Goal: Information Seeking & Learning: Check status

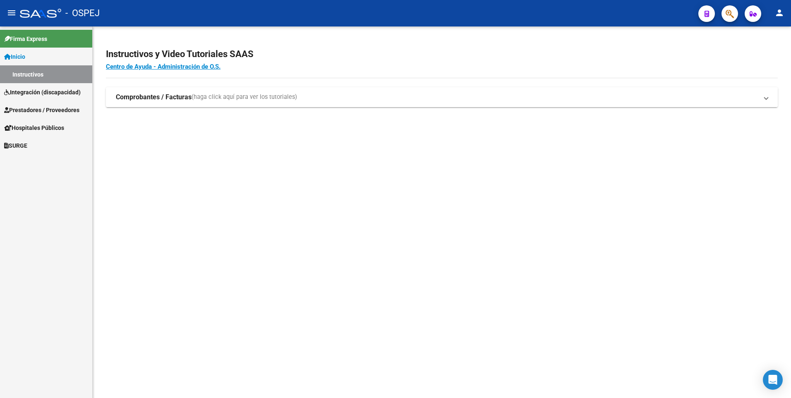
click at [157, 97] on strong "Comprobantes / Facturas" at bounding box center [154, 97] width 76 height 9
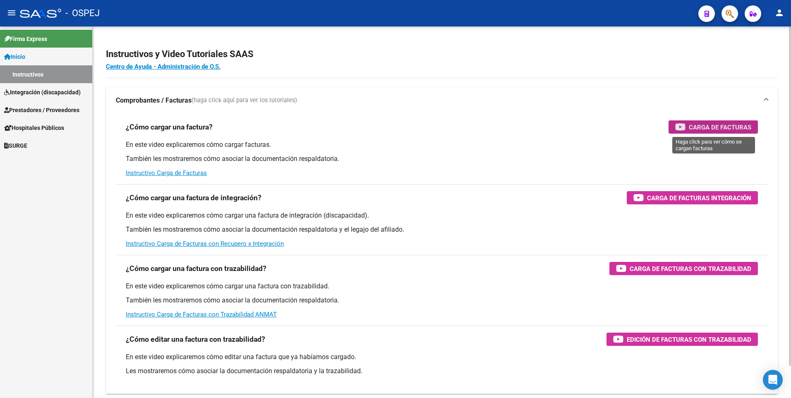
click at [719, 127] on span "Carga de Facturas" at bounding box center [719, 127] width 62 height 10
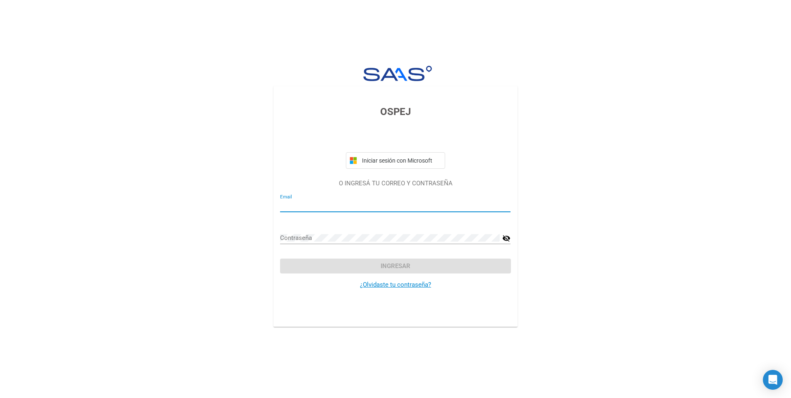
click at [298, 208] on input "Email" at bounding box center [395, 205] width 230 height 7
type input "[EMAIL_ADDRESS][DOMAIN_NAME]"
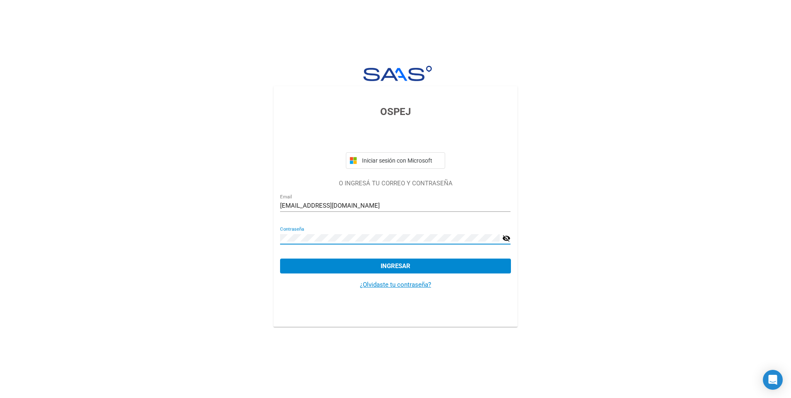
click at [280, 258] on button "Ingresar" at bounding box center [395, 265] width 230 height 15
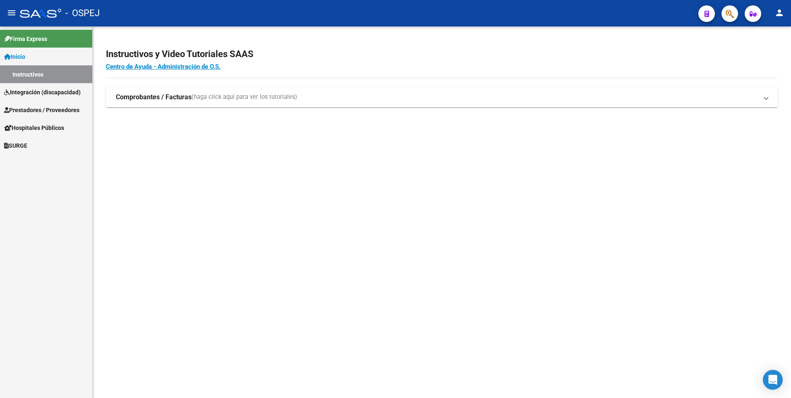
click at [765, 99] on span at bounding box center [765, 97] width 3 height 9
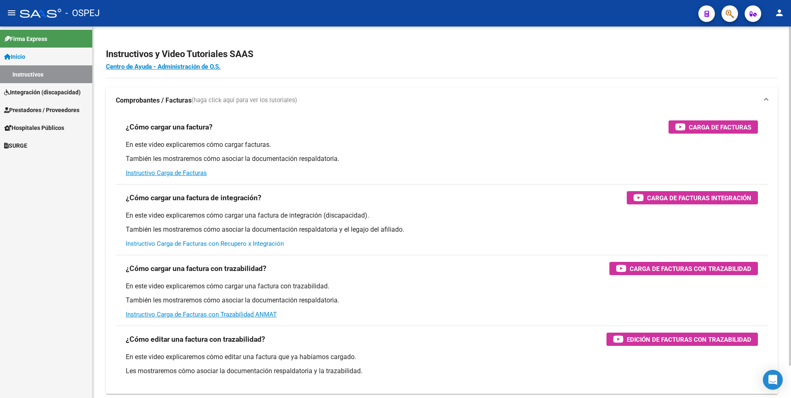
click at [222, 244] on link "Instructivo Carga de Facturas con Recupero x Integración" at bounding box center [205, 243] width 158 height 7
click at [26, 145] on span "SURGE" at bounding box center [15, 145] width 23 height 9
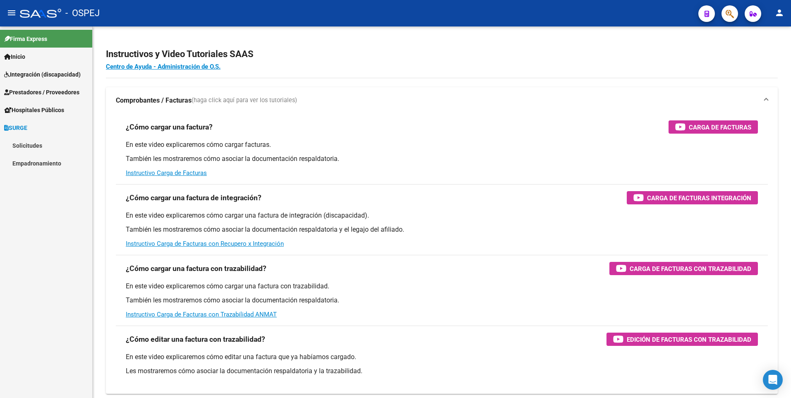
click at [38, 146] on link "Solicitudes" at bounding box center [46, 145] width 92 height 18
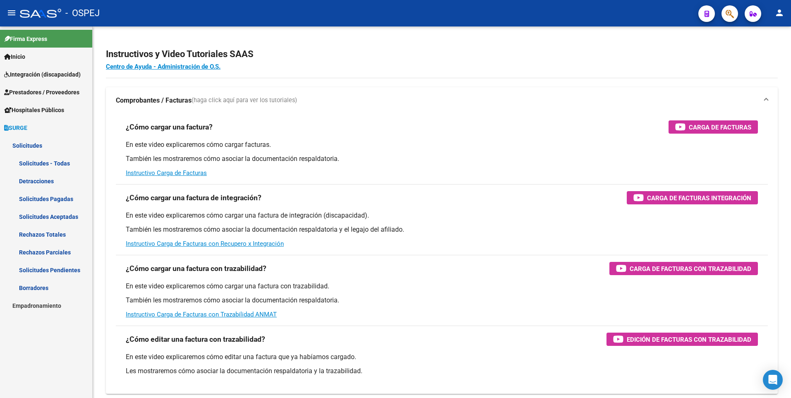
click at [42, 164] on link "Solicitudes - Todas" at bounding box center [46, 163] width 92 height 18
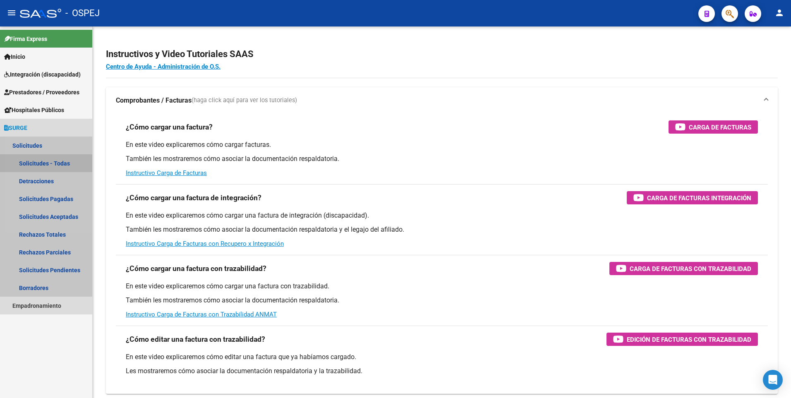
click at [42, 164] on link "Solicitudes - Todas" at bounding box center [46, 163] width 92 height 18
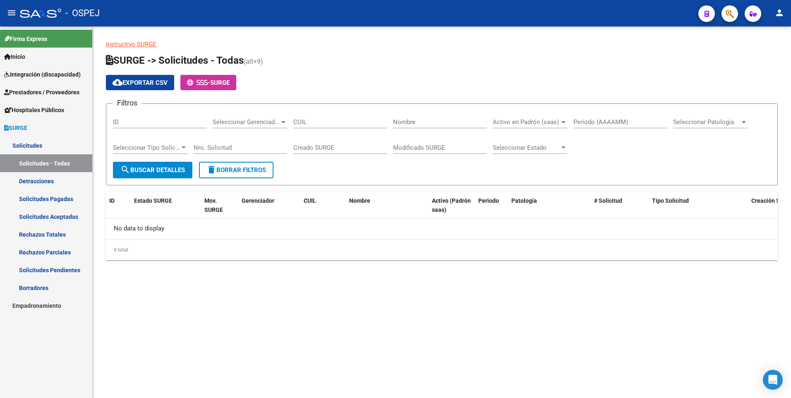
click at [31, 144] on link "Solicitudes" at bounding box center [46, 145] width 92 height 18
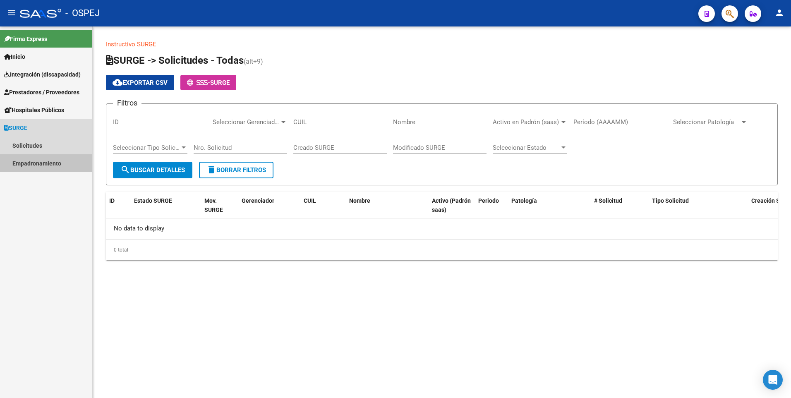
click at [34, 160] on link "Empadronamiento" at bounding box center [46, 163] width 92 height 18
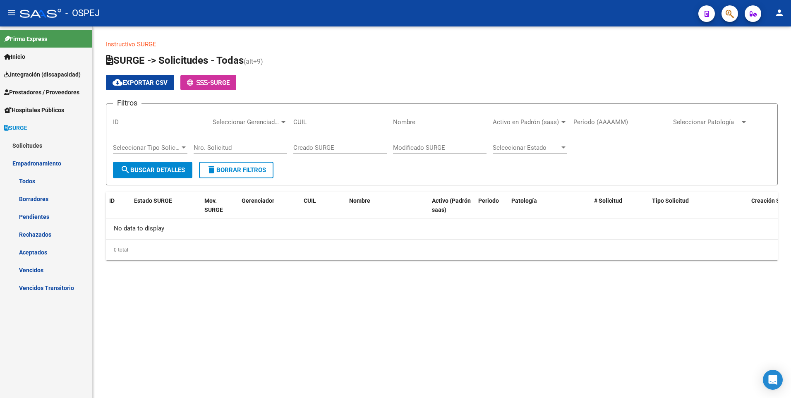
click at [24, 161] on link "Empadronamiento" at bounding box center [46, 163] width 92 height 18
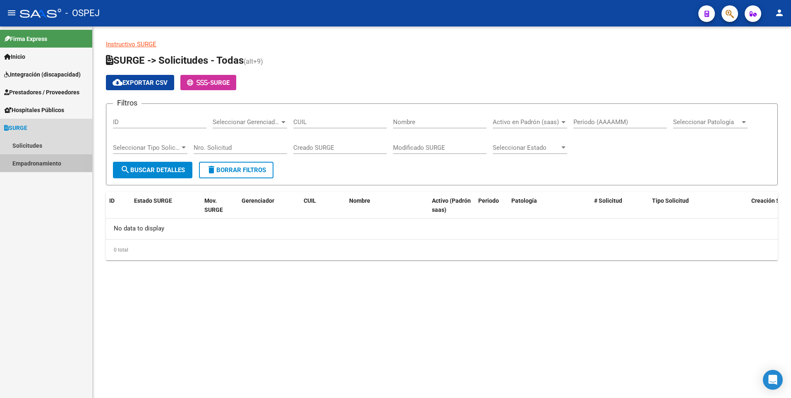
click at [24, 161] on link "Empadronamiento" at bounding box center [46, 163] width 92 height 18
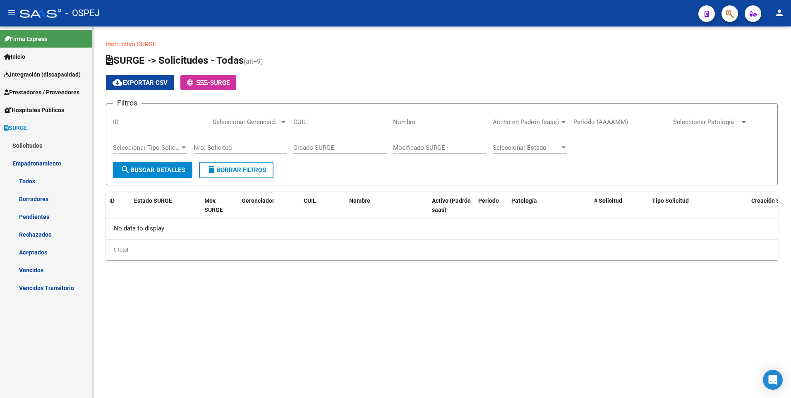
click at [50, 165] on link "Empadronamiento" at bounding box center [46, 163] width 92 height 18
click at [37, 162] on link "Empadronamiento" at bounding box center [46, 163] width 92 height 18
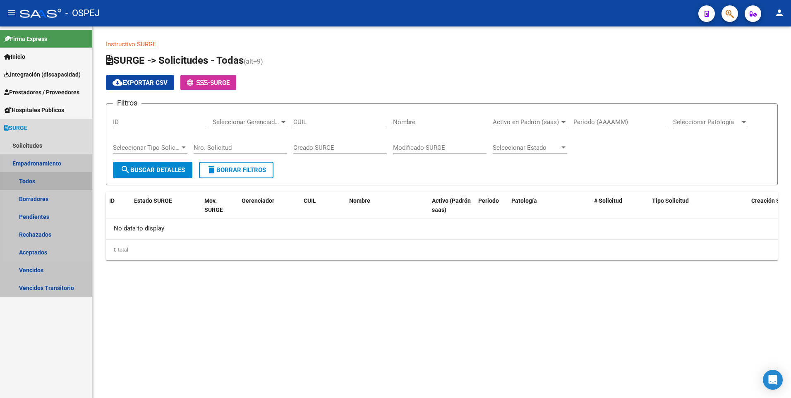
click at [29, 182] on link "Todos" at bounding box center [46, 181] width 92 height 18
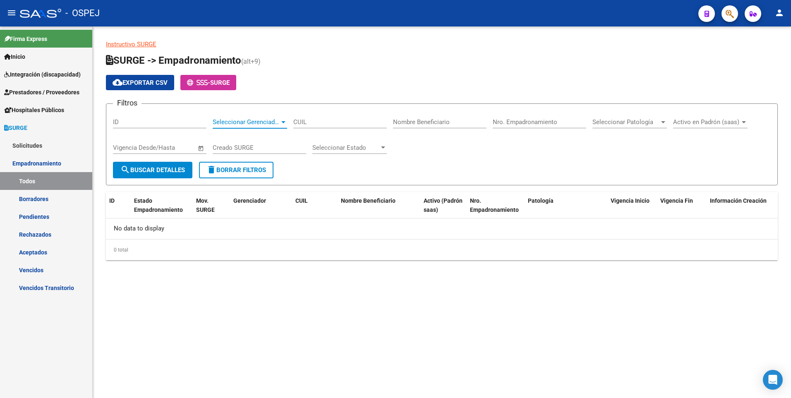
click at [282, 121] on div at bounding box center [283, 122] width 4 height 2
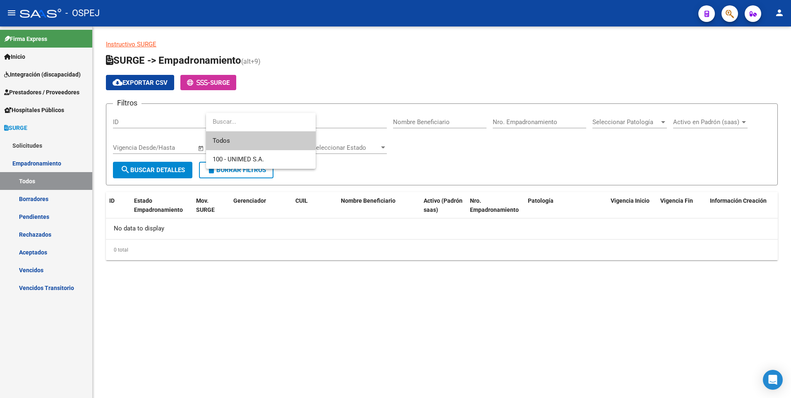
click at [282, 121] on input "dropdown search" at bounding box center [261, 121] width 110 height 19
click at [438, 142] on div at bounding box center [395, 199] width 791 height 398
click at [660, 121] on div at bounding box center [662, 122] width 7 height 7
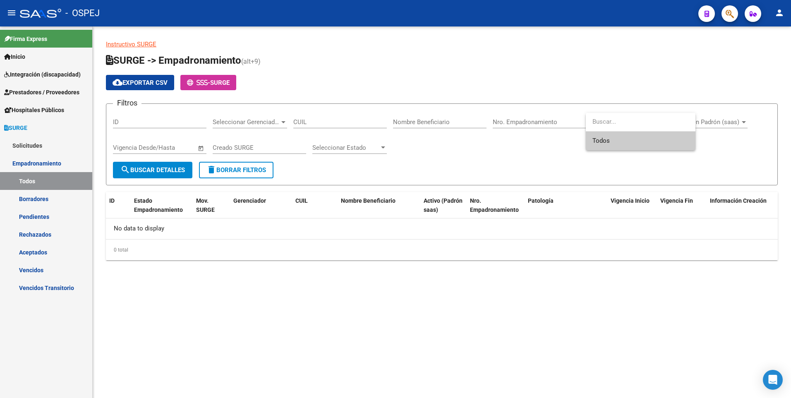
click at [660, 121] on input "dropdown search" at bounding box center [641, 121] width 110 height 19
click at [531, 175] on div at bounding box center [395, 199] width 791 height 398
click at [744, 122] on div at bounding box center [743, 122] width 4 height 2
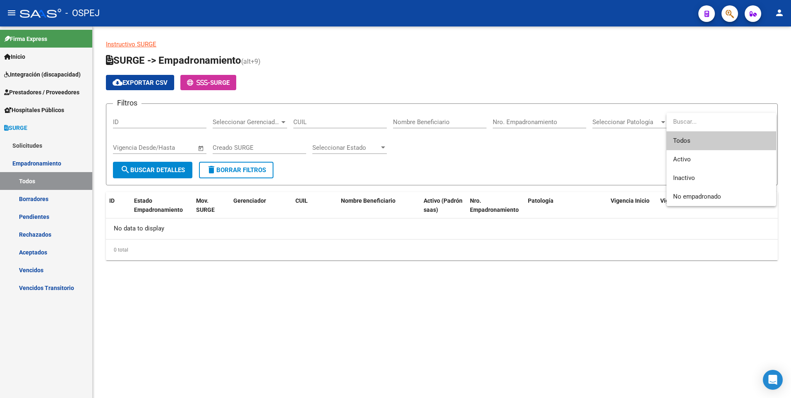
click at [684, 139] on span "Todos" at bounding box center [721, 140] width 96 height 19
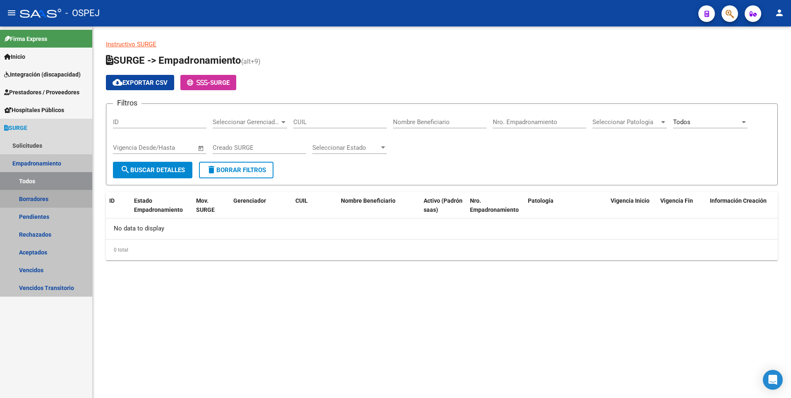
click at [41, 201] on link "Borradores" at bounding box center [46, 199] width 92 height 18
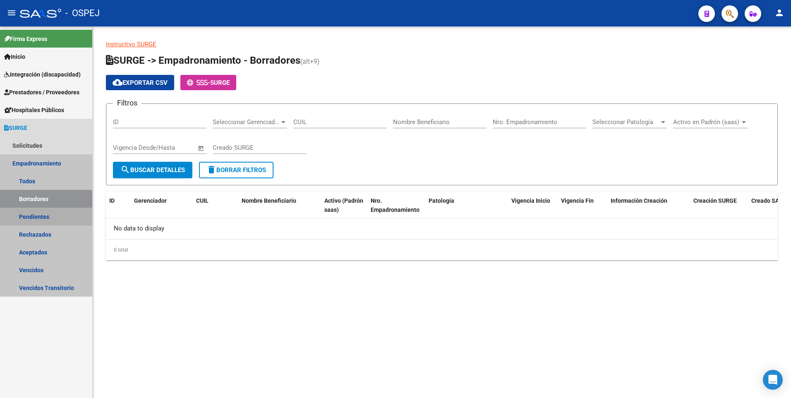
click at [41, 215] on link "Pendientes" at bounding box center [46, 217] width 92 height 18
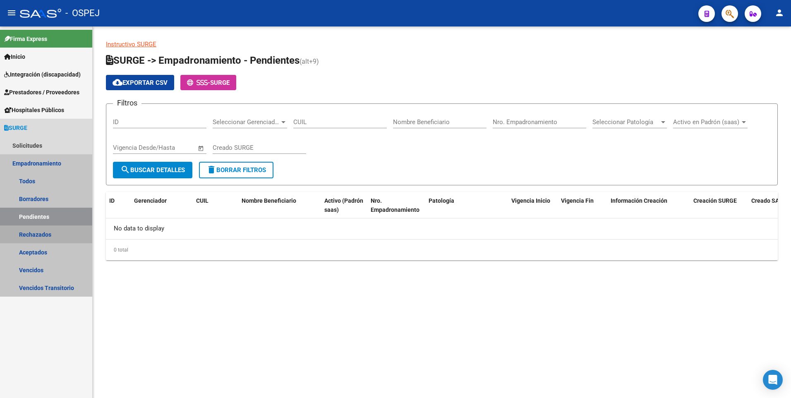
click at [39, 232] on link "Rechazados" at bounding box center [46, 234] width 92 height 18
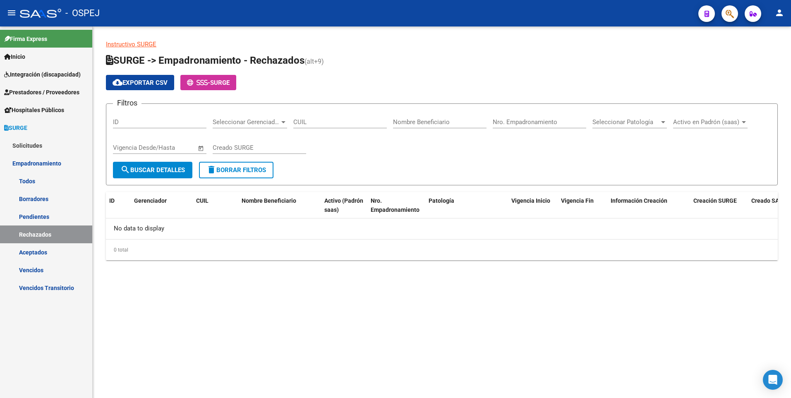
click at [38, 251] on link "Aceptados" at bounding box center [46, 252] width 92 height 18
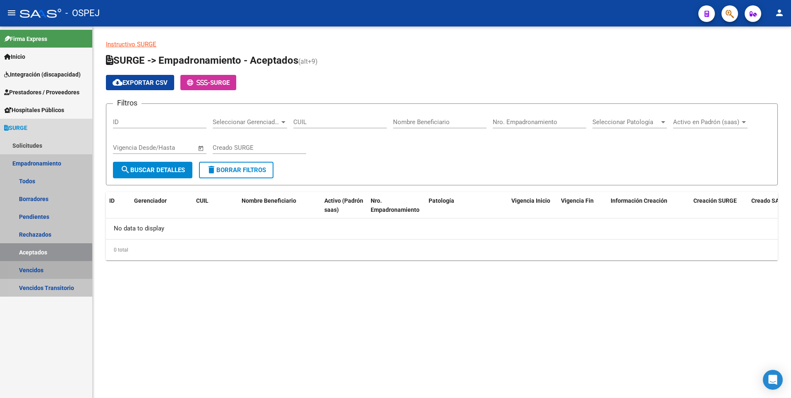
click at [35, 273] on link "Vencidos" at bounding box center [46, 270] width 92 height 18
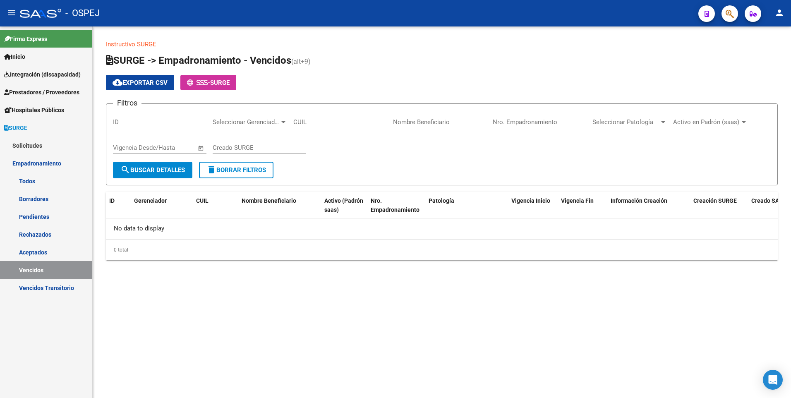
click at [43, 285] on link "Vencidos Transitorio" at bounding box center [46, 288] width 92 height 18
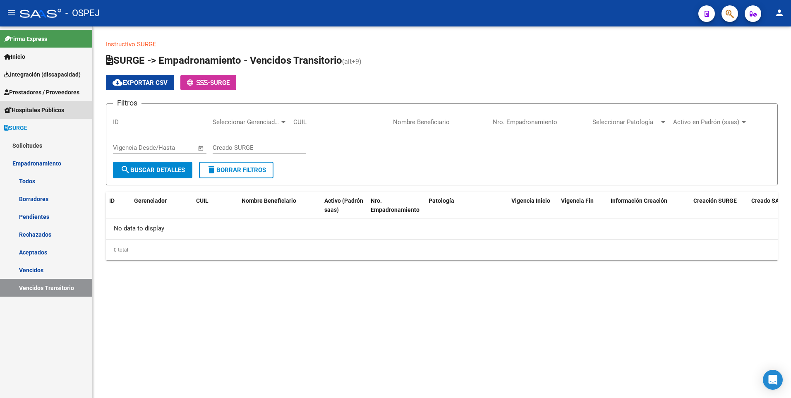
click at [32, 111] on span "Hospitales Públicos" at bounding box center [34, 109] width 60 height 9
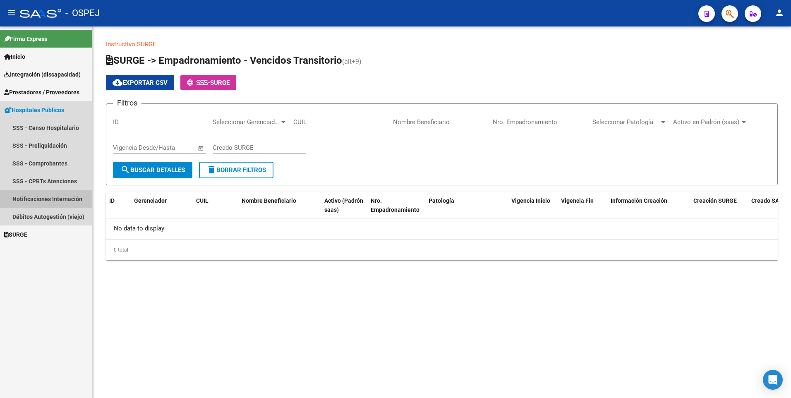
click at [55, 197] on link "Notificaciones Internación" at bounding box center [46, 199] width 92 height 18
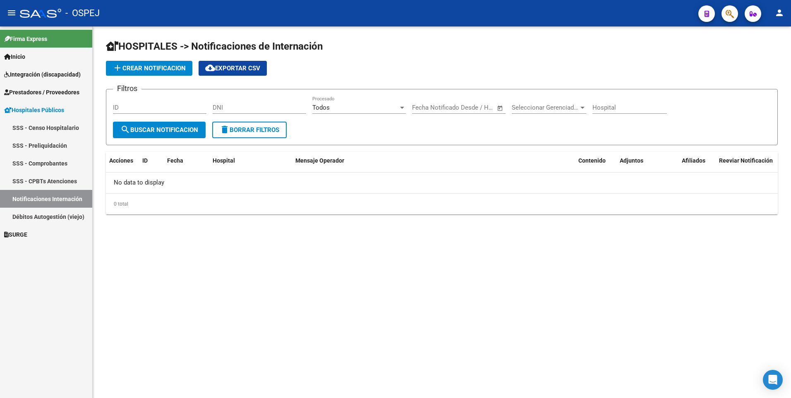
click at [58, 76] on span "Integración (discapacidad)" at bounding box center [42, 74] width 76 height 9
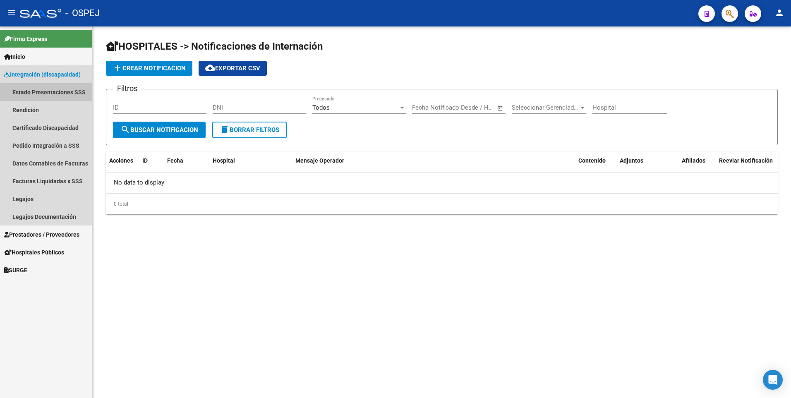
click at [52, 93] on link "Estado Presentaciones SSS" at bounding box center [46, 92] width 92 height 18
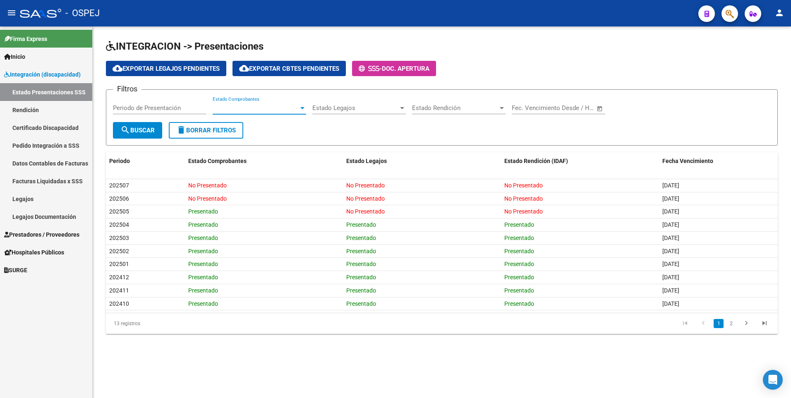
click at [303, 108] on div at bounding box center [302, 108] width 4 height 2
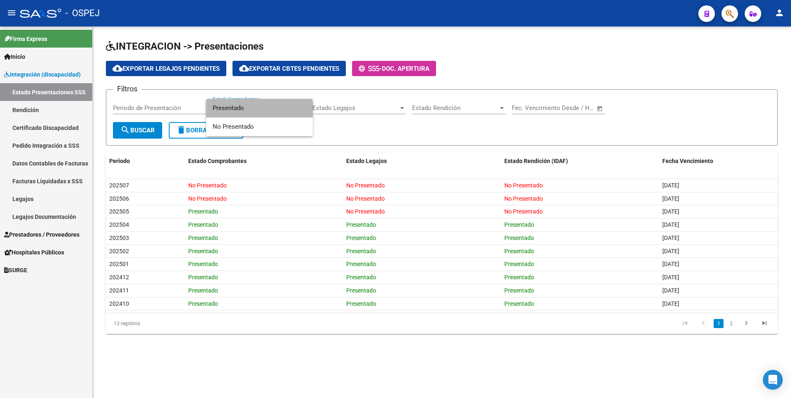
click at [283, 107] on span "Presentado" at bounding box center [259, 108] width 93 height 19
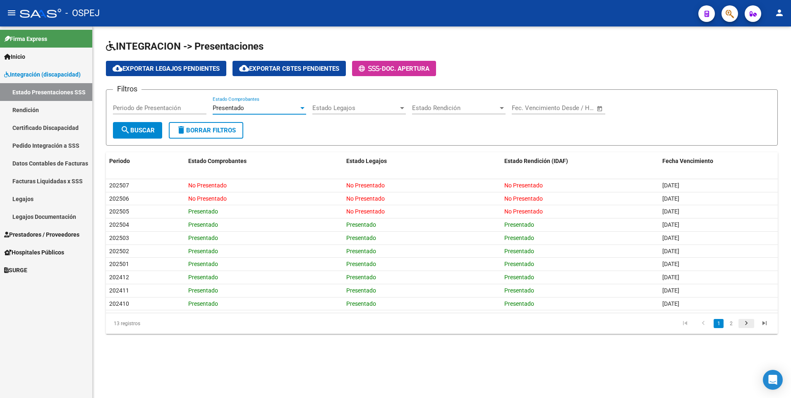
click at [742, 322] on icon "go to next page" at bounding box center [746, 324] width 11 height 10
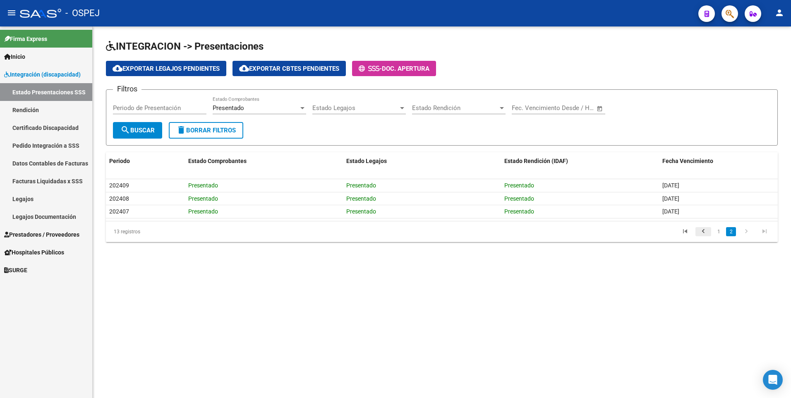
click at [704, 231] on icon "go to previous page" at bounding box center [703, 232] width 11 height 10
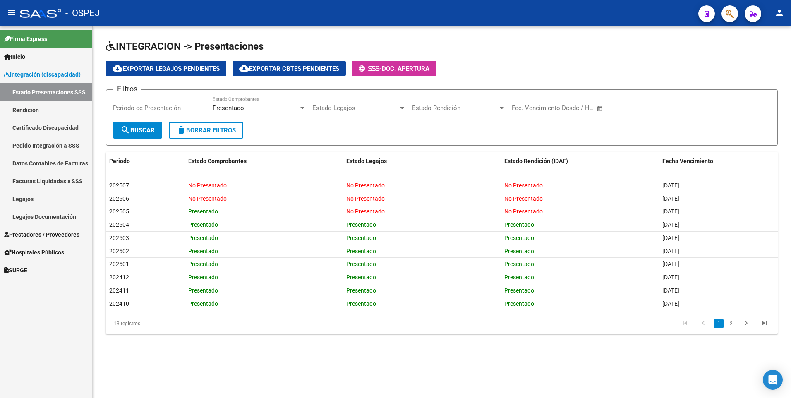
click at [48, 182] on link "Facturas Liquidadas x SSS" at bounding box center [46, 181] width 92 height 18
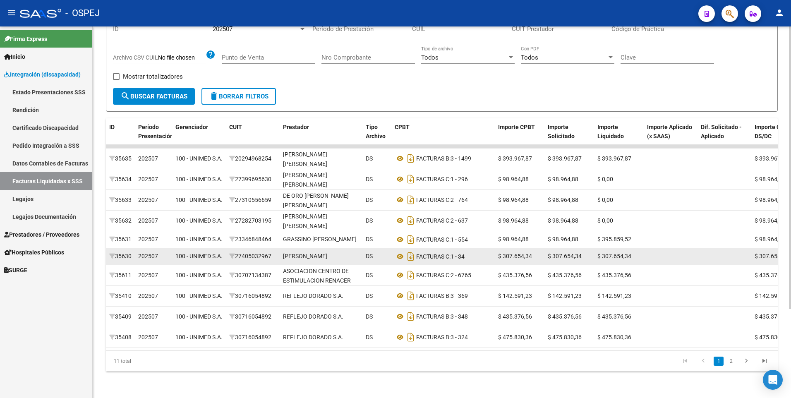
scroll to position [117, 0]
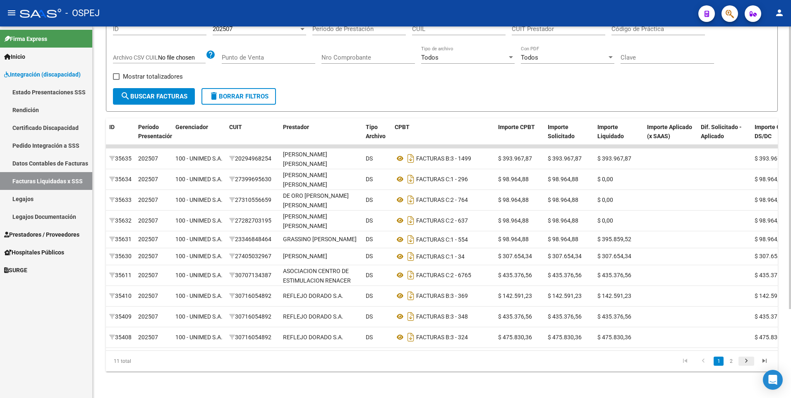
click at [749, 362] on icon "go to next page" at bounding box center [746, 362] width 11 height 10
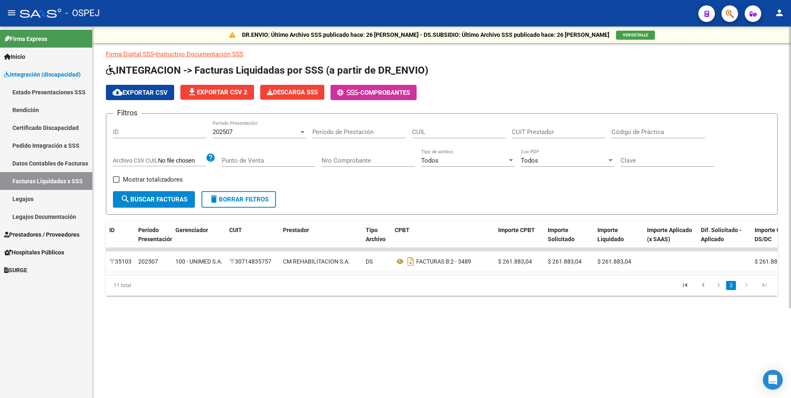
scroll to position [0, 0]
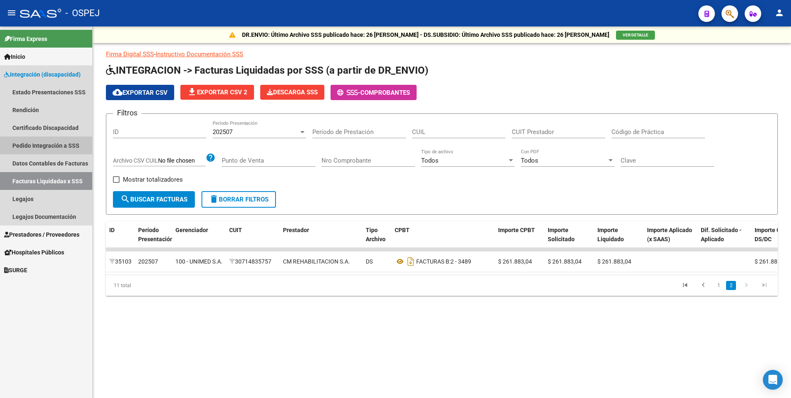
click at [38, 148] on link "Pedido Integración a SSS" at bounding box center [46, 145] width 92 height 18
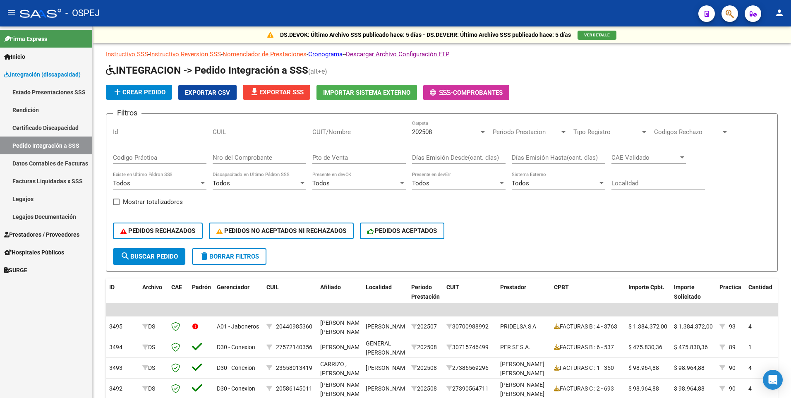
click at [59, 234] on span "Prestadores / Proveedores" at bounding box center [41, 234] width 75 height 9
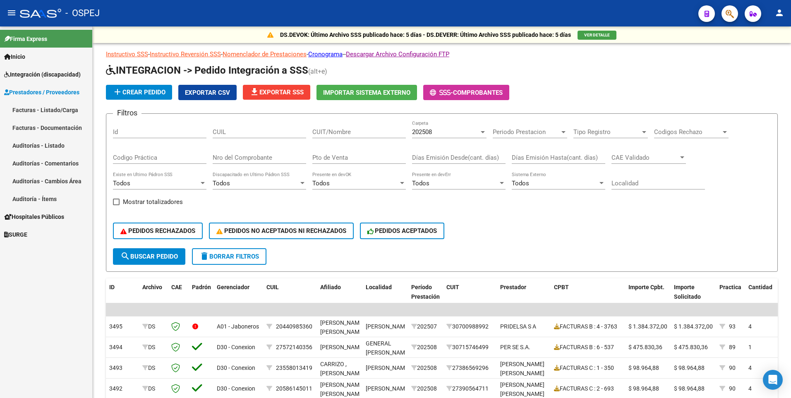
click at [57, 114] on link "Facturas - Listado/Carga" at bounding box center [46, 110] width 92 height 18
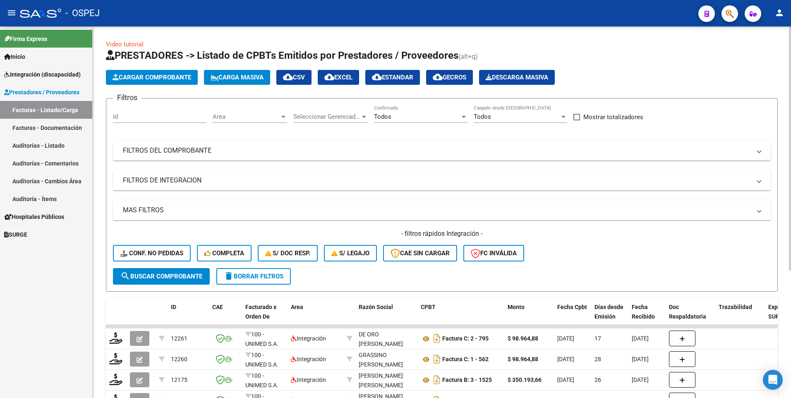
scroll to position [41, 0]
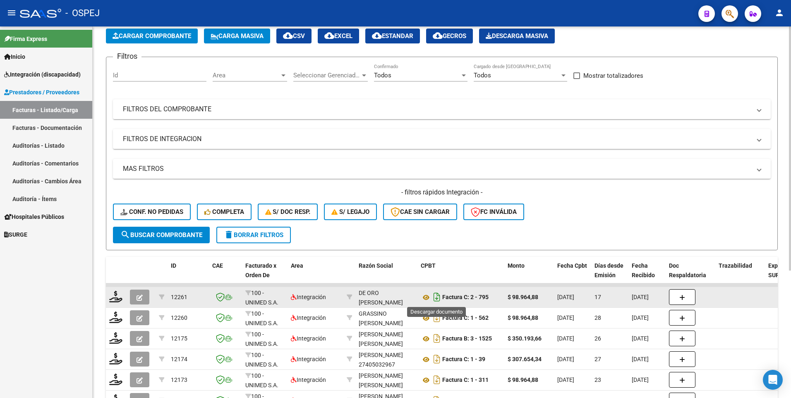
click at [435, 298] on icon "Descargar documento" at bounding box center [436, 296] width 11 height 13
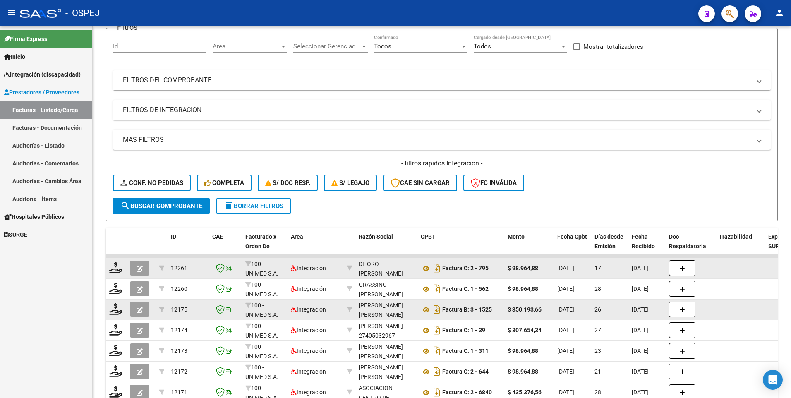
scroll to position [83, 0]
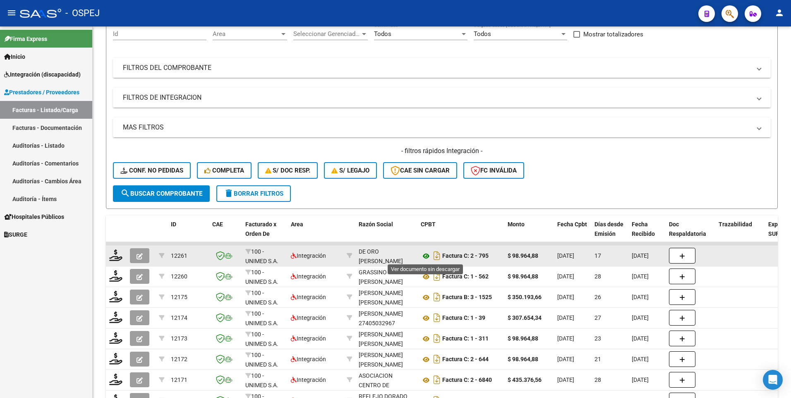
click at [425, 256] on icon at bounding box center [426, 256] width 11 height 10
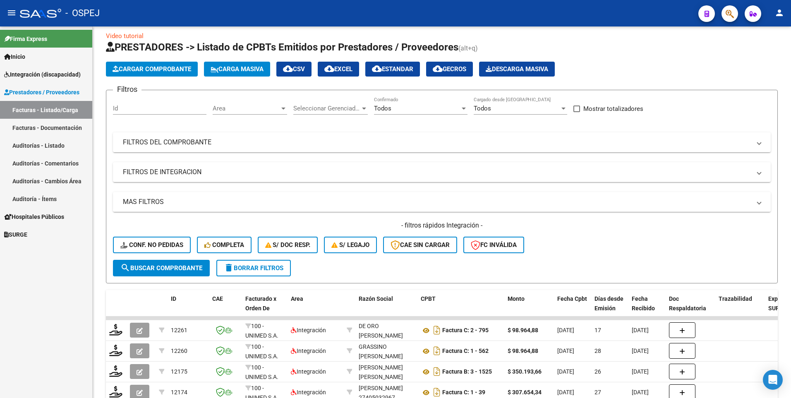
scroll to position [0, 0]
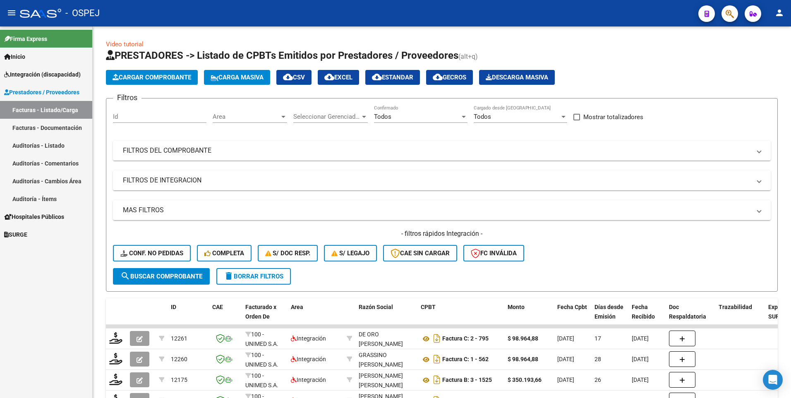
click at [285, 116] on div at bounding box center [283, 116] width 7 height 7
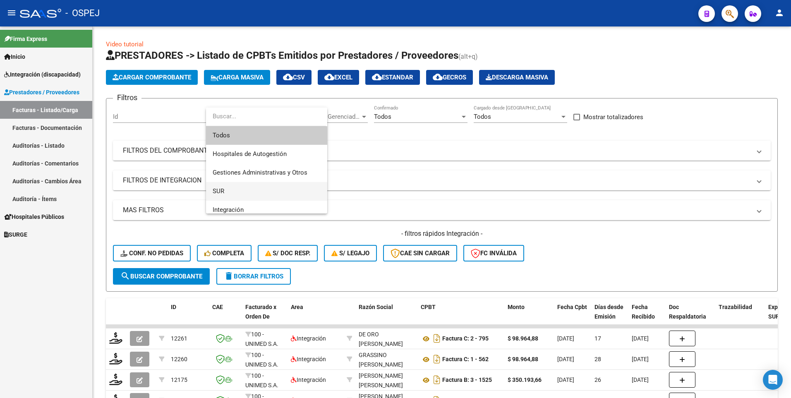
click at [227, 191] on span "SUR" at bounding box center [267, 191] width 108 height 19
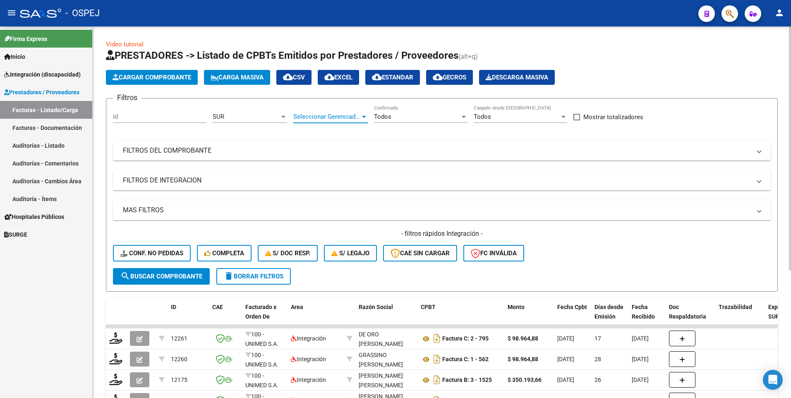
click at [364, 116] on div at bounding box center [364, 117] width 4 height 2
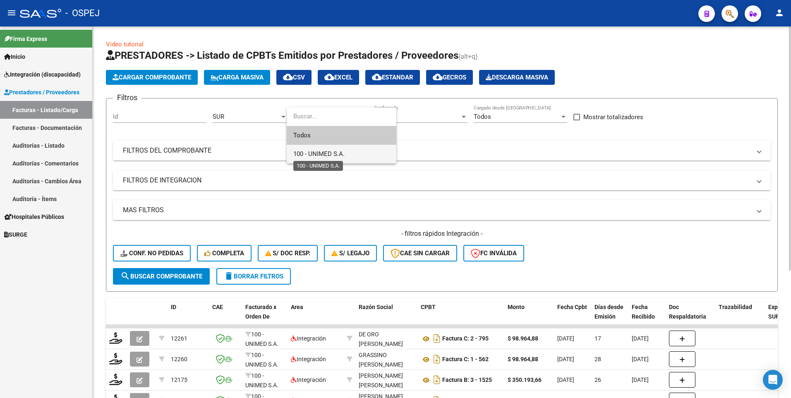
click at [338, 155] on span "100 - UNIMED S.A." at bounding box center [318, 153] width 51 height 7
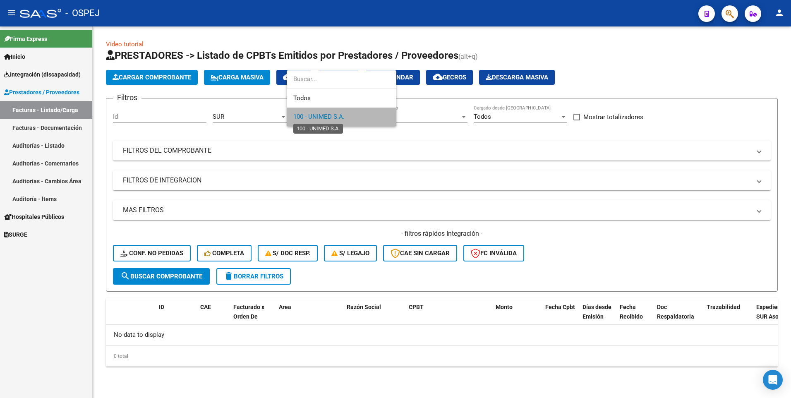
click at [331, 116] on span "100 - UNIMED S.A." at bounding box center [318, 116] width 51 height 7
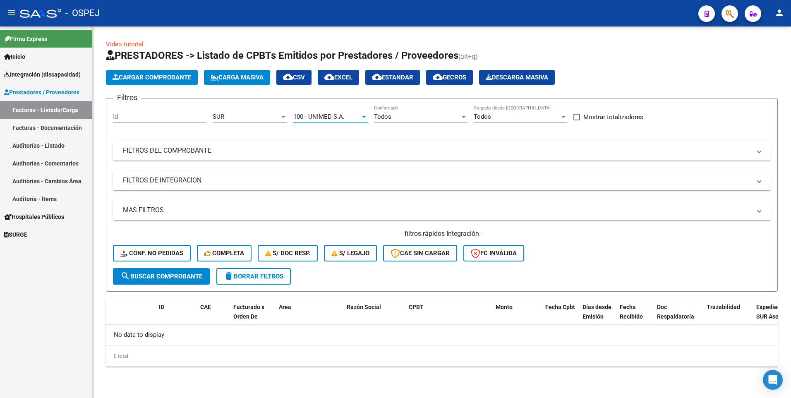
click at [364, 117] on div at bounding box center [364, 117] width 4 height 2
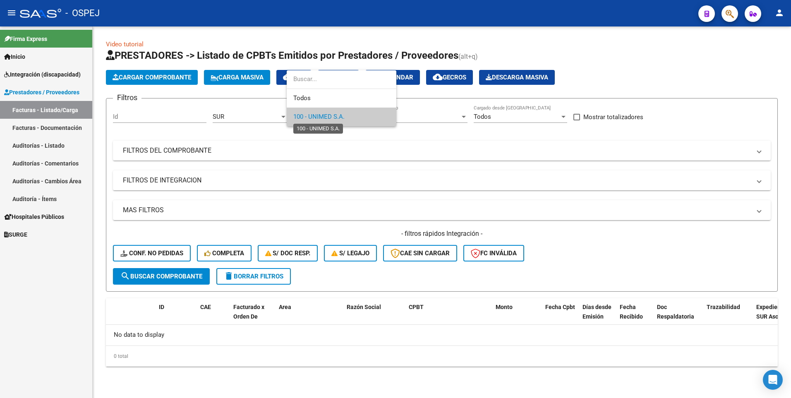
click at [323, 117] on span "100 - UNIMED S.A." at bounding box center [318, 116] width 51 height 7
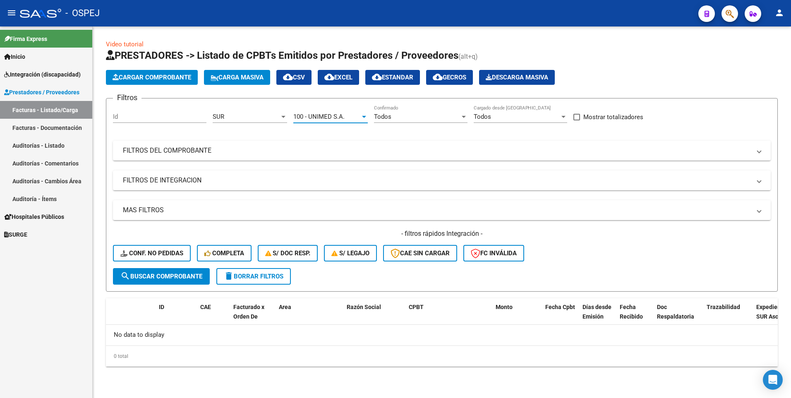
click at [364, 117] on div at bounding box center [364, 117] width 4 height 2
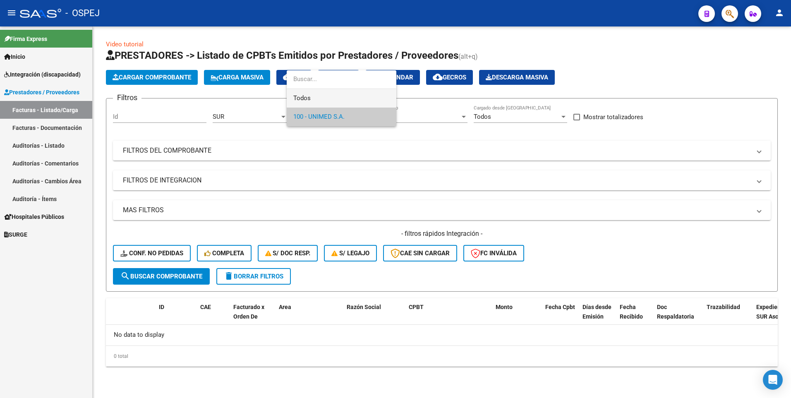
click at [318, 97] on span "Todos" at bounding box center [341, 98] width 96 height 19
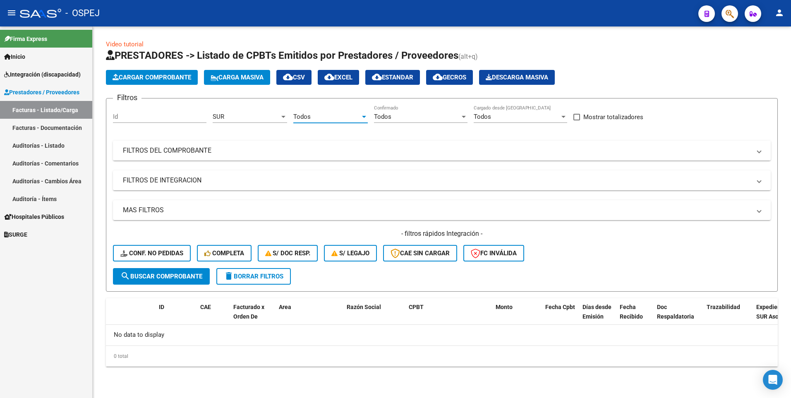
click at [161, 151] on mat-panel-title "FILTROS DEL COMPROBANTE" at bounding box center [437, 150] width 628 height 9
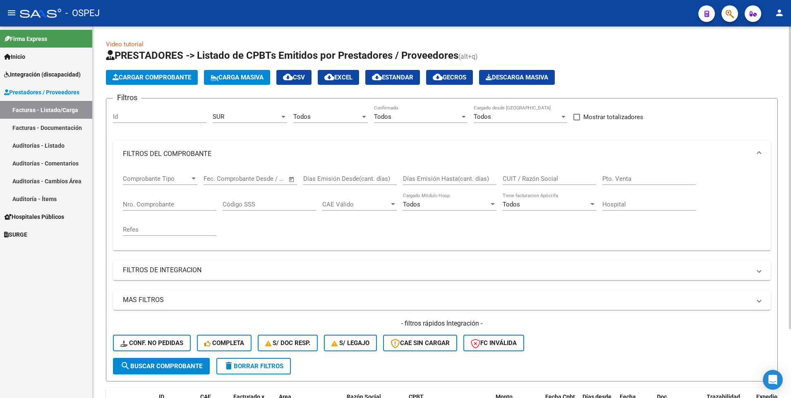
click at [162, 158] on mat-panel-title "FILTROS DEL COMPROBANTE" at bounding box center [437, 153] width 628 height 9
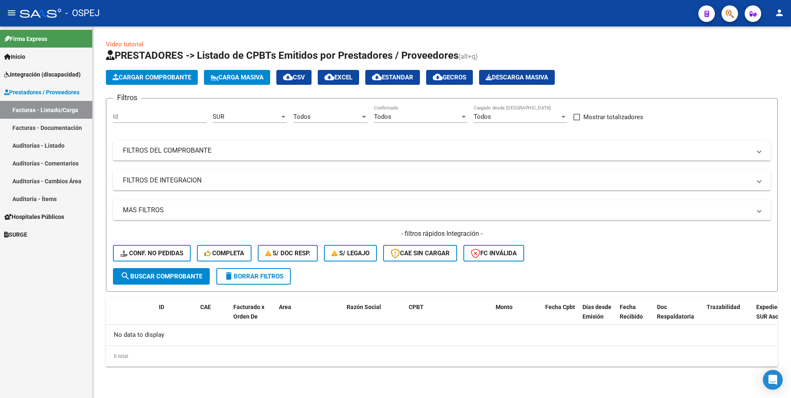
click at [158, 181] on mat-panel-title "FILTROS DE INTEGRACION" at bounding box center [437, 180] width 628 height 9
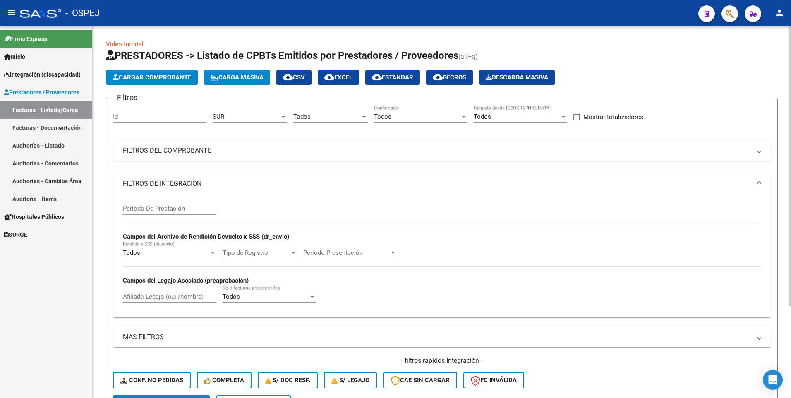
click at [157, 180] on mat-panel-title "FILTROS DE INTEGRACION" at bounding box center [437, 183] width 628 height 9
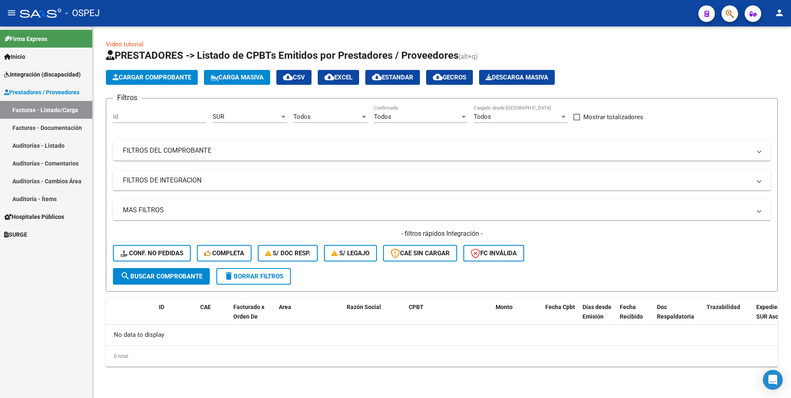
click at [155, 211] on mat-panel-title "MAS FILTROS" at bounding box center [437, 210] width 628 height 9
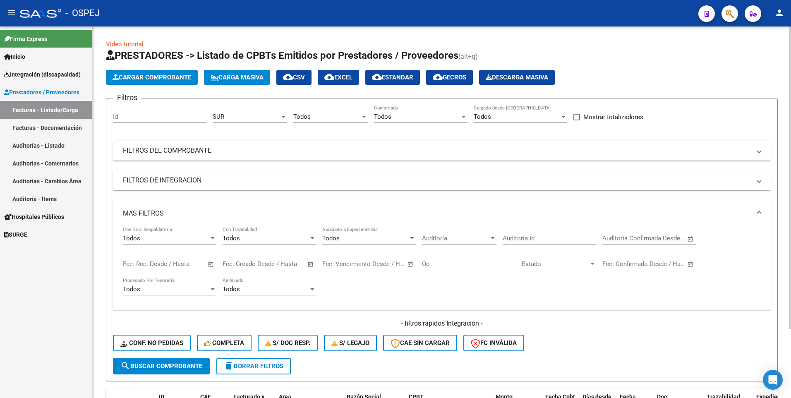
click at [156, 213] on mat-panel-title "MAS FILTROS" at bounding box center [437, 213] width 628 height 9
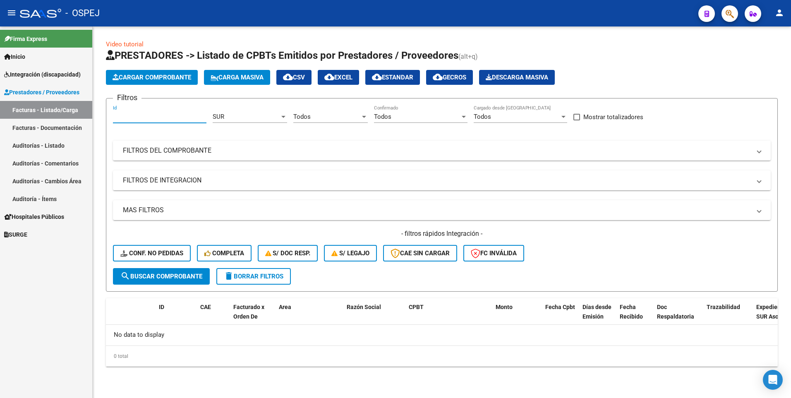
click at [146, 113] on input "Id" at bounding box center [159, 116] width 93 height 7
click at [254, 120] on div "SUR Area" at bounding box center [250, 114] width 74 height 18
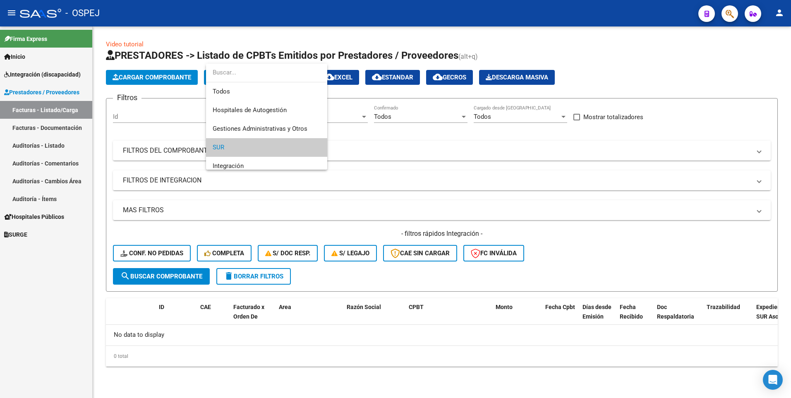
scroll to position [31, 0]
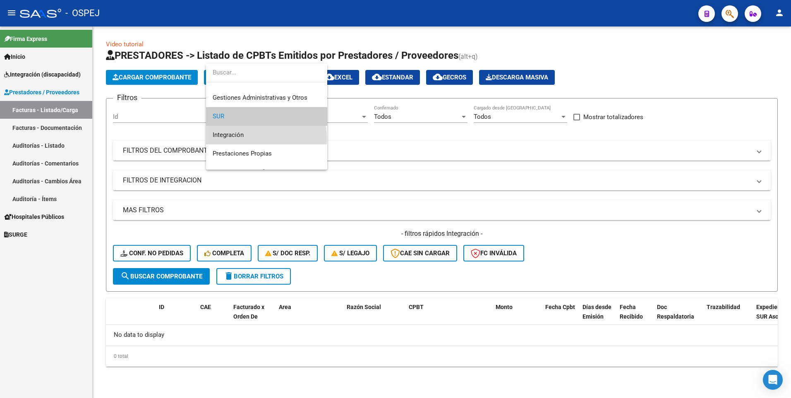
click at [248, 139] on span "Integración" at bounding box center [267, 135] width 108 height 19
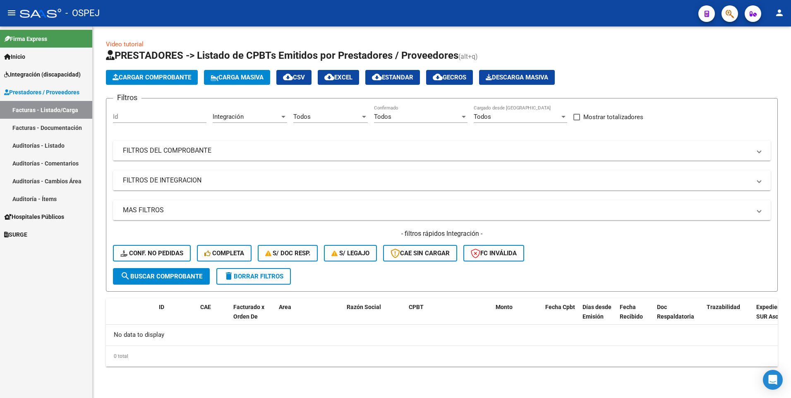
click at [352, 112] on div "Todos Seleccionar Gerenciador" at bounding box center [330, 114] width 74 height 18
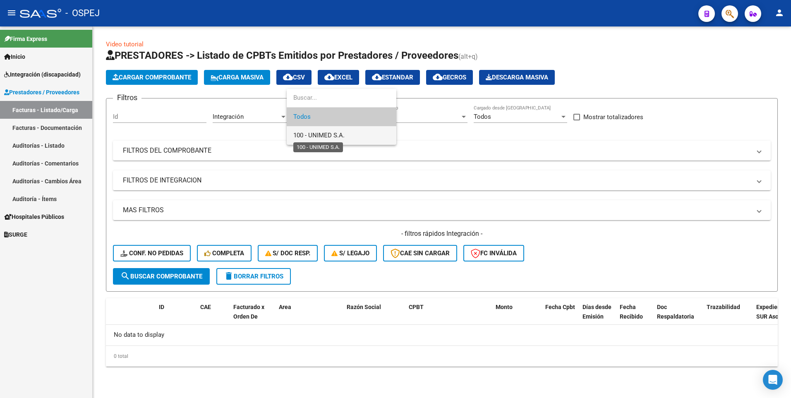
click at [328, 133] on span "100 - UNIMED S.A." at bounding box center [318, 134] width 51 height 7
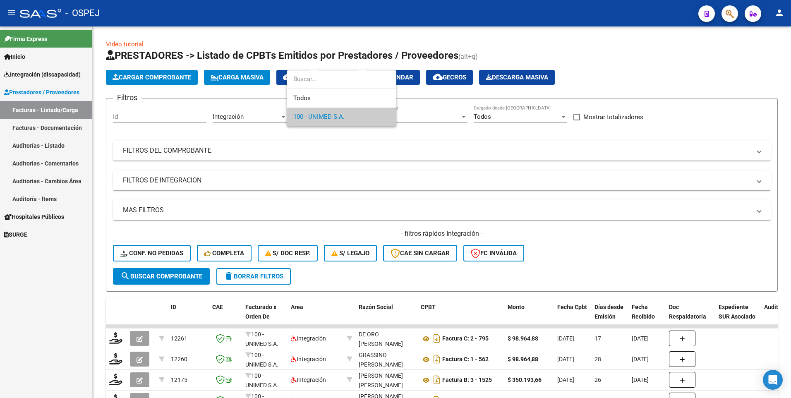
click at [368, 169] on div at bounding box center [395, 199] width 791 height 398
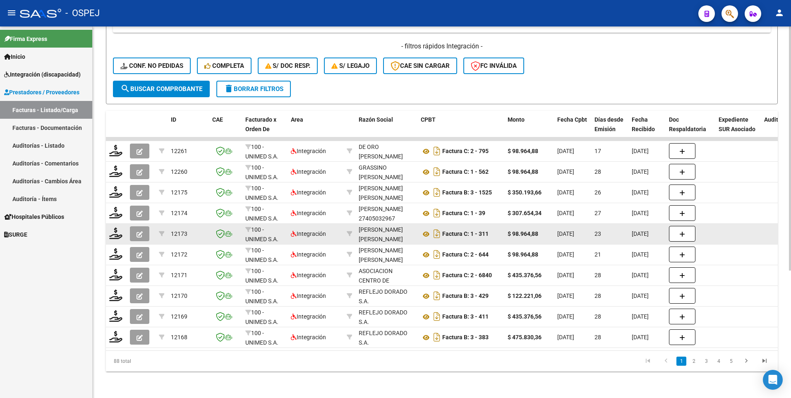
scroll to position [194, 0]
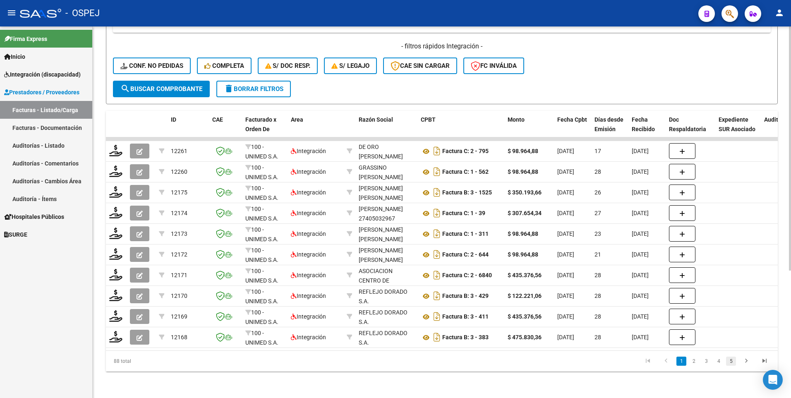
click at [734, 364] on link "5" at bounding box center [731, 360] width 10 height 9
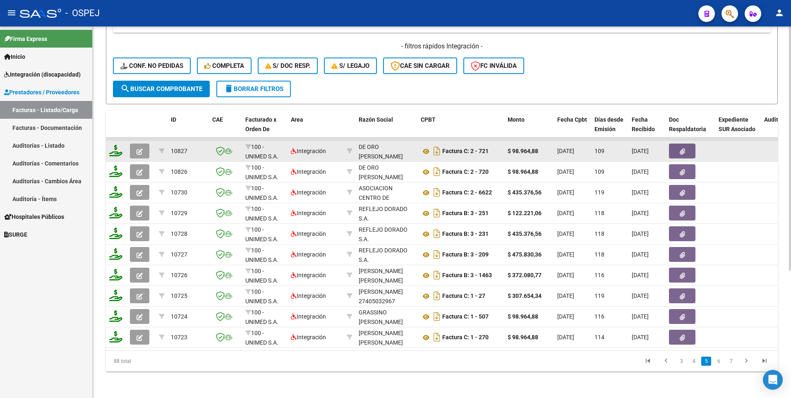
click at [683, 148] on icon "button" at bounding box center [681, 151] width 5 height 6
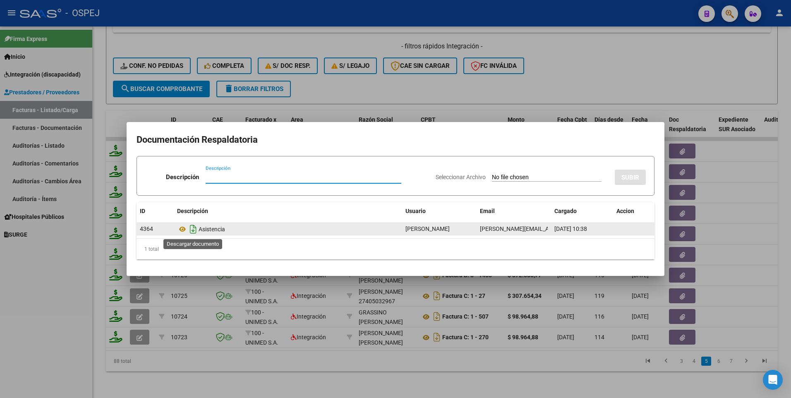
click at [189, 231] on icon "Descargar documento" at bounding box center [193, 228] width 11 height 13
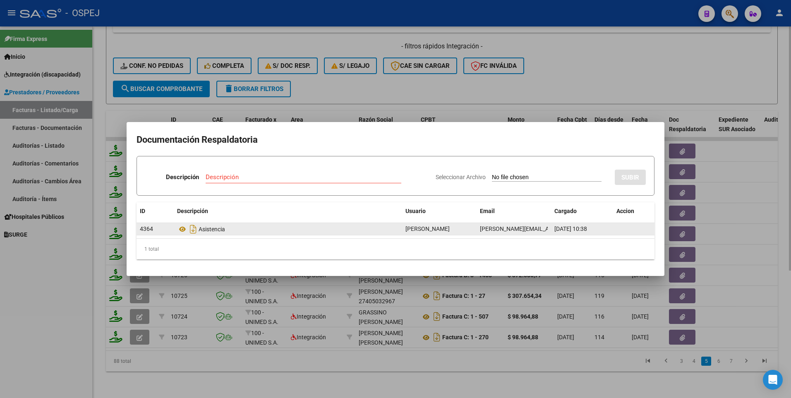
click at [653, 70] on div at bounding box center [395, 199] width 791 height 398
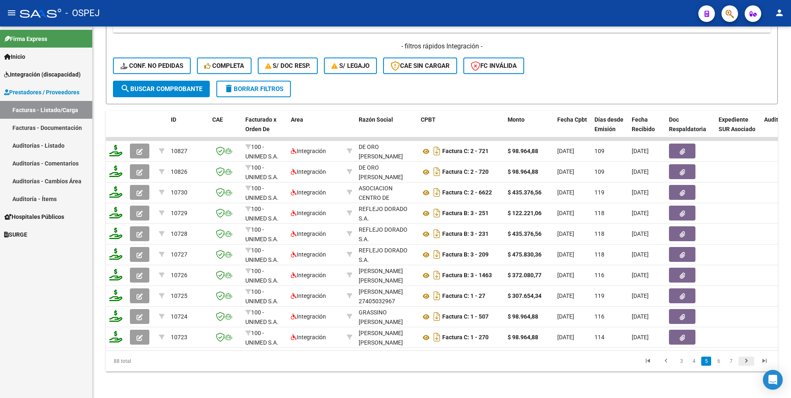
click at [743, 359] on icon "go to next page" at bounding box center [746, 362] width 11 height 10
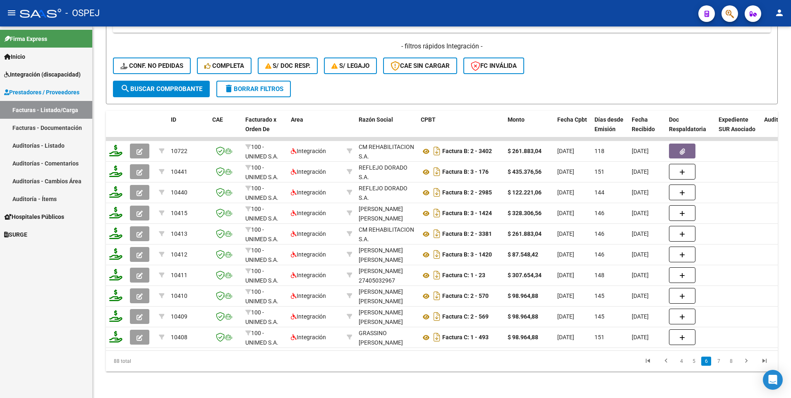
click at [743, 359] on icon "go to next page" at bounding box center [746, 362] width 11 height 10
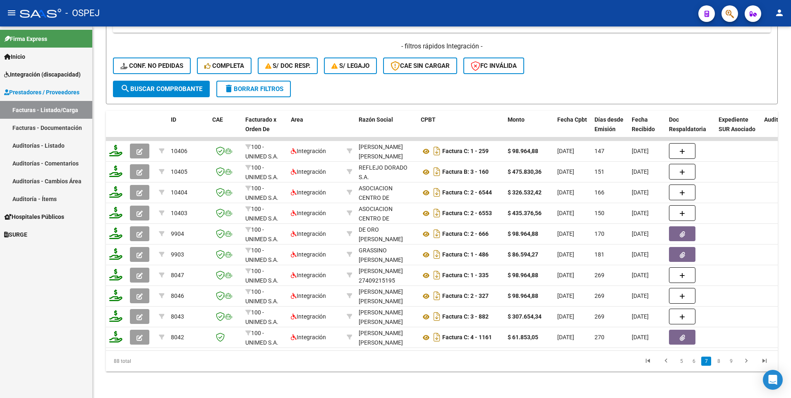
click at [743, 359] on icon "go to next page" at bounding box center [746, 362] width 11 height 10
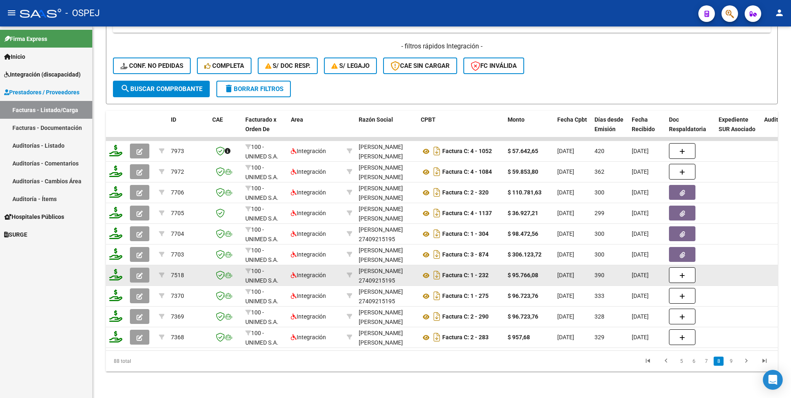
click at [478, 273] on div "Factura C: 1 - 232" at bounding box center [461, 274] width 80 height 13
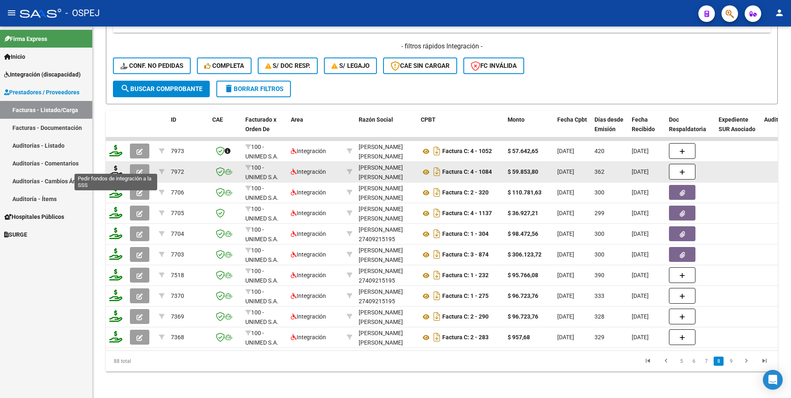
click at [116, 165] on icon at bounding box center [115, 171] width 13 height 12
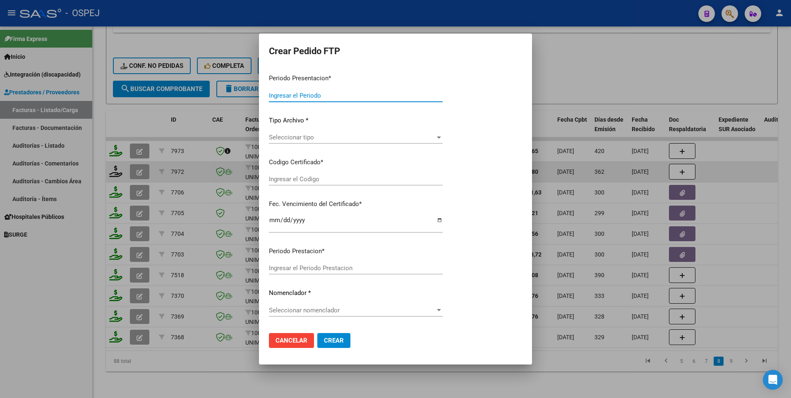
type input "202508"
type input "202409"
type input "$ 59.853,80"
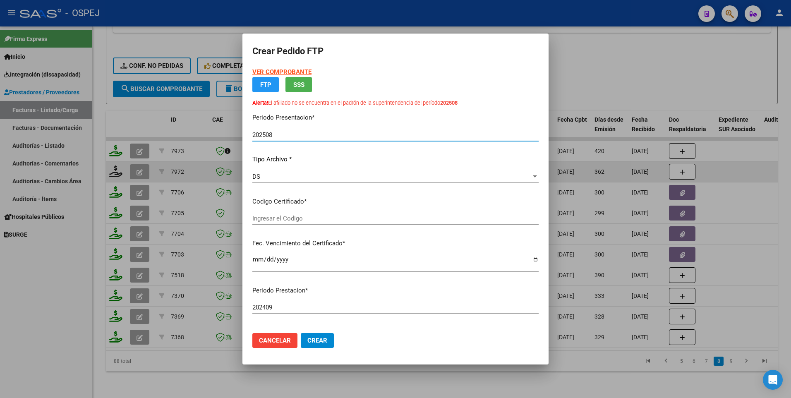
type input "56139454"
type input "[DATE]"
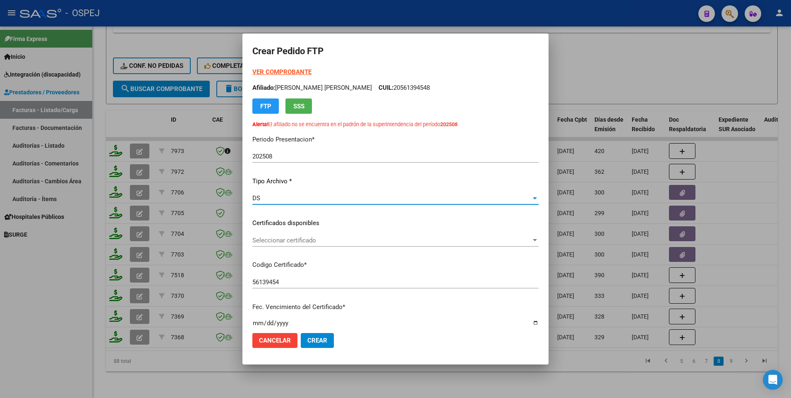
click at [368, 198] on div "DS" at bounding box center [391, 197] width 279 height 7
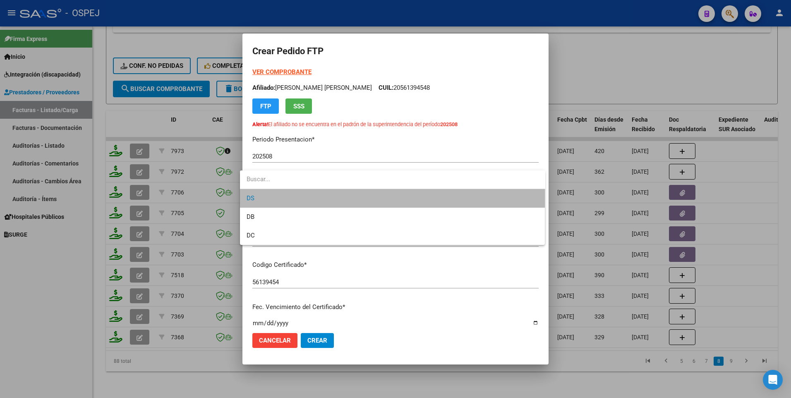
click at [368, 198] on span "DS" at bounding box center [392, 198] width 292 height 19
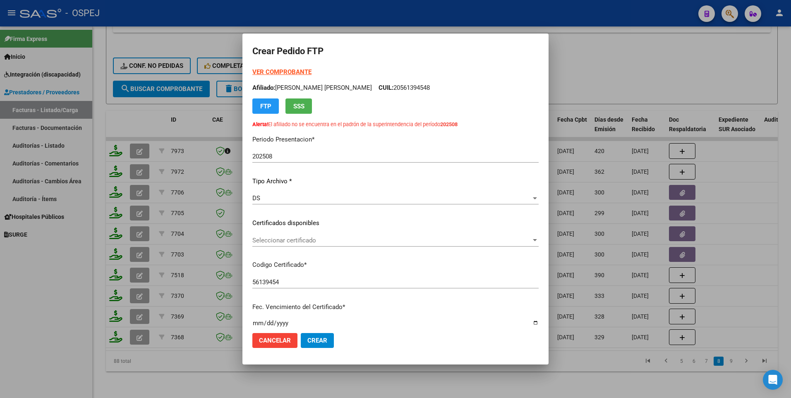
click at [500, 86] on p "Afiliado: [PERSON_NAME] [PERSON_NAME] CUIL: 20561394548" at bounding box center [395, 88] width 286 height 10
click at [635, 55] on div at bounding box center [395, 199] width 791 height 398
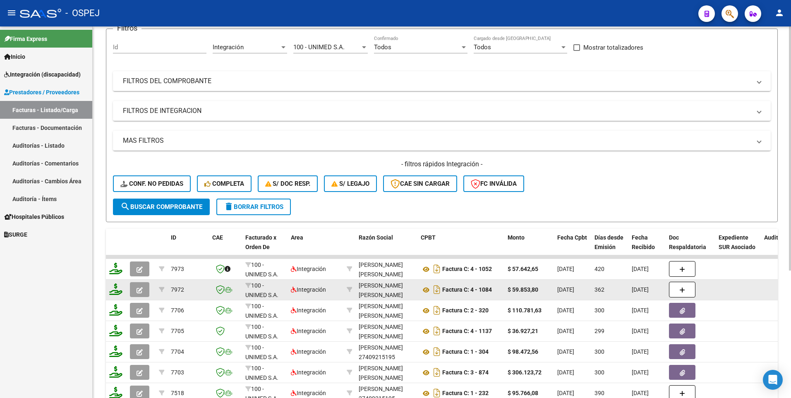
scroll to position [0, 0]
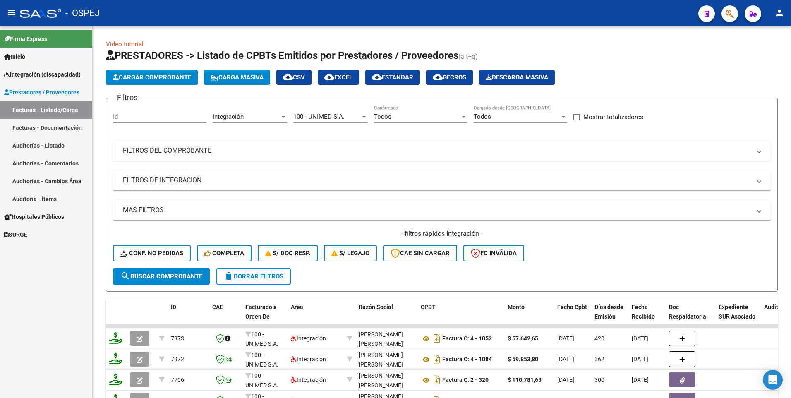
click at [51, 89] on span "Prestadores / Proveedores" at bounding box center [41, 92] width 75 height 9
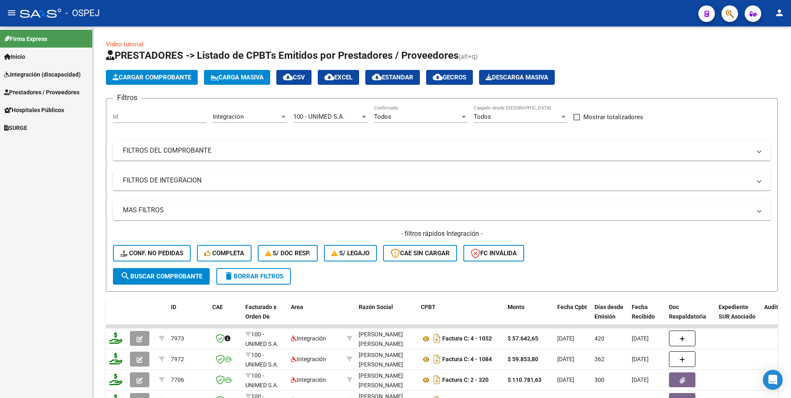
click at [50, 74] on span "Integración (discapacidad)" at bounding box center [42, 74] width 76 height 9
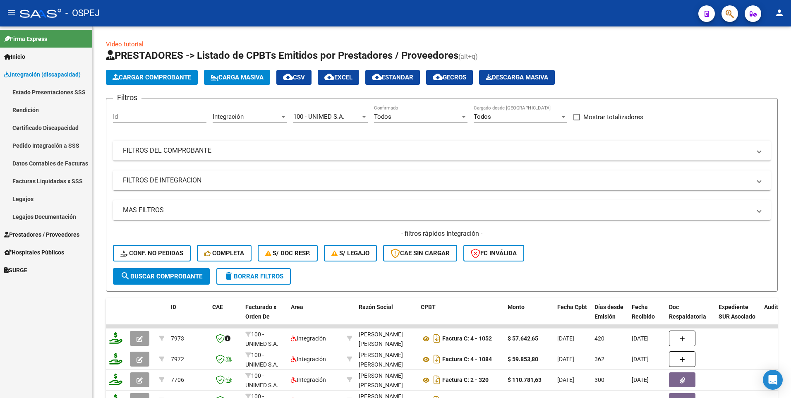
click at [56, 220] on link "Legajos Documentación" at bounding box center [46, 217] width 92 height 18
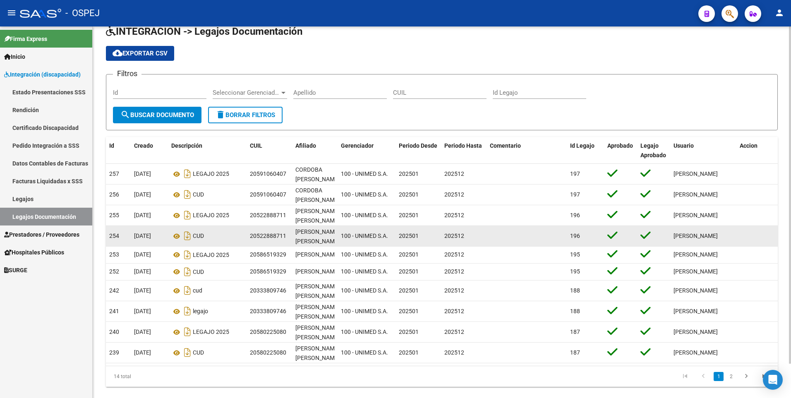
scroll to position [38, 0]
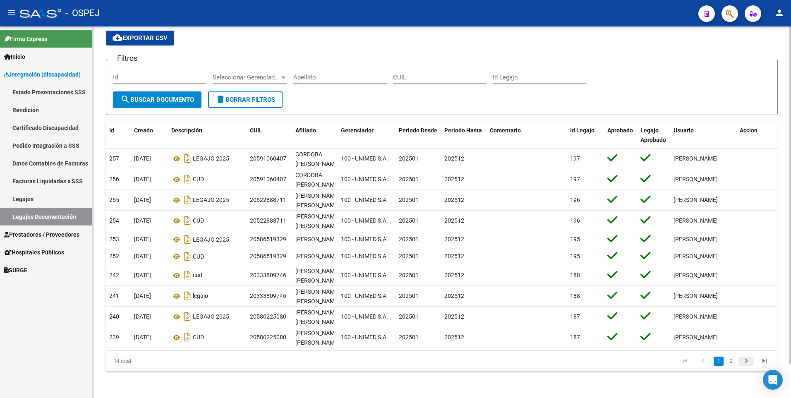
click at [747, 364] on icon "go to next page" at bounding box center [746, 362] width 11 height 10
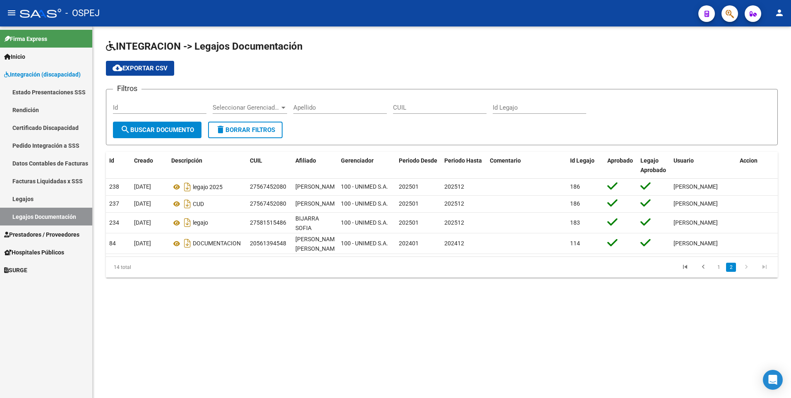
scroll to position [0, 0]
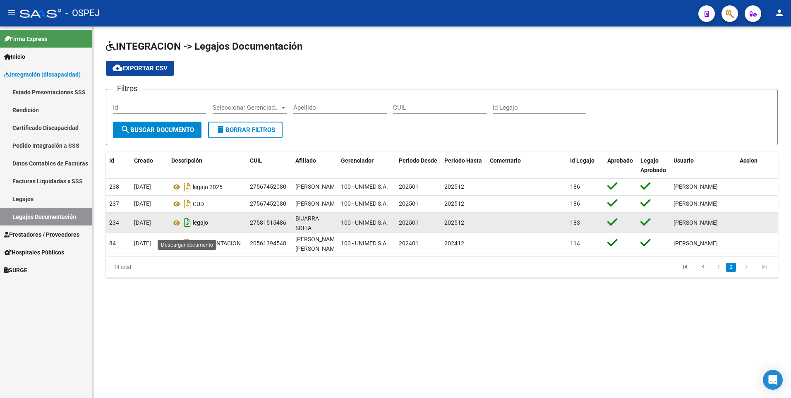
click at [186, 228] on icon "Descargar documento" at bounding box center [187, 222] width 11 height 13
click at [702, 273] on icon "go to previous page" at bounding box center [703, 268] width 11 height 10
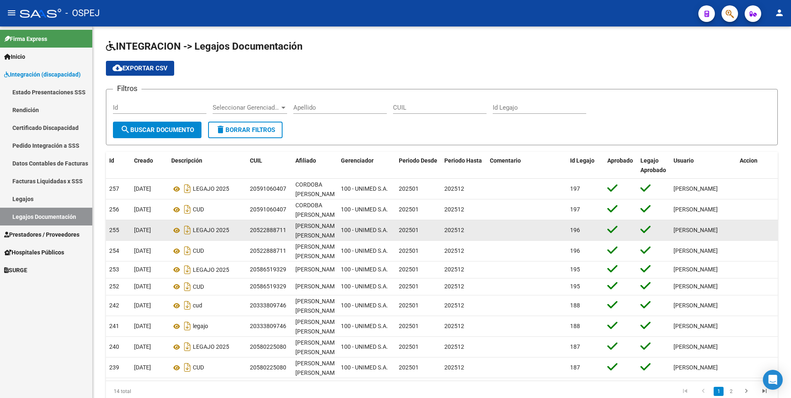
click at [56, 231] on span "Prestadores / Proveedores" at bounding box center [41, 234] width 75 height 9
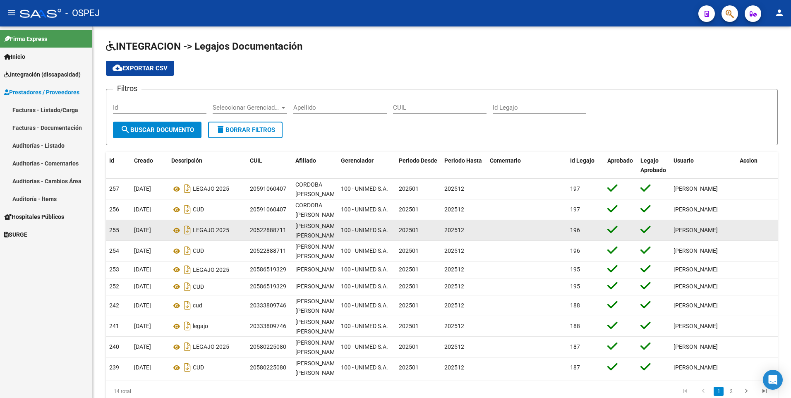
click at [52, 114] on link "Facturas - Listado/Carga" at bounding box center [46, 110] width 92 height 18
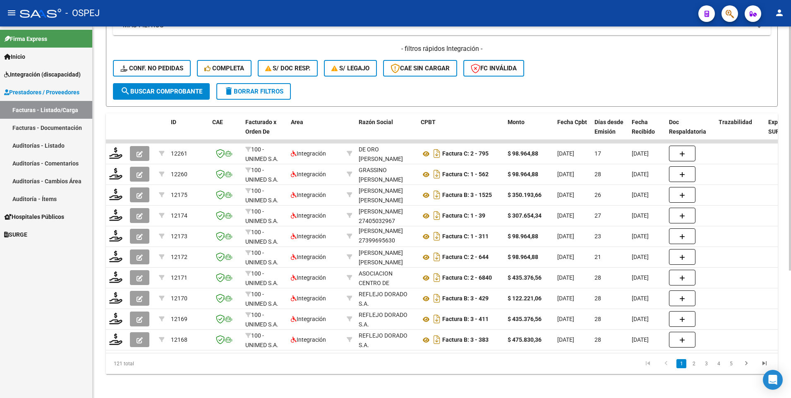
scroll to position [194, 0]
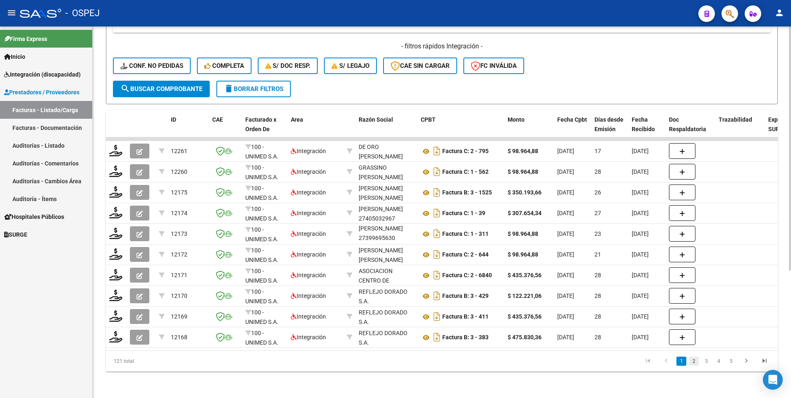
click at [692, 364] on link "2" at bounding box center [693, 360] width 10 height 9
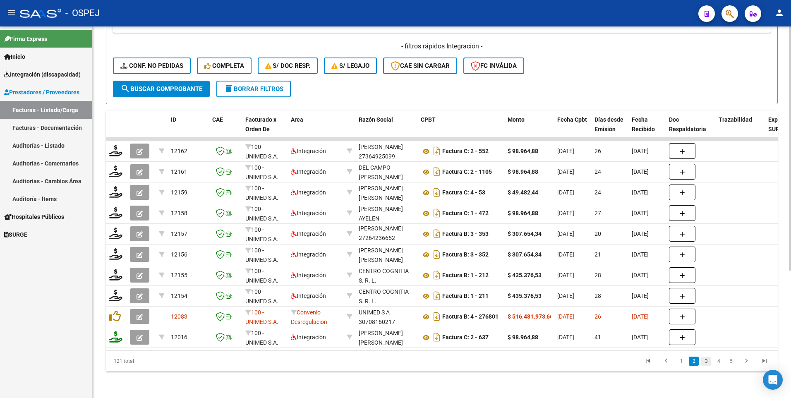
click at [704, 362] on link "3" at bounding box center [706, 360] width 10 height 9
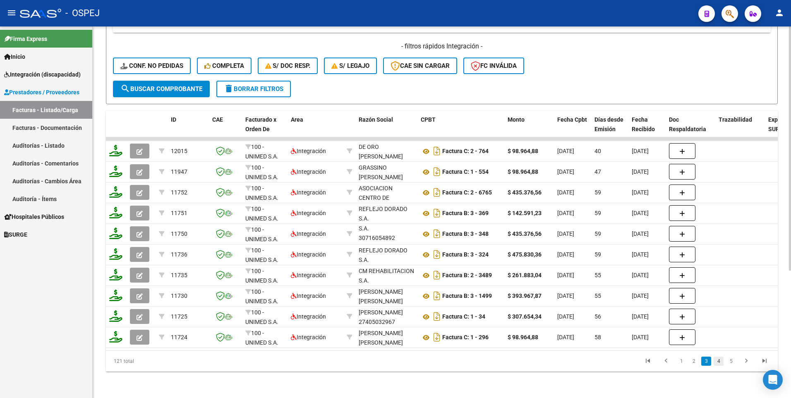
click at [716, 365] on link "4" at bounding box center [718, 360] width 10 height 9
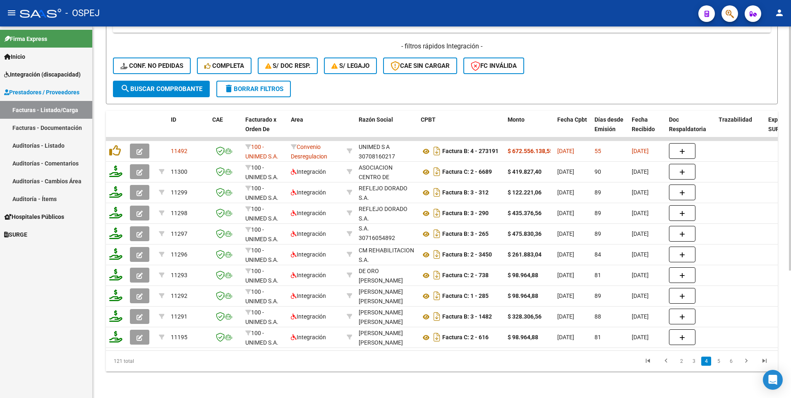
click at [717, 362] on link "5" at bounding box center [718, 360] width 10 height 9
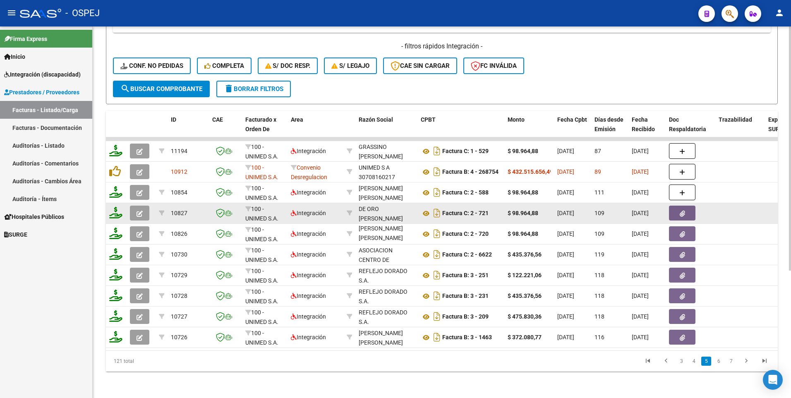
click at [683, 210] on span "button" at bounding box center [681, 212] width 5 height 7
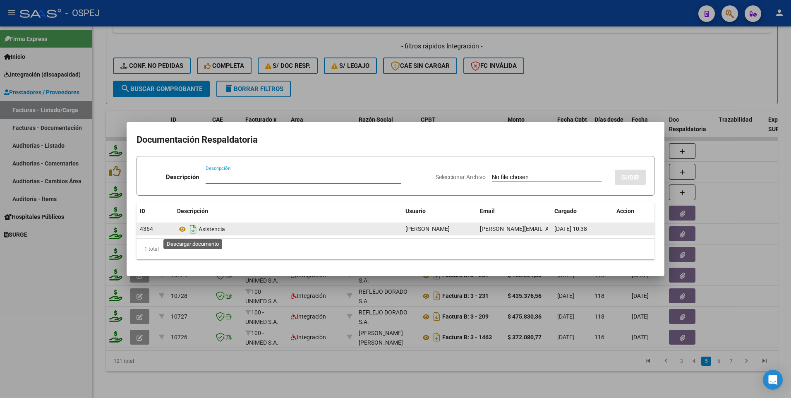
click at [195, 233] on icon "Descargar documento" at bounding box center [193, 228] width 11 height 13
click at [746, 166] on div at bounding box center [395, 199] width 791 height 398
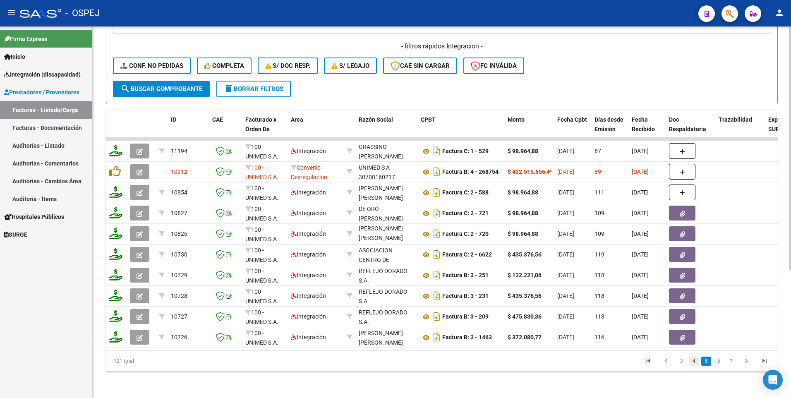
click at [696, 361] on link "4" at bounding box center [693, 360] width 10 height 9
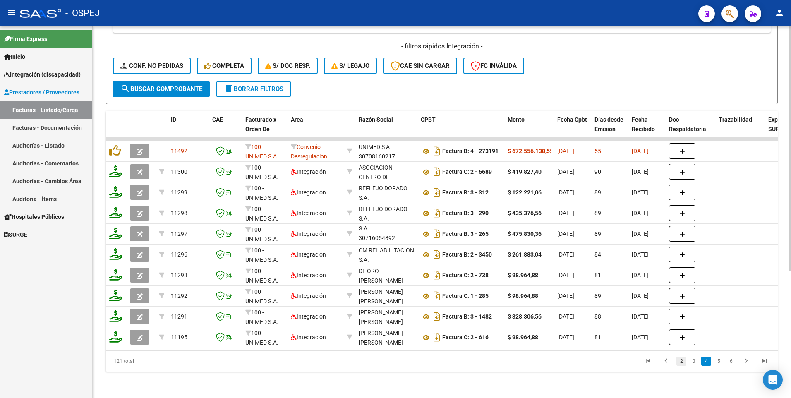
click at [678, 362] on link "2" at bounding box center [681, 360] width 10 height 9
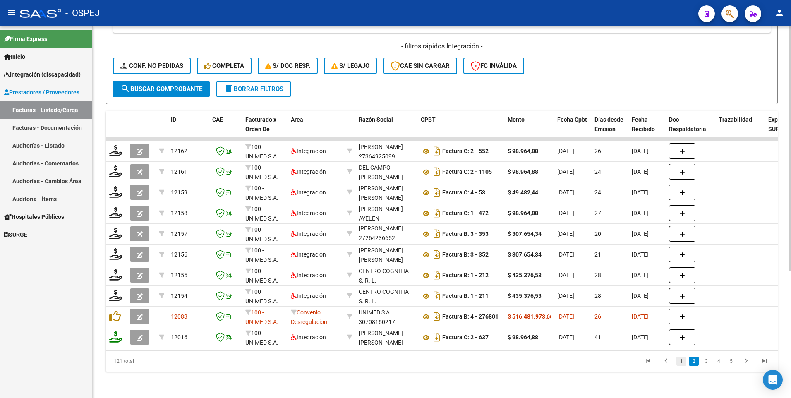
click at [682, 362] on link "1" at bounding box center [681, 360] width 10 height 9
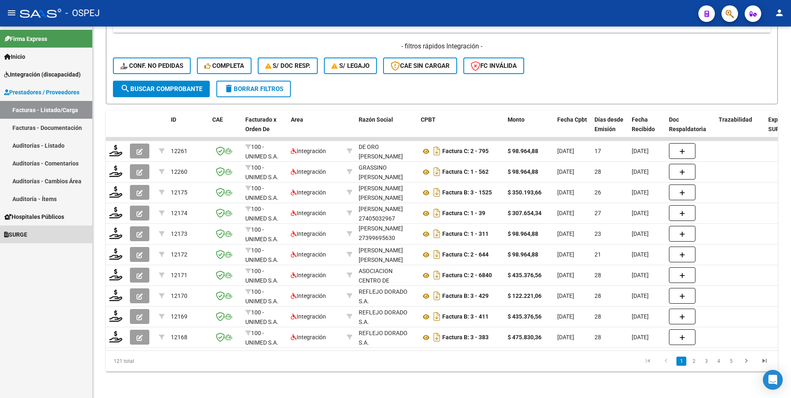
click at [24, 232] on span "SURGE" at bounding box center [15, 234] width 23 height 9
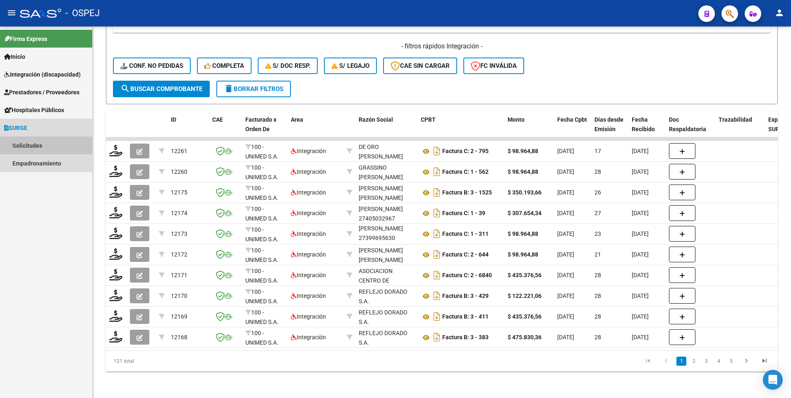
click at [27, 146] on link "Solicitudes" at bounding box center [46, 145] width 92 height 18
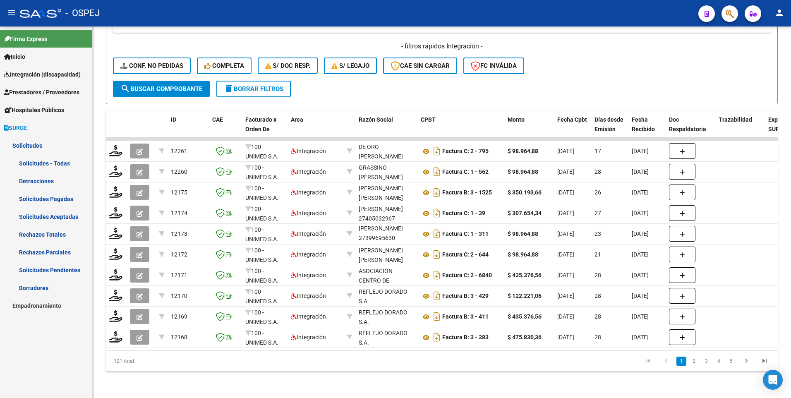
click at [40, 165] on link "Solicitudes - Todas" at bounding box center [46, 163] width 92 height 18
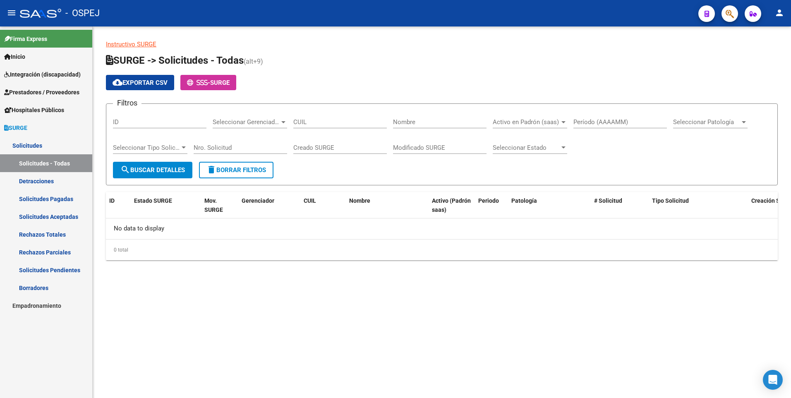
click at [44, 183] on link "Detracciones" at bounding box center [46, 181] width 92 height 18
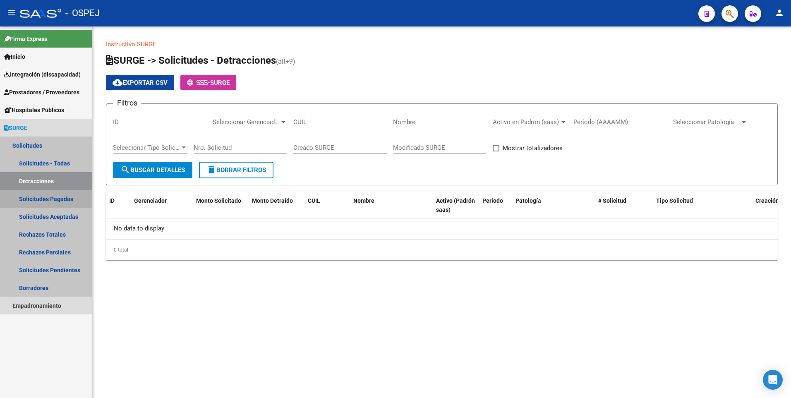
click at [44, 202] on link "Solicitudes Pagadas" at bounding box center [46, 199] width 92 height 18
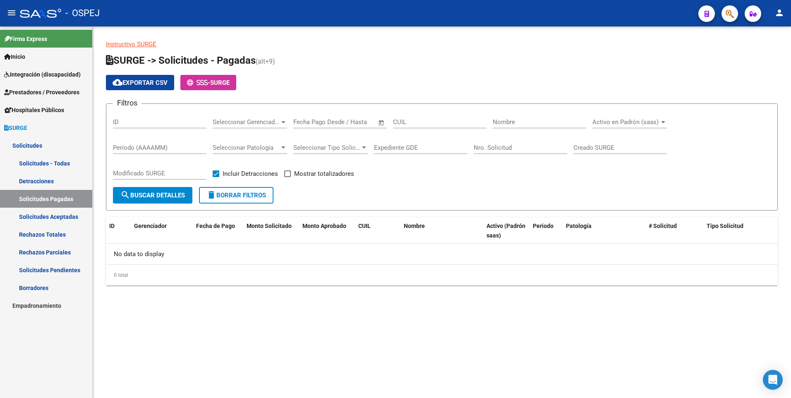
click at [280, 123] on div at bounding box center [283, 122] width 7 height 7
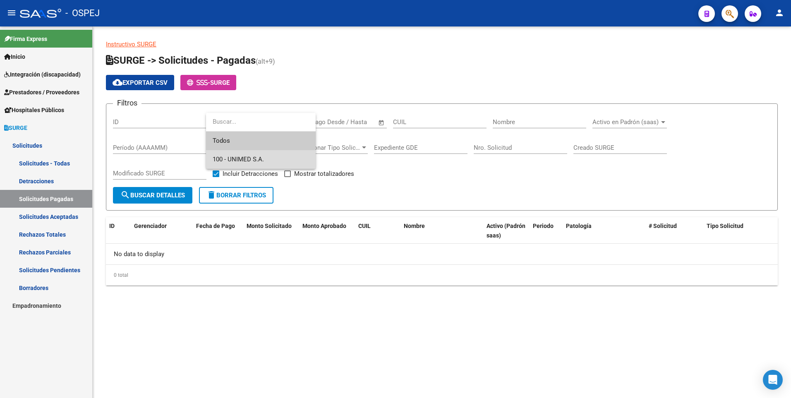
click at [275, 156] on span "100 - UNIMED S.A." at bounding box center [261, 159] width 96 height 19
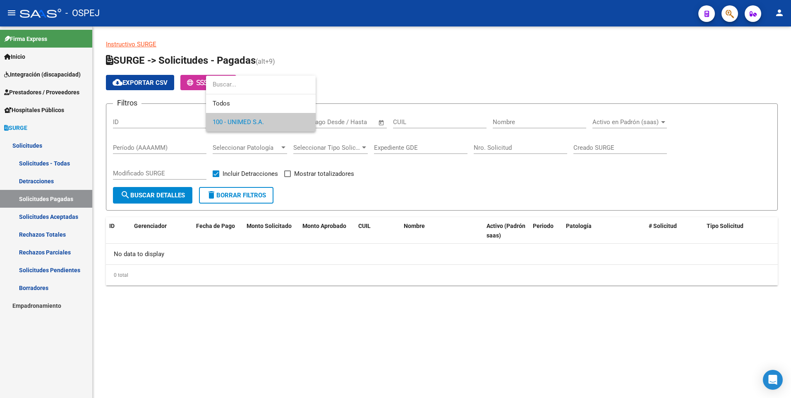
click at [59, 218] on div at bounding box center [395, 199] width 791 height 398
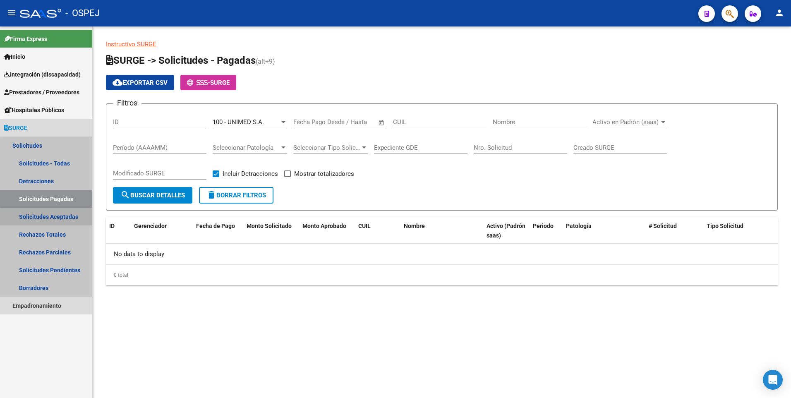
click at [58, 218] on link "Solicitudes Aceptadas" at bounding box center [46, 217] width 92 height 18
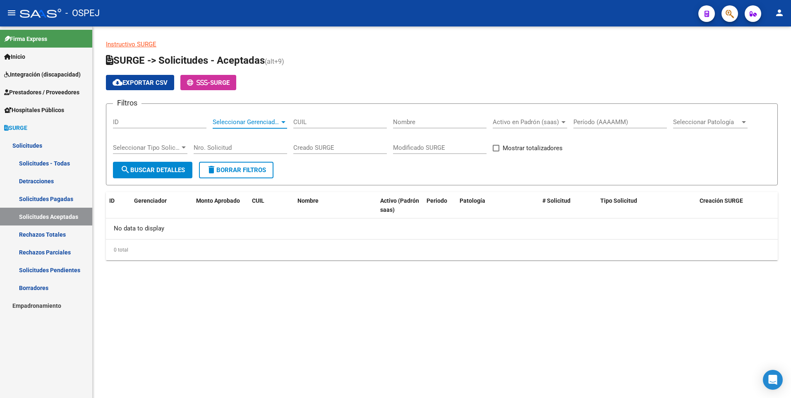
click at [275, 123] on span "Seleccionar Gerenciador" at bounding box center [246, 121] width 67 height 7
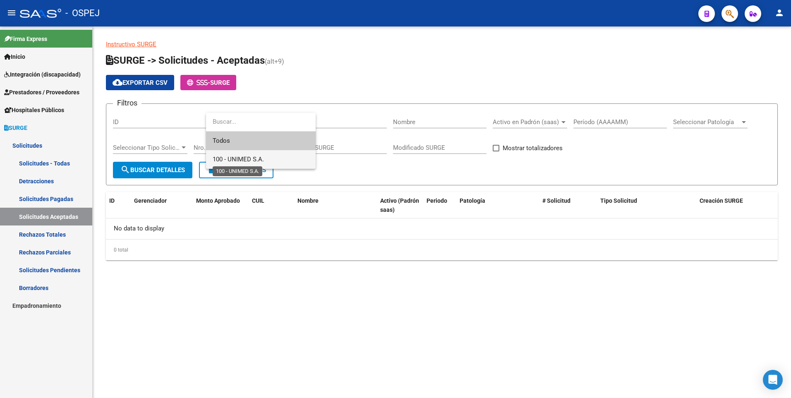
click at [252, 159] on span "100 - UNIMED S.A." at bounding box center [238, 158] width 51 height 7
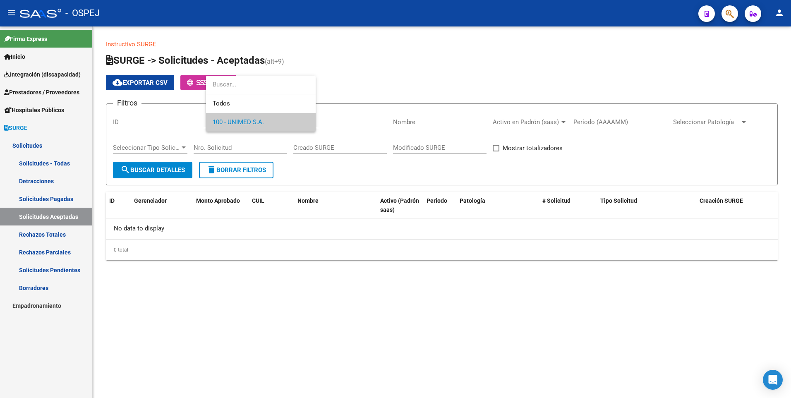
click at [55, 238] on div at bounding box center [395, 199] width 791 height 398
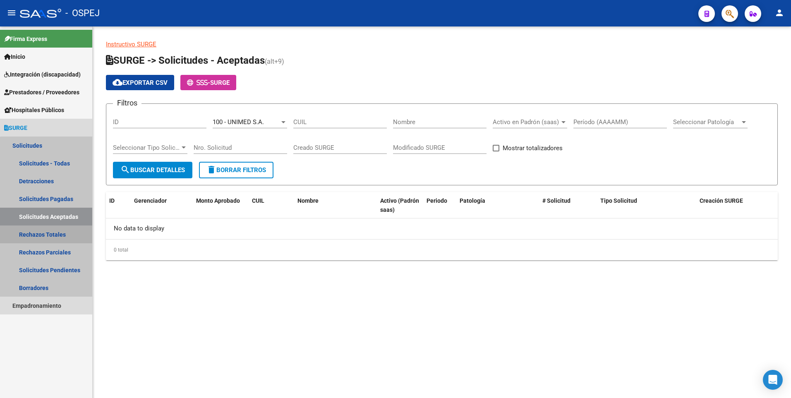
click at [55, 234] on link "Rechazos Totales" at bounding box center [46, 234] width 92 height 18
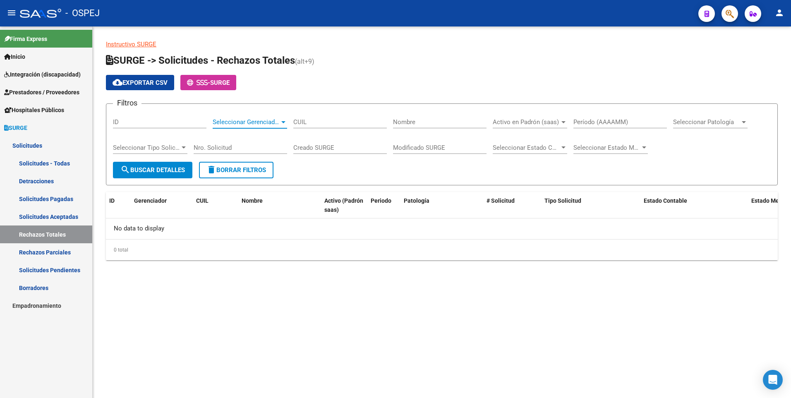
click at [282, 123] on div at bounding box center [283, 122] width 4 height 2
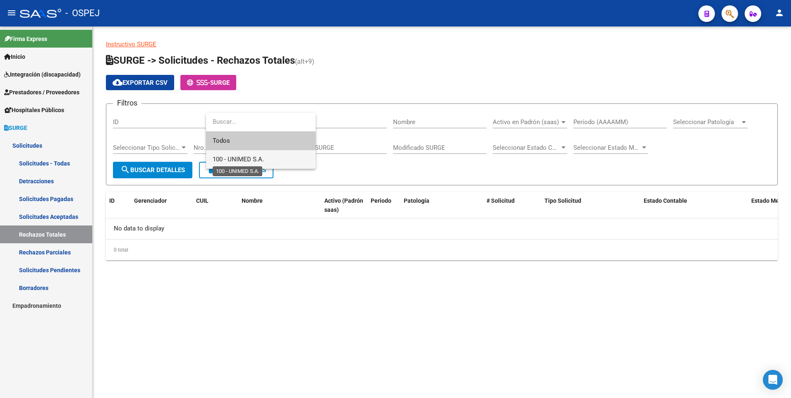
click at [252, 158] on span "100 - UNIMED S.A." at bounding box center [238, 158] width 51 height 7
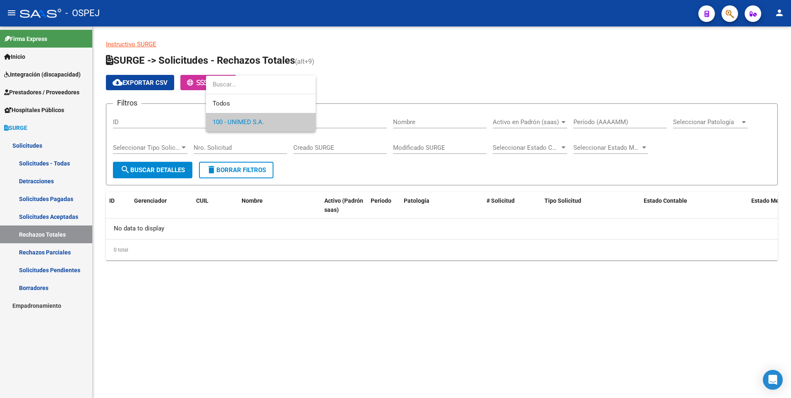
click at [53, 143] on div at bounding box center [395, 199] width 791 height 398
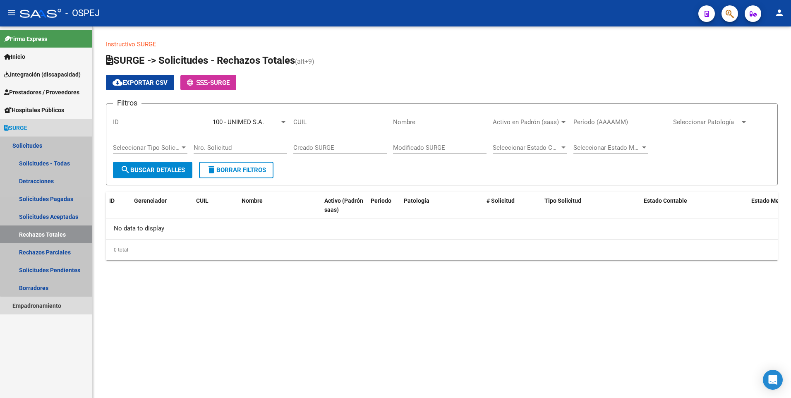
click at [50, 145] on link "Solicitudes" at bounding box center [46, 145] width 92 height 18
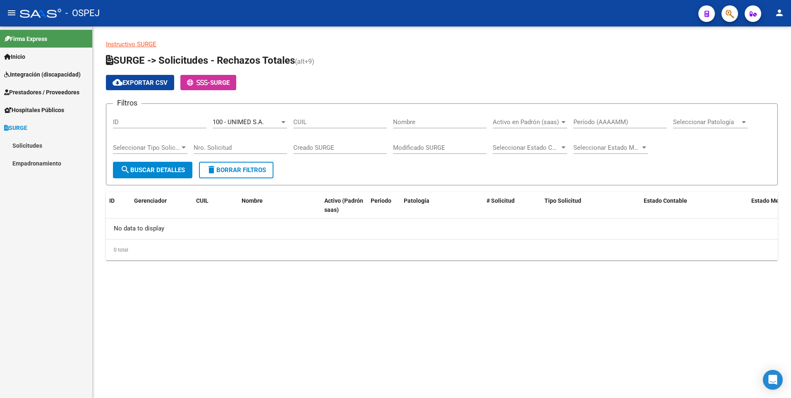
click at [41, 91] on span "Prestadores / Proveedores" at bounding box center [41, 92] width 75 height 9
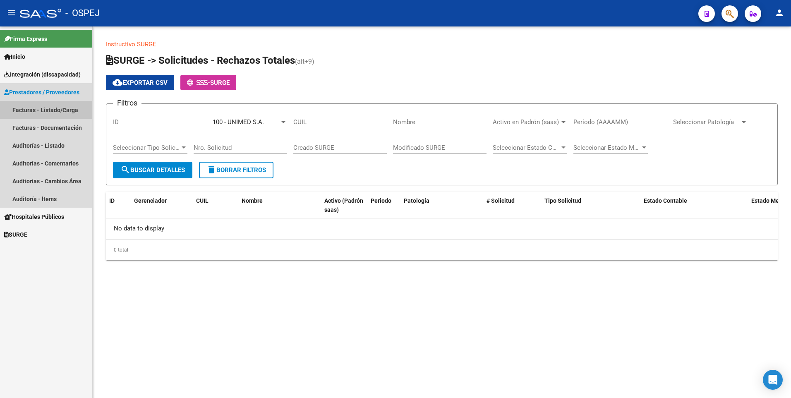
click at [50, 110] on link "Facturas - Listado/Carga" at bounding box center [46, 110] width 92 height 18
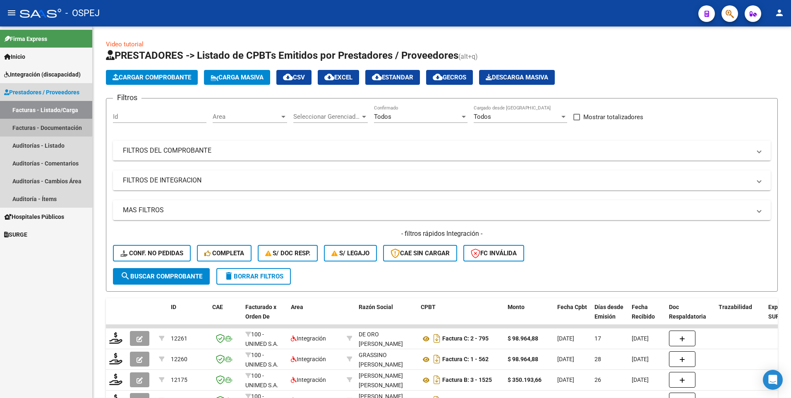
click at [44, 127] on link "Facturas - Documentación" at bounding box center [46, 128] width 92 height 18
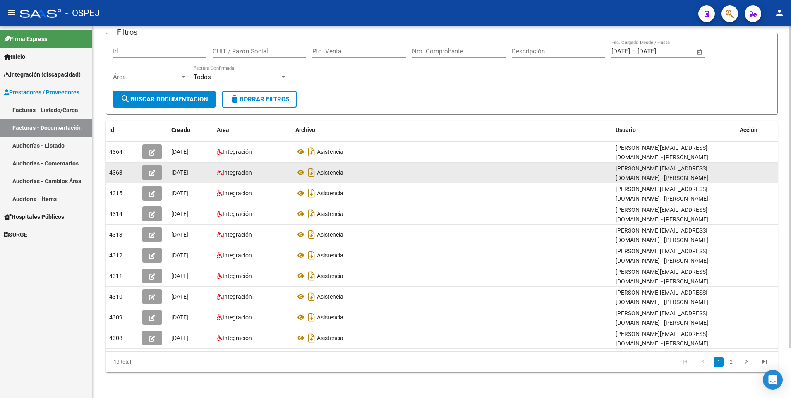
scroll to position [57, 0]
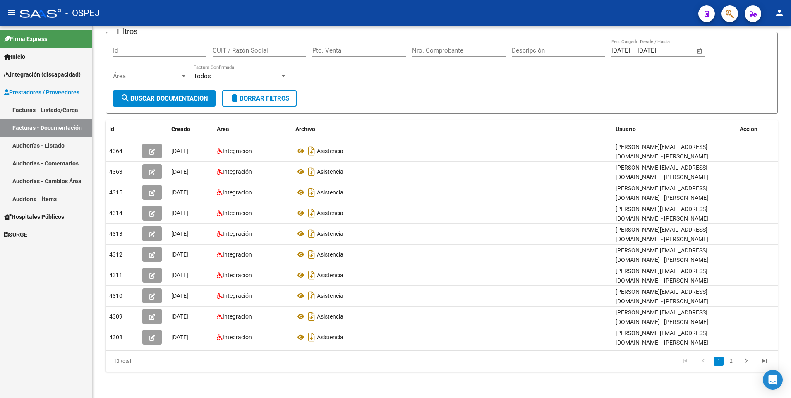
click at [46, 148] on link "Auditorías - Listado" at bounding box center [46, 145] width 92 height 18
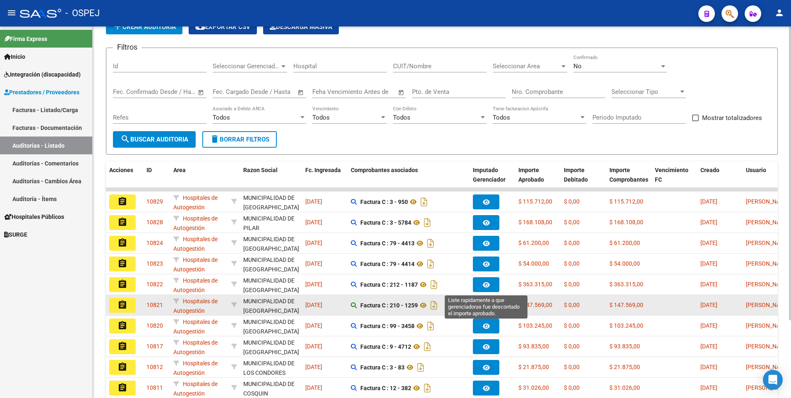
scroll to position [83, 0]
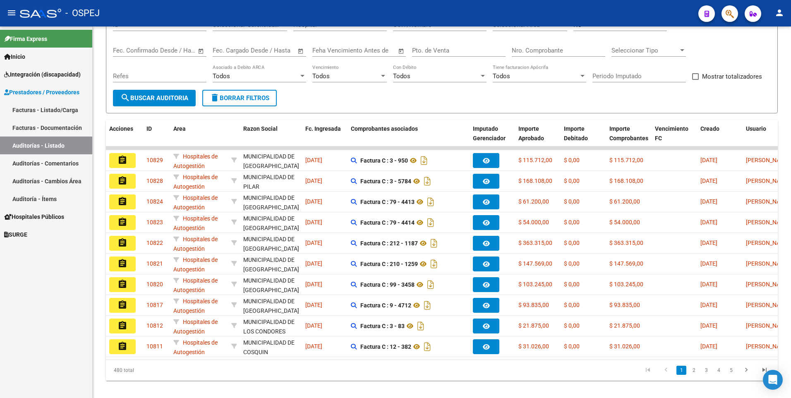
click at [39, 220] on span "Hospitales Públicos" at bounding box center [34, 216] width 60 height 9
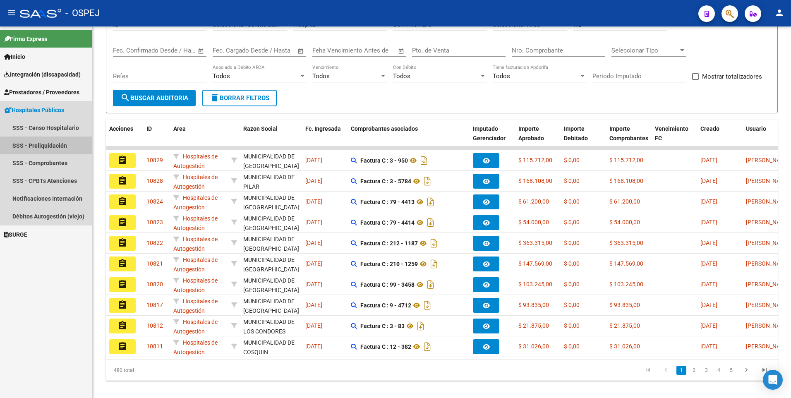
click at [51, 146] on link "SSS - Preliquidación" at bounding box center [46, 145] width 92 height 18
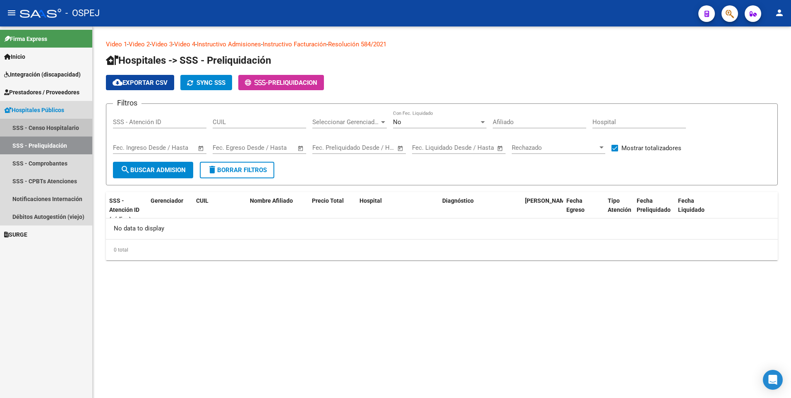
click at [68, 129] on link "SSS - Censo Hospitalario" at bounding box center [46, 128] width 92 height 18
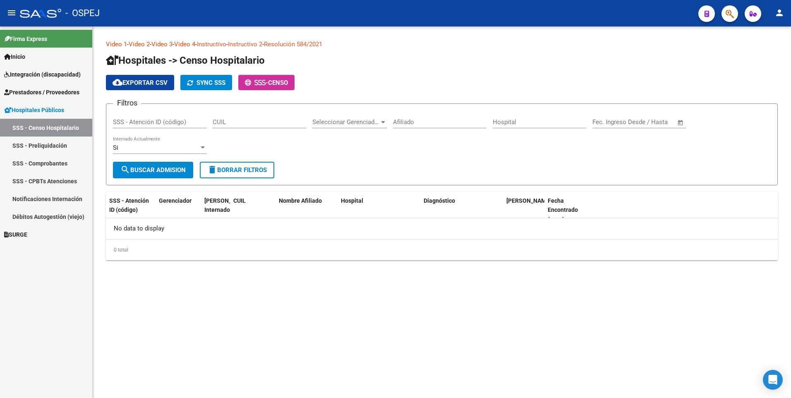
click at [61, 159] on link "SSS - Comprobantes" at bounding box center [46, 163] width 92 height 18
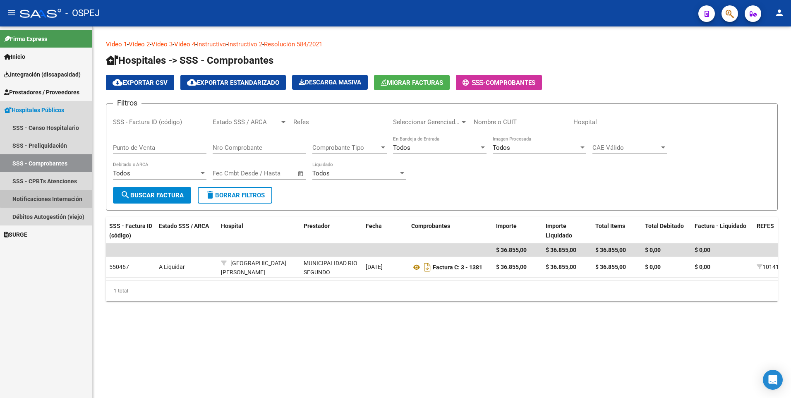
click at [58, 197] on link "Notificaciones Internación" at bounding box center [46, 199] width 92 height 18
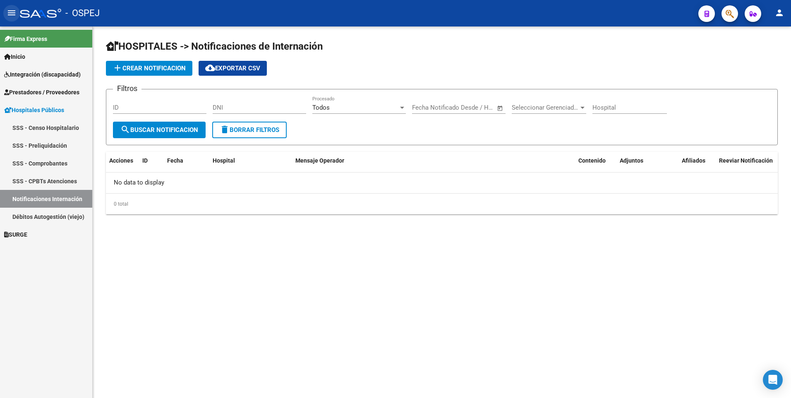
click at [12, 14] on mat-icon "menu" at bounding box center [12, 13] width 10 height 10
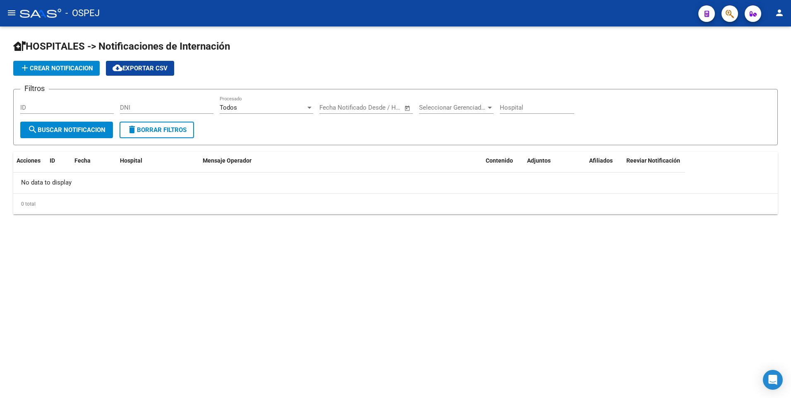
click at [12, 14] on mat-icon "menu" at bounding box center [12, 13] width 10 height 10
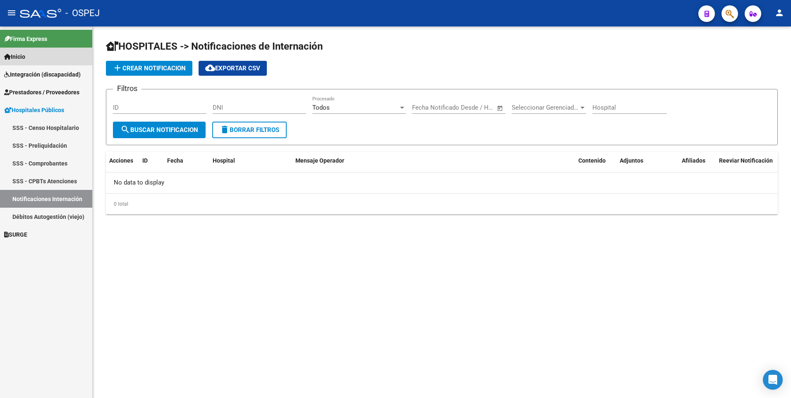
click at [68, 56] on link "Inicio" at bounding box center [46, 57] width 92 height 18
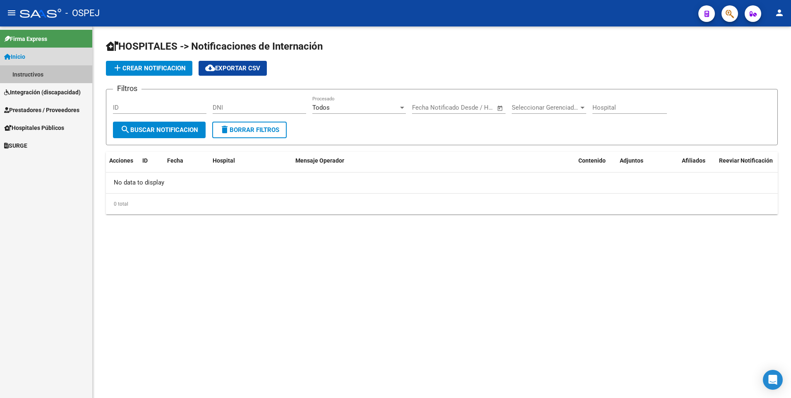
click at [63, 74] on link "Instructivos" at bounding box center [46, 74] width 92 height 18
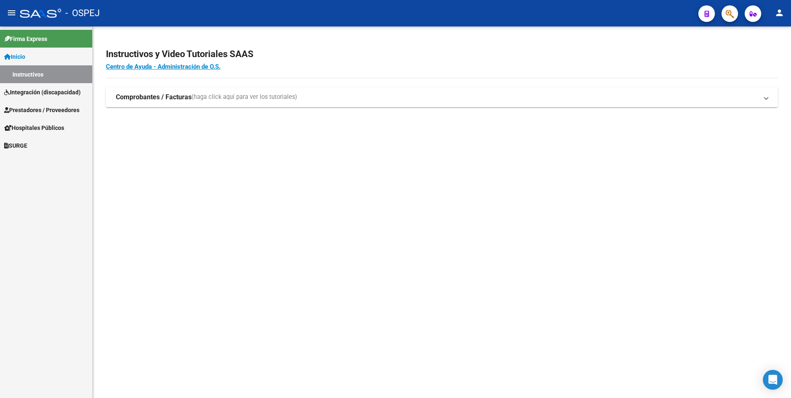
click at [135, 96] on strong "Comprobantes / Facturas" at bounding box center [154, 97] width 76 height 9
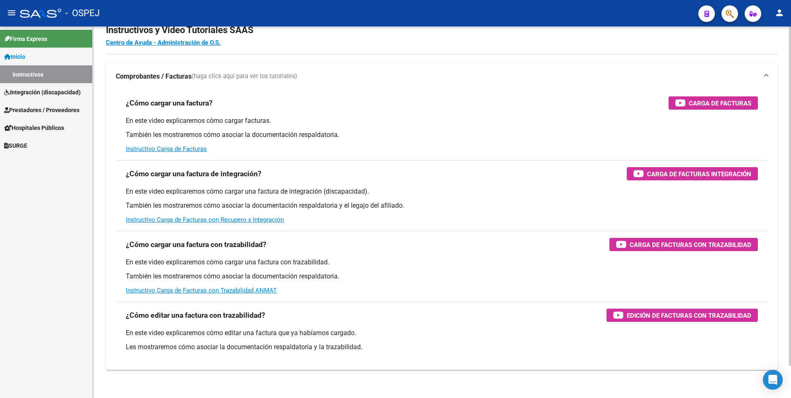
scroll to position [36, 0]
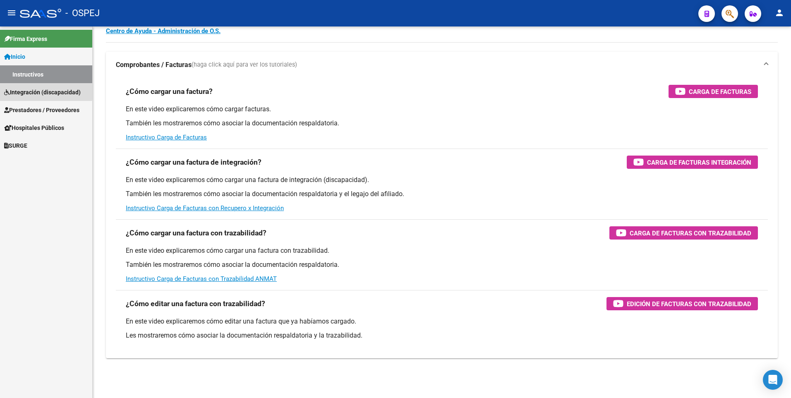
click at [18, 92] on span "Integración (discapacidad)" at bounding box center [42, 92] width 76 height 9
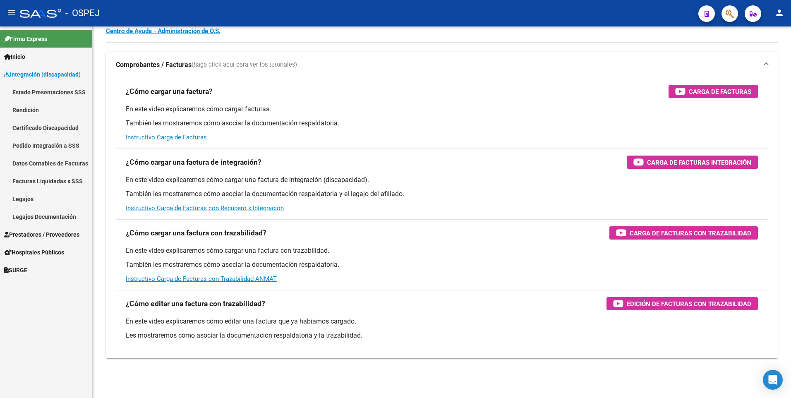
click at [41, 125] on link "Certificado Discapacidad" at bounding box center [46, 128] width 92 height 18
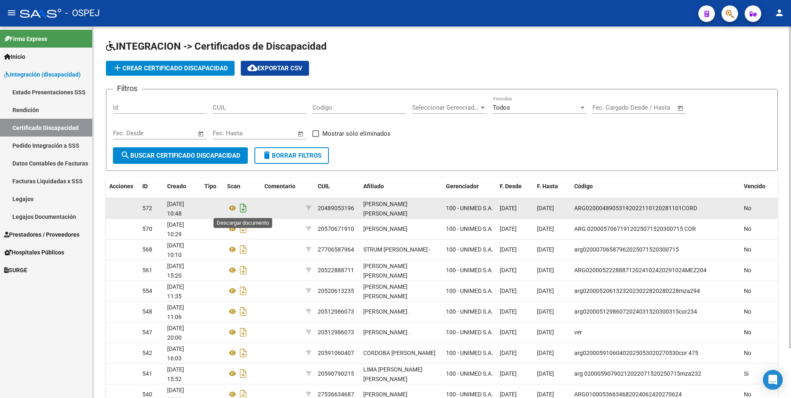
click at [244, 209] on icon "Descargar documento" at bounding box center [243, 207] width 11 height 13
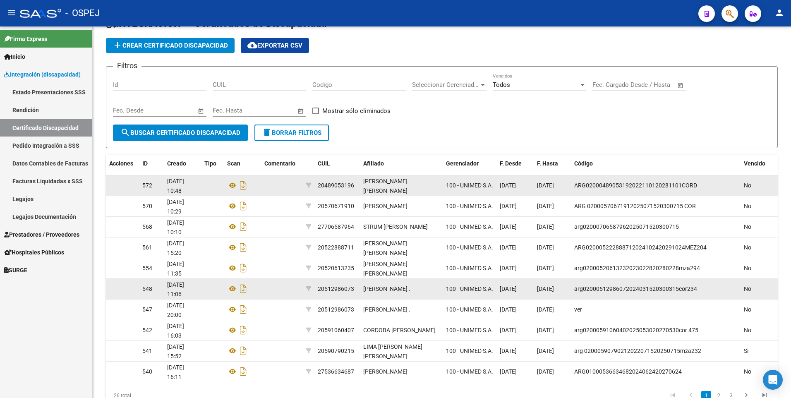
scroll to position [41, 0]
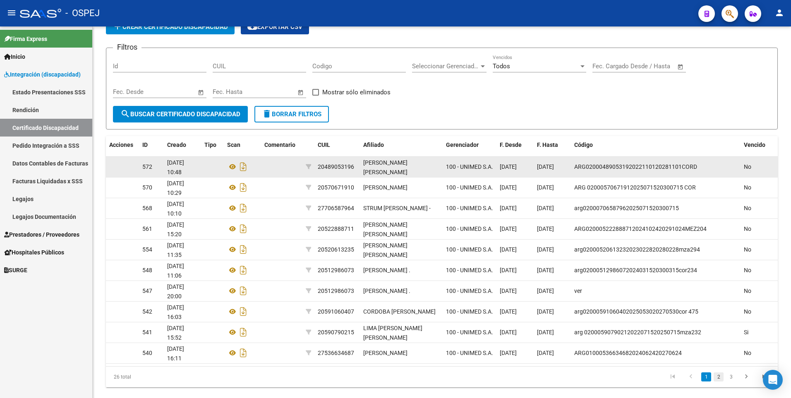
click at [716, 375] on link "2" at bounding box center [718, 376] width 10 height 9
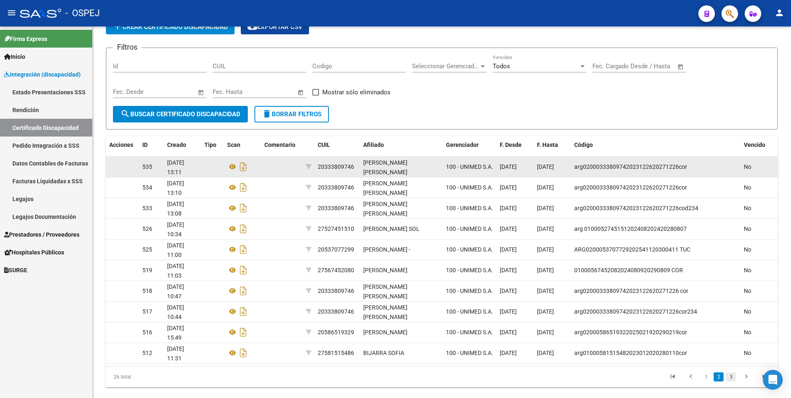
click at [728, 375] on link "3" at bounding box center [731, 376] width 10 height 9
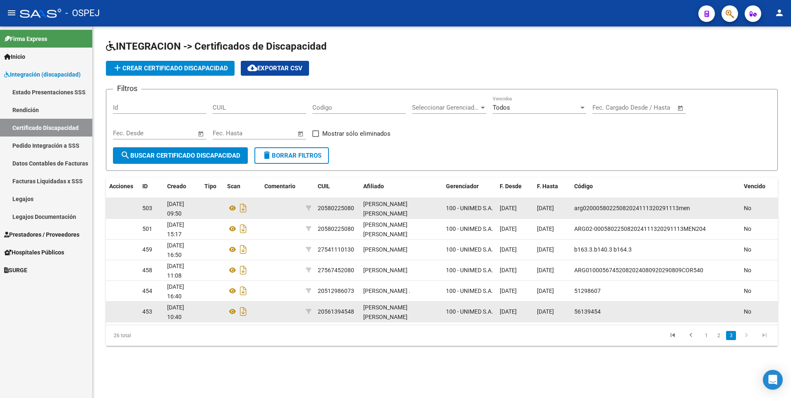
scroll to position [0, 0]
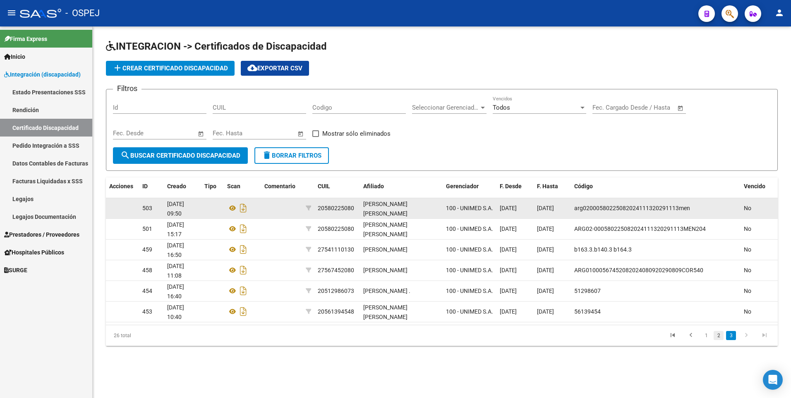
click at [722, 337] on link "2" at bounding box center [718, 335] width 10 height 9
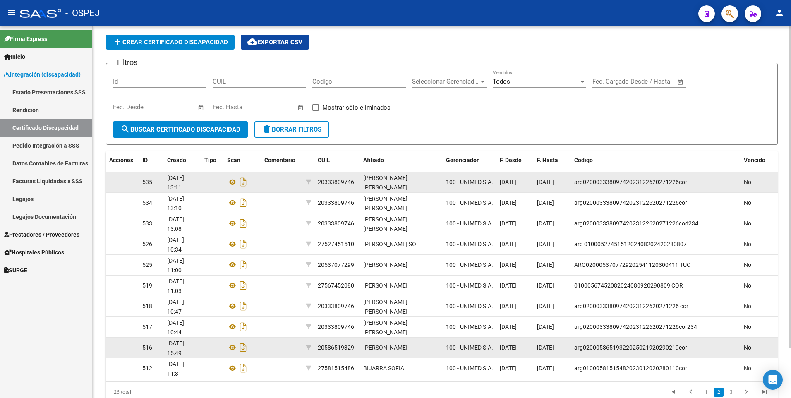
scroll to position [57, 0]
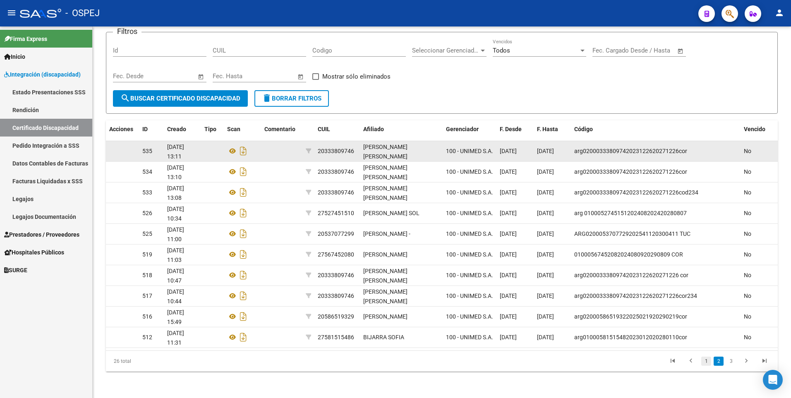
click at [709, 363] on link "1" at bounding box center [706, 360] width 10 height 9
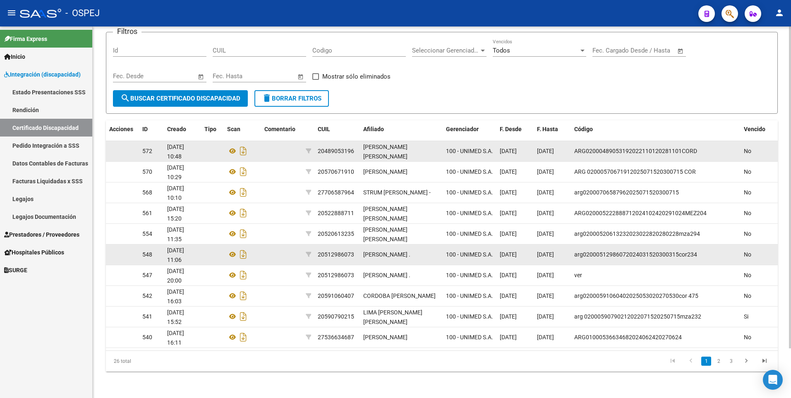
scroll to position [0, 0]
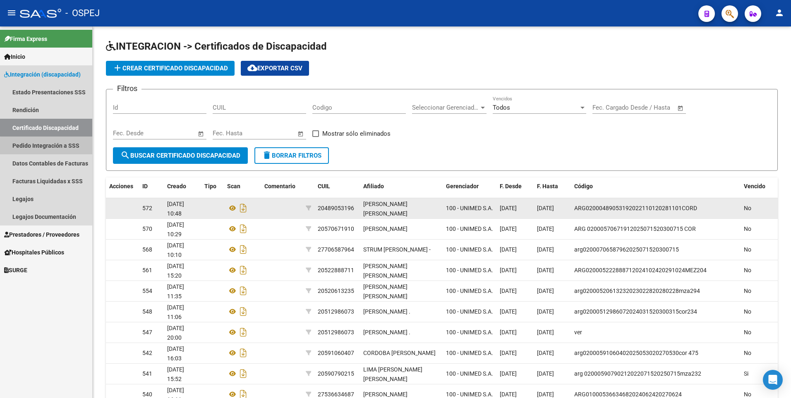
click at [57, 147] on link "Pedido Integración a SSS" at bounding box center [46, 145] width 92 height 18
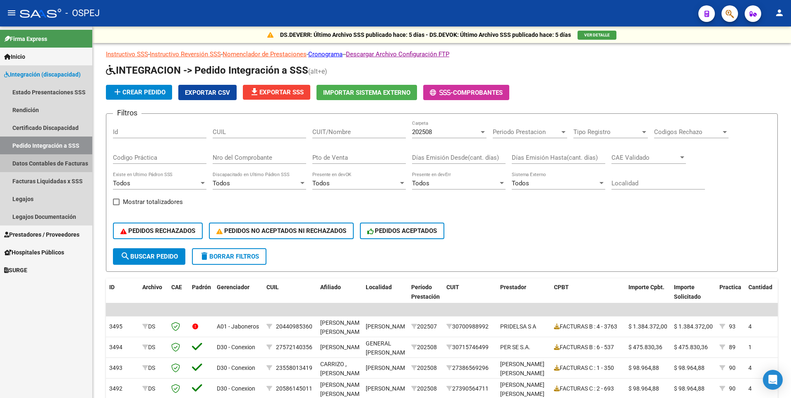
click at [51, 166] on link "Datos Contables de Facturas" at bounding box center [46, 163] width 92 height 18
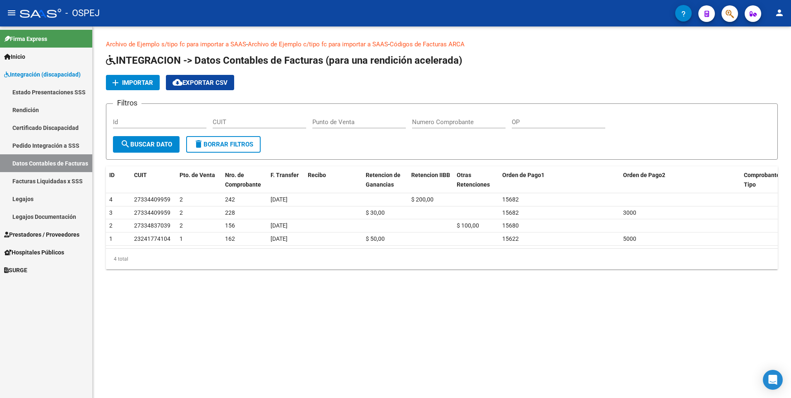
click at [45, 184] on link "Facturas Liquidadas x SSS" at bounding box center [46, 181] width 92 height 18
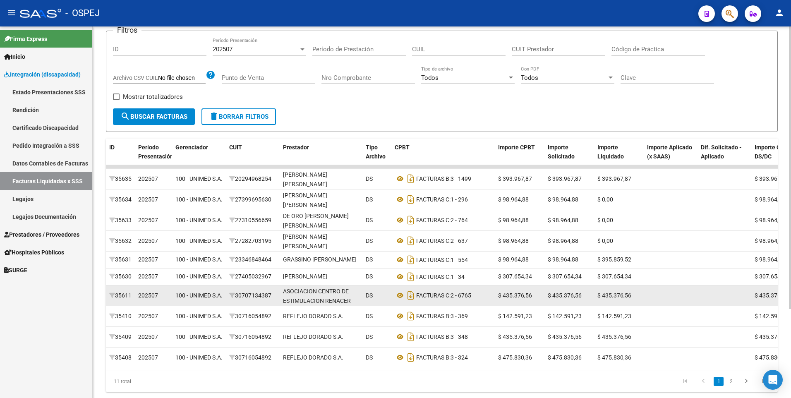
scroll to position [117, 0]
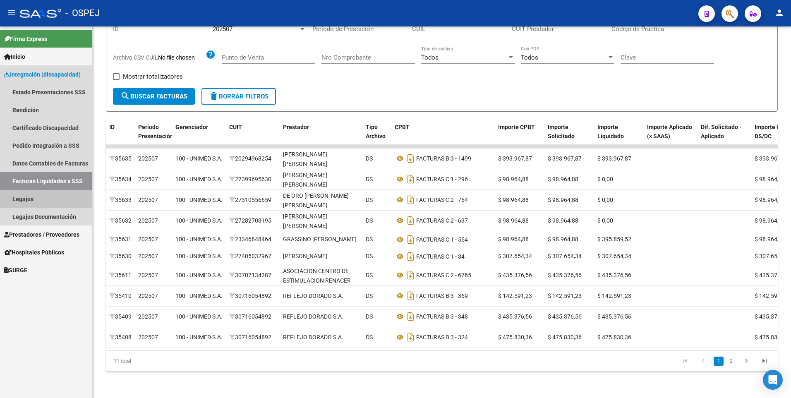
click at [45, 196] on link "Legajos" at bounding box center [46, 199] width 92 height 18
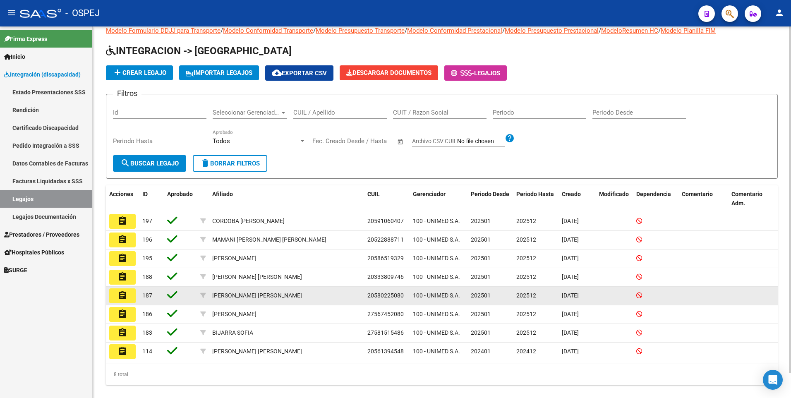
scroll to position [27, 0]
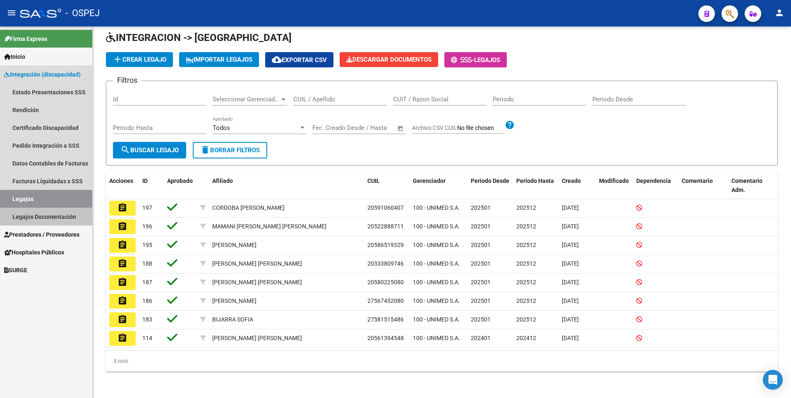
click at [63, 213] on link "Legajos Documentación" at bounding box center [46, 217] width 92 height 18
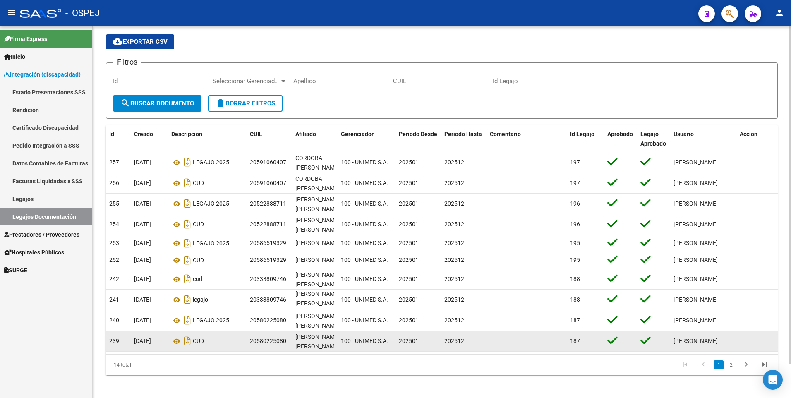
scroll to position [38, 0]
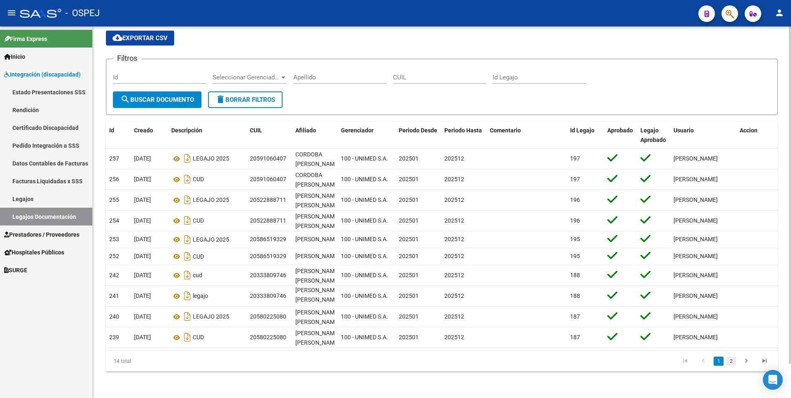
click at [732, 365] on link "2" at bounding box center [731, 360] width 10 height 9
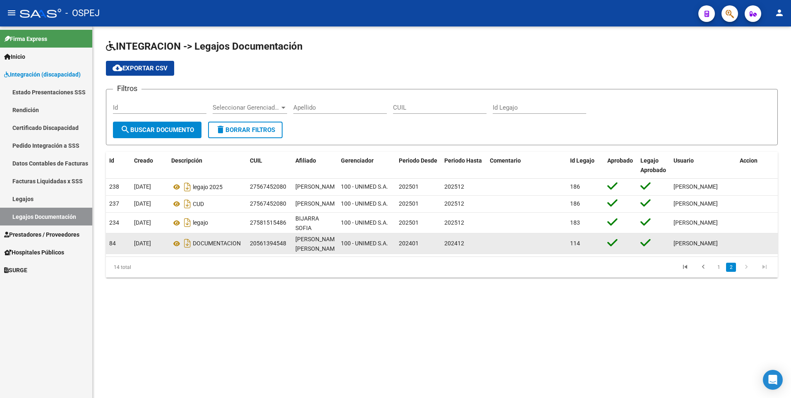
scroll to position [0, 0]
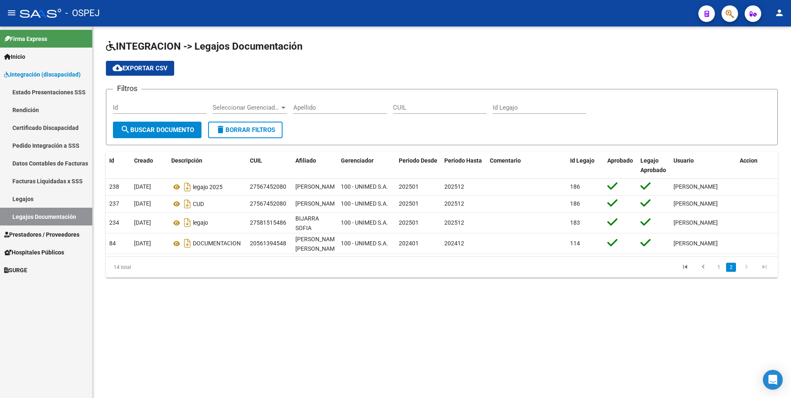
click at [304, 330] on mat-sidenav-content "INTEGRACION -> Legajos Documentación cloud_download Exportar CSV Filtros Id Sel…" at bounding box center [442, 211] width 698 height 371
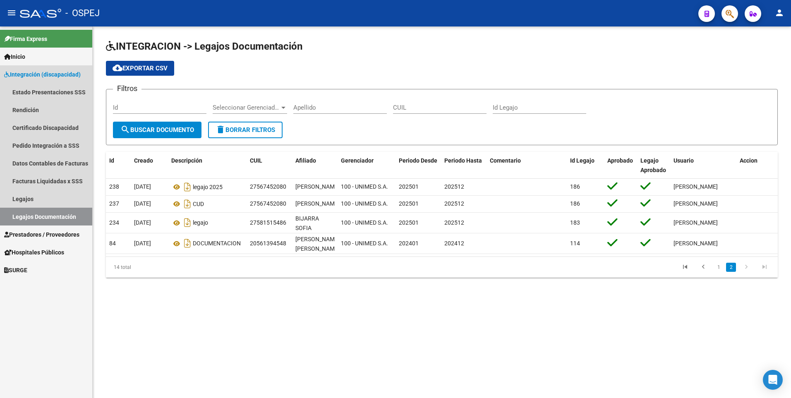
click at [38, 74] on span "Integración (discapacidad)" at bounding box center [42, 74] width 76 height 9
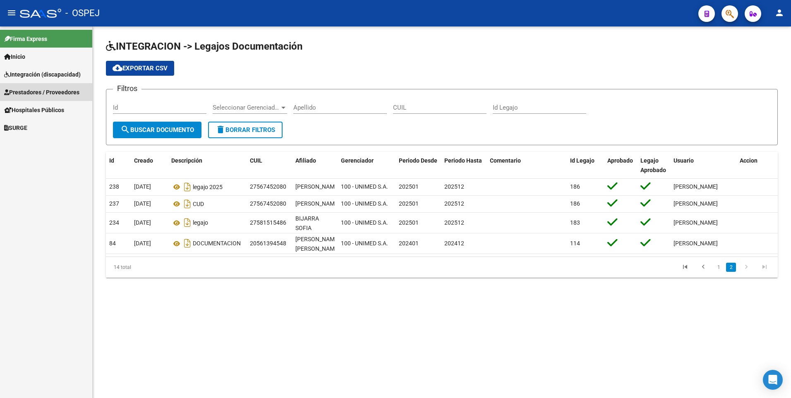
click at [29, 93] on span "Prestadores / Proveedores" at bounding box center [41, 92] width 75 height 9
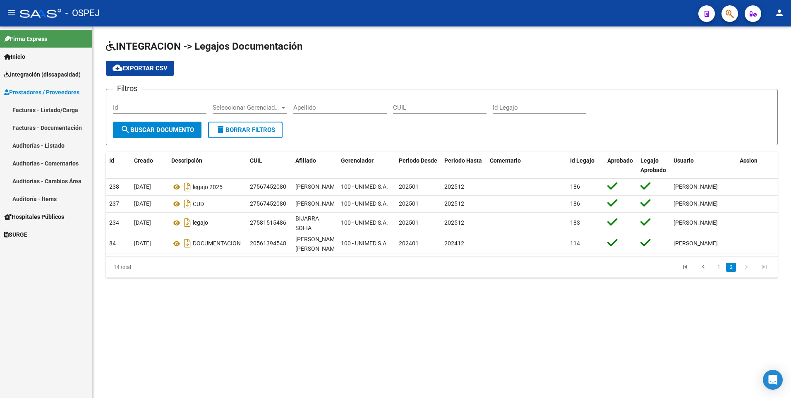
click at [50, 202] on link "Auditoría - Ítems" at bounding box center [46, 199] width 92 height 18
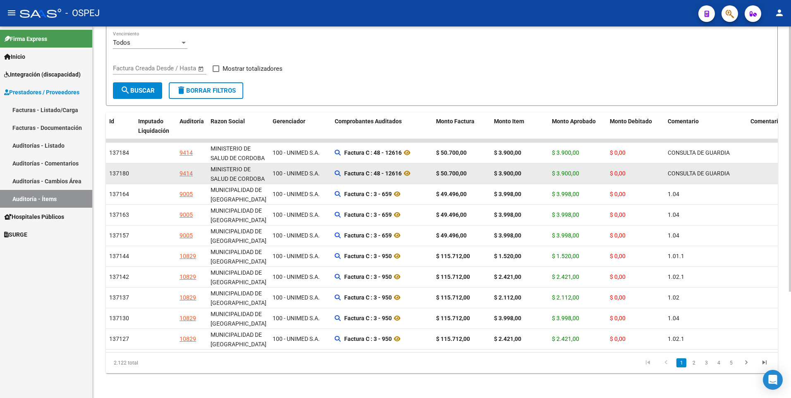
scroll to position [149, 0]
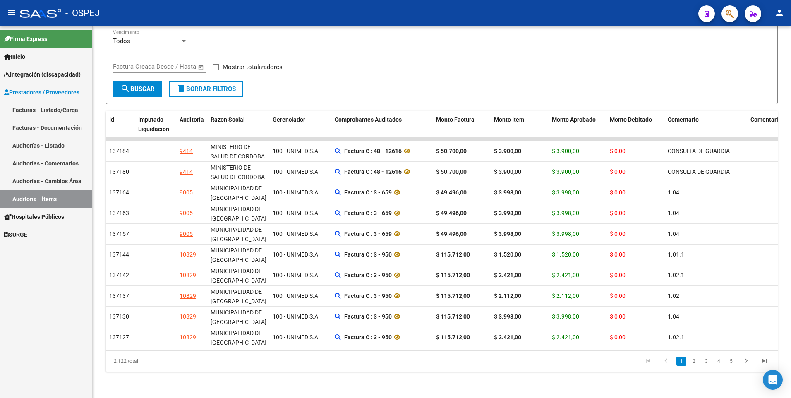
click at [39, 182] on link "Auditorías - Cambios Área" at bounding box center [46, 181] width 92 height 18
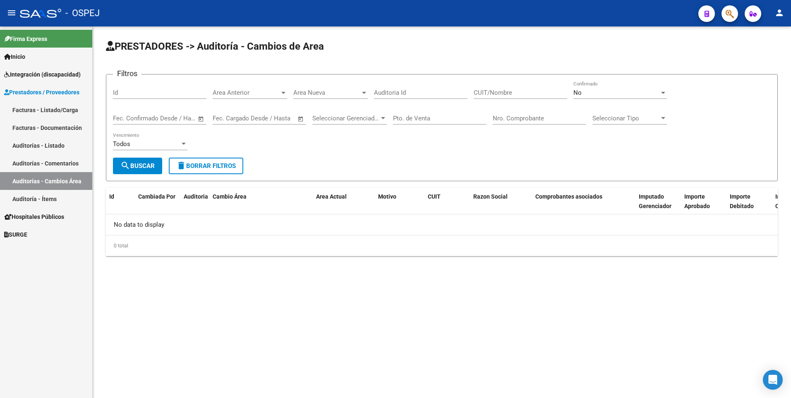
click at [42, 163] on link "Auditorías - Comentarios" at bounding box center [46, 163] width 92 height 18
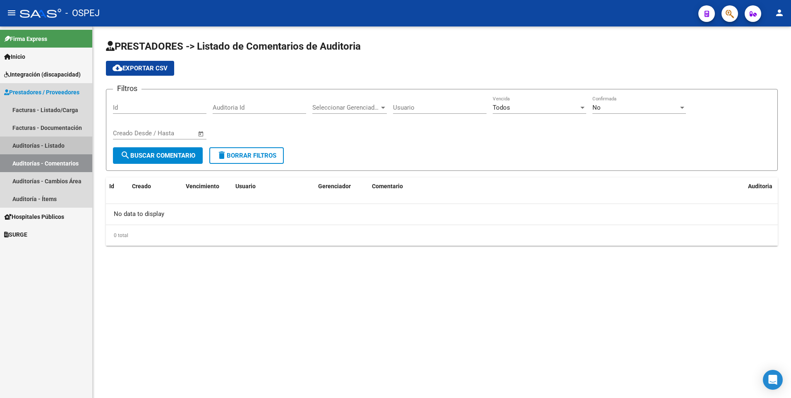
click at [39, 144] on link "Auditorías - Listado" at bounding box center [46, 145] width 92 height 18
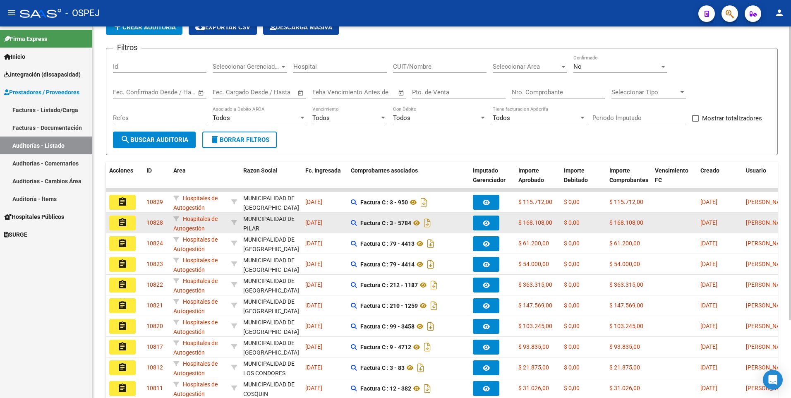
scroll to position [41, 0]
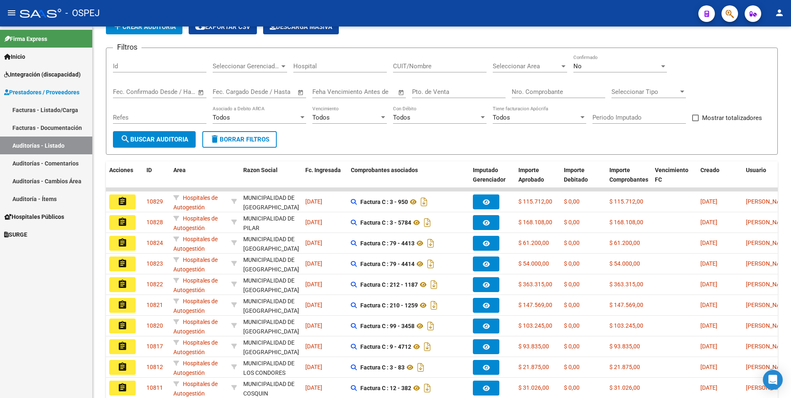
click at [29, 128] on link "Facturas - Documentación" at bounding box center [46, 128] width 92 height 18
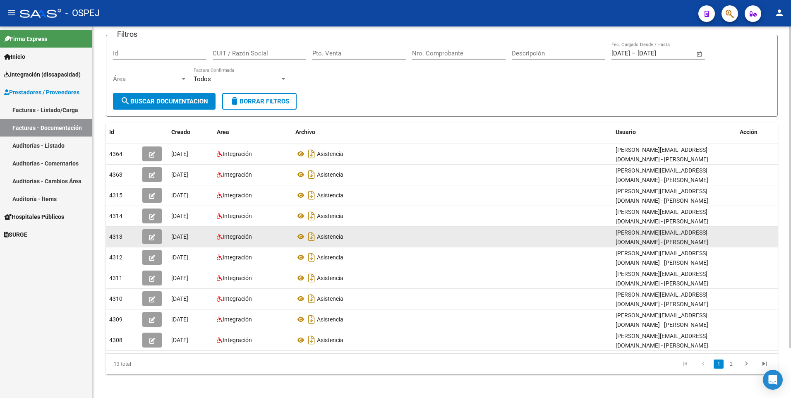
scroll to position [57, 0]
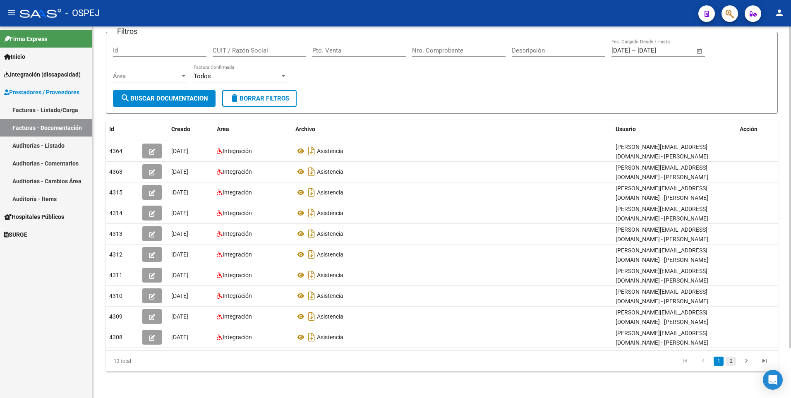
click at [732, 363] on link "2" at bounding box center [731, 360] width 10 height 9
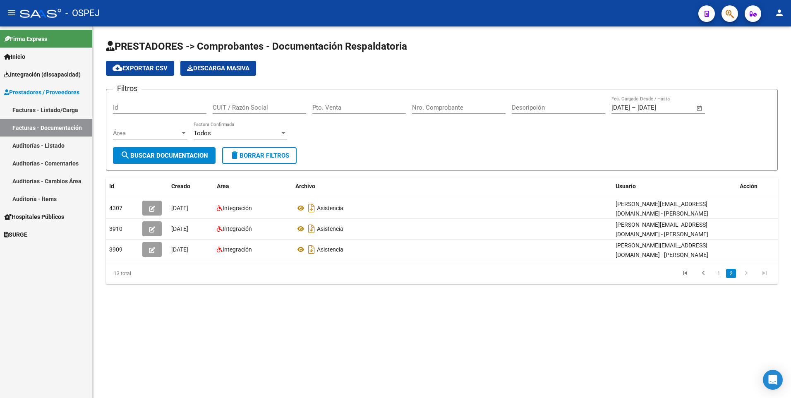
scroll to position [0, 0]
click at [716, 272] on link "1" at bounding box center [718, 273] width 10 height 9
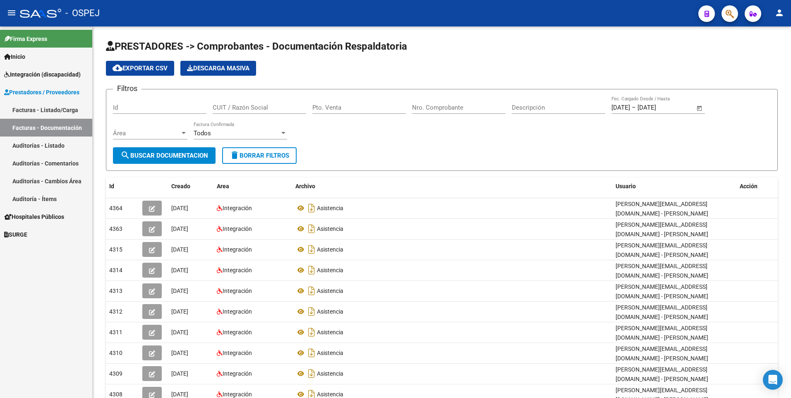
click at [57, 112] on link "Facturas - Listado/Carga" at bounding box center [46, 110] width 92 height 18
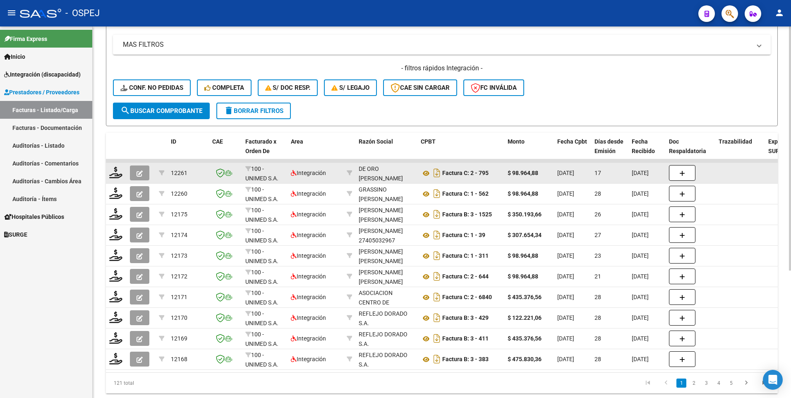
scroll to position [2, 0]
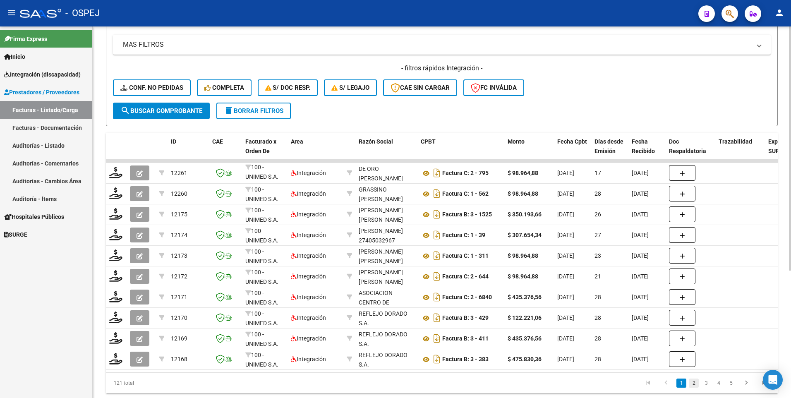
click at [695, 387] on link "2" at bounding box center [693, 382] width 10 height 9
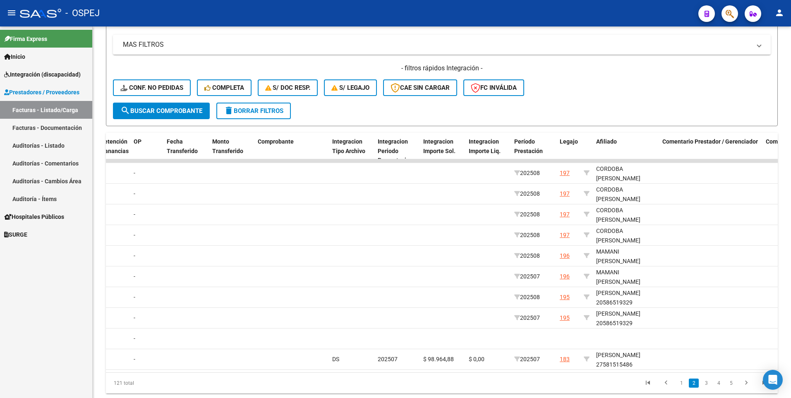
scroll to position [0, 786]
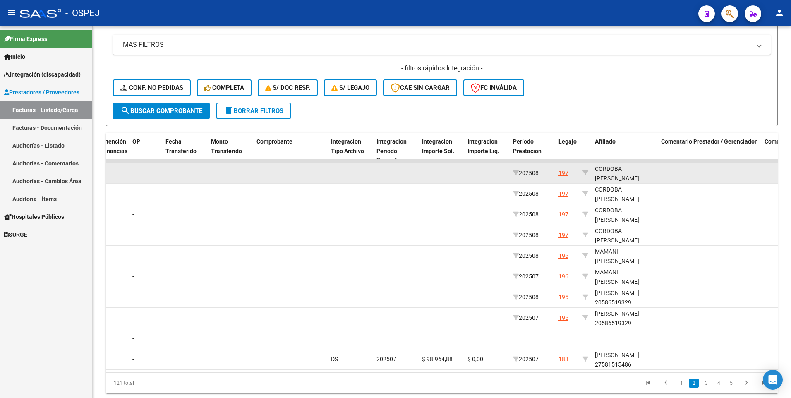
click at [561, 174] on div "197" at bounding box center [563, 173] width 10 height 10
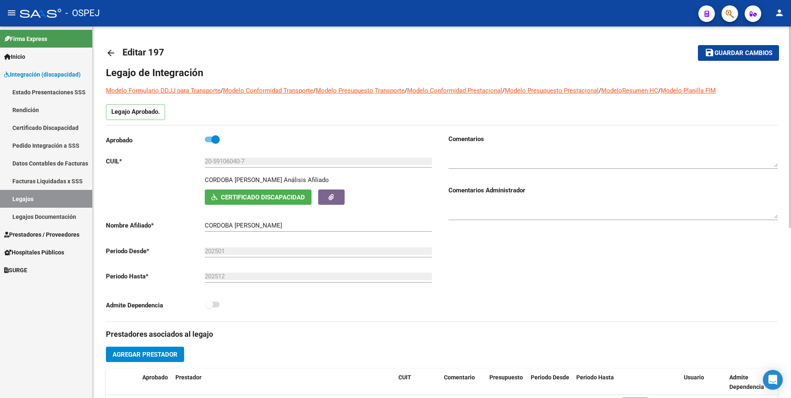
click at [109, 54] on mat-icon "arrow_back" at bounding box center [111, 53] width 10 height 10
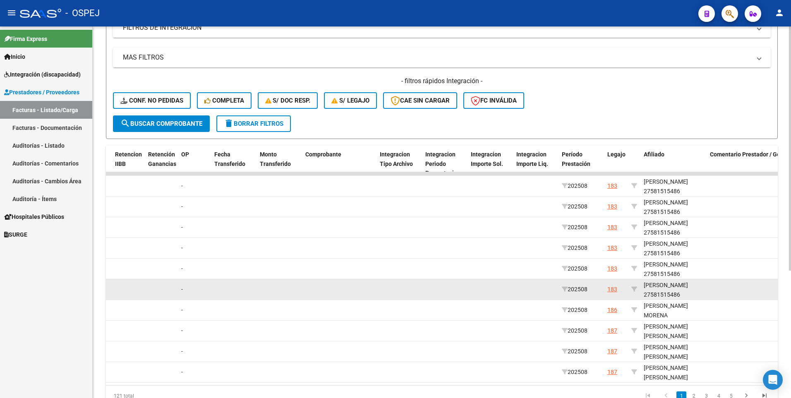
scroll to position [111, 0]
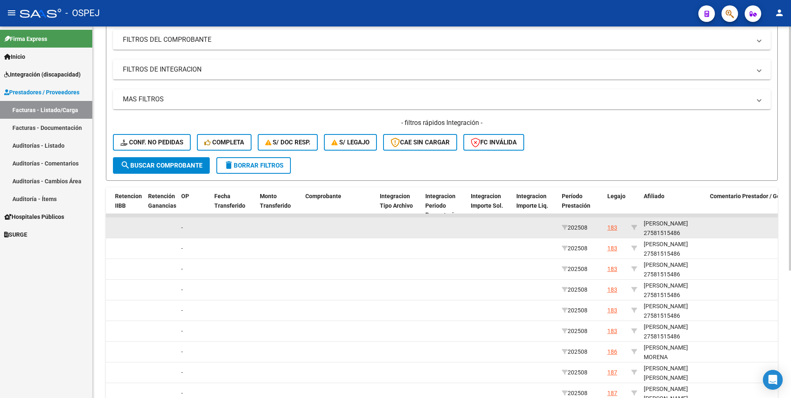
click at [611, 229] on div "183" at bounding box center [612, 228] width 10 height 10
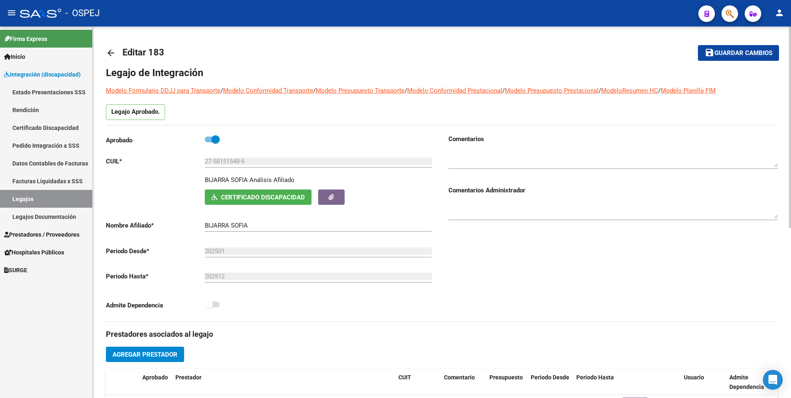
click at [110, 53] on mat-icon "arrow_back" at bounding box center [111, 53] width 10 height 10
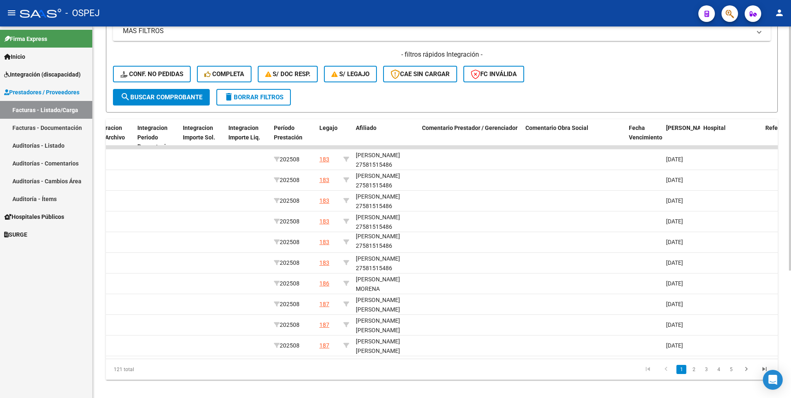
scroll to position [194, 0]
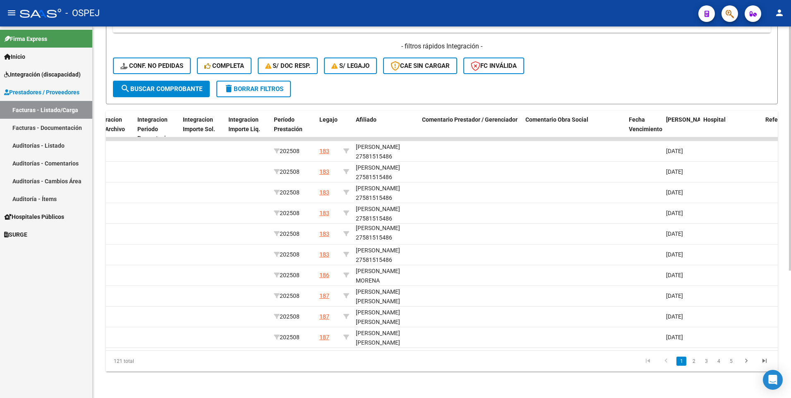
drag, startPoint x: 693, startPoint y: 360, endPoint x: 688, endPoint y: 360, distance: 5.0
click at [693, 361] on link "2" at bounding box center [693, 360] width 10 height 9
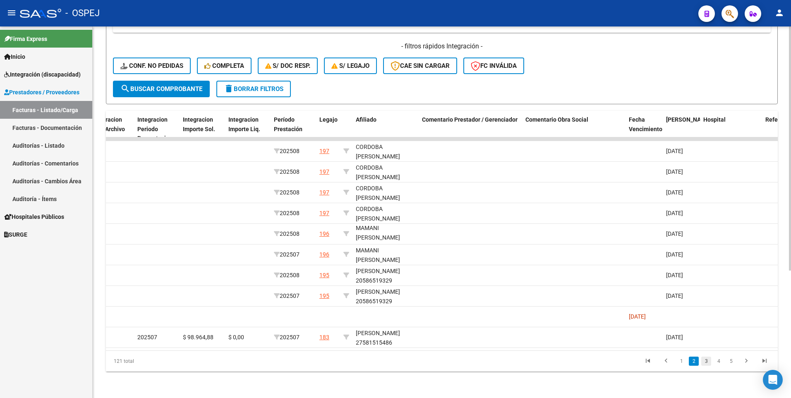
click at [709, 364] on link "3" at bounding box center [706, 360] width 10 height 9
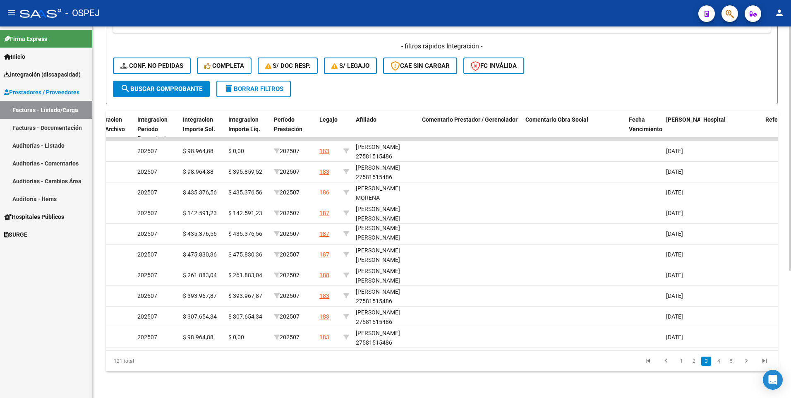
click at [709, 364] on link "3" at bounding box center [706, 360] width 10 height 9
click at [677, 361] on link "1" at bounding box center [681, 360] width 10 height 9
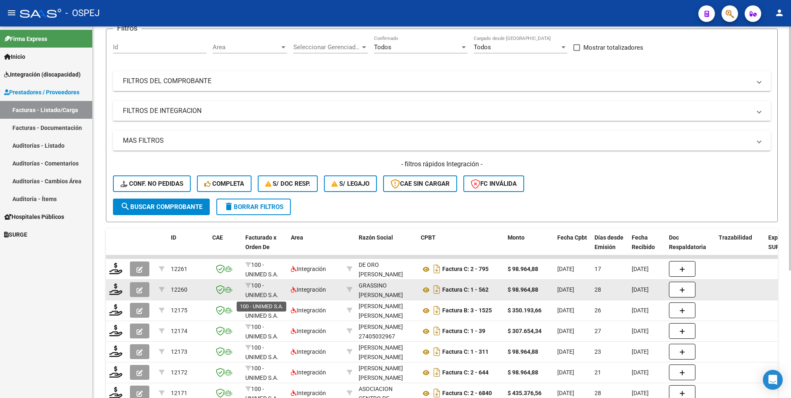
scroll to position [0, 0]
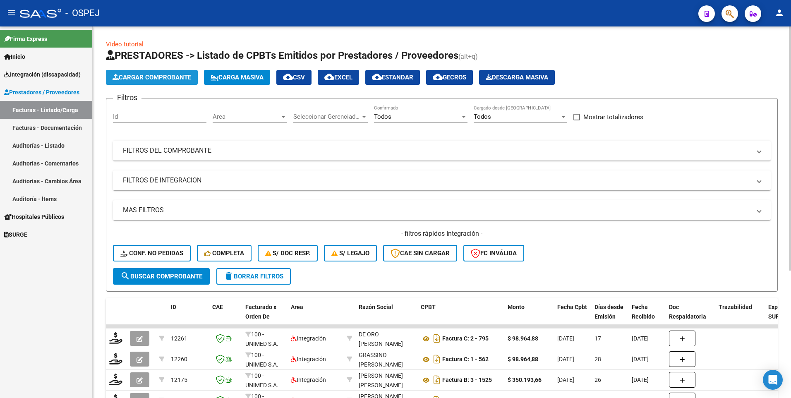
click at [137, 78] on span "Cargar Comprobante" at bounding box center [151, 77] width 79 height 7
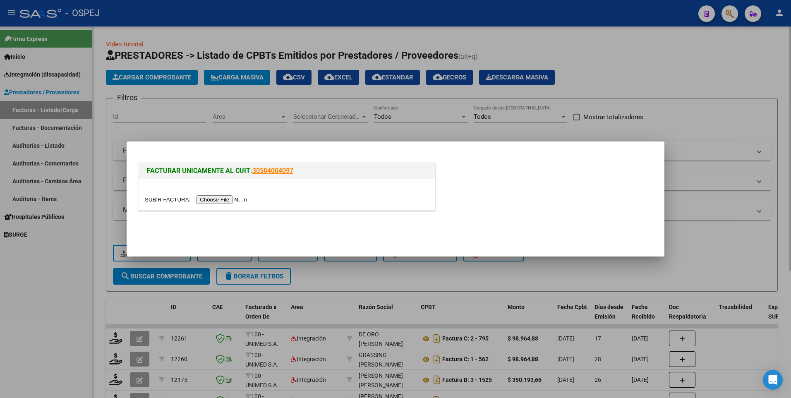
click at [688, 69] on div at bounding box center [395, 199] width 791 height 398
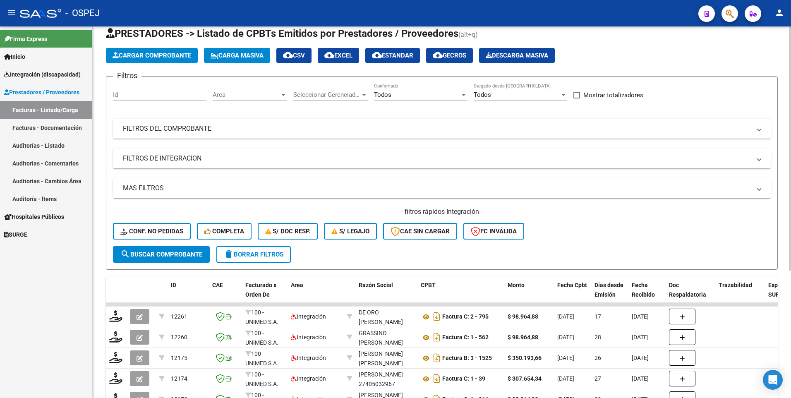
scroll to position [41, 0]
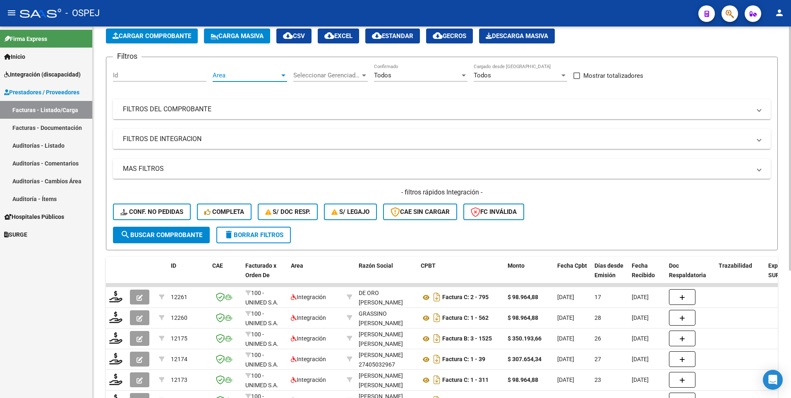
click at [282, 75] on div at bounding box center [283, 75] width 4 height 2
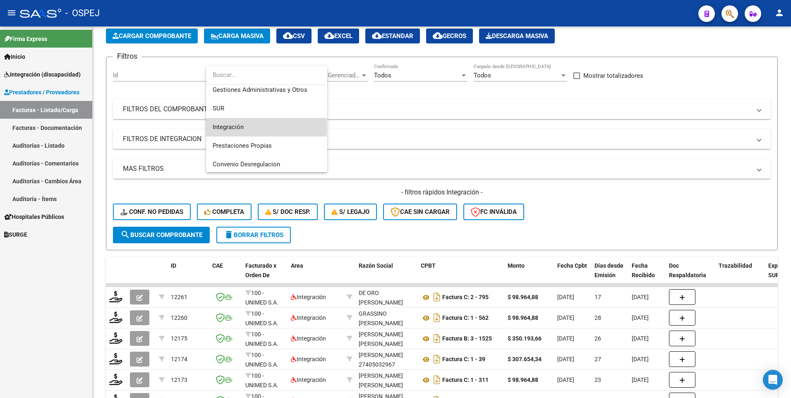
click at [254, 128] on span "Integración" at bounding box center [267, 127] width 108 height 19
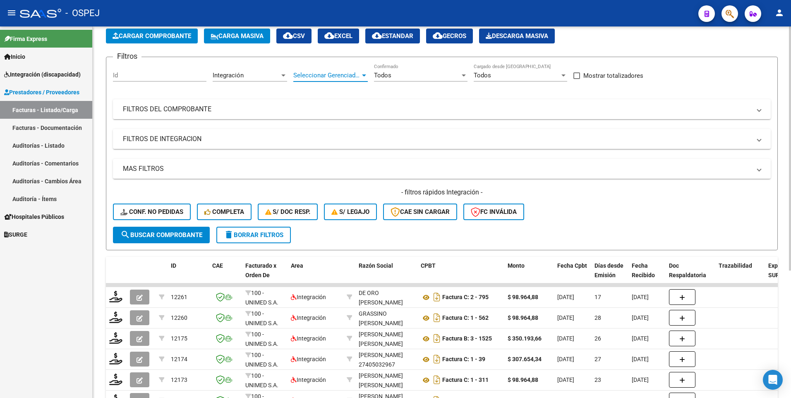
click at [365, 74] on div at bounding box center [364, 75] width 4 height 2
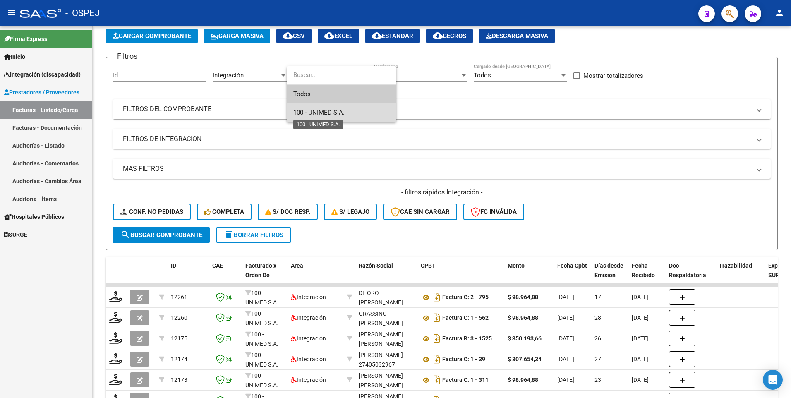
click at [322, 113] on span "100 - UNIMED S.A." at bounding box center [318, 112] width 51 height 7
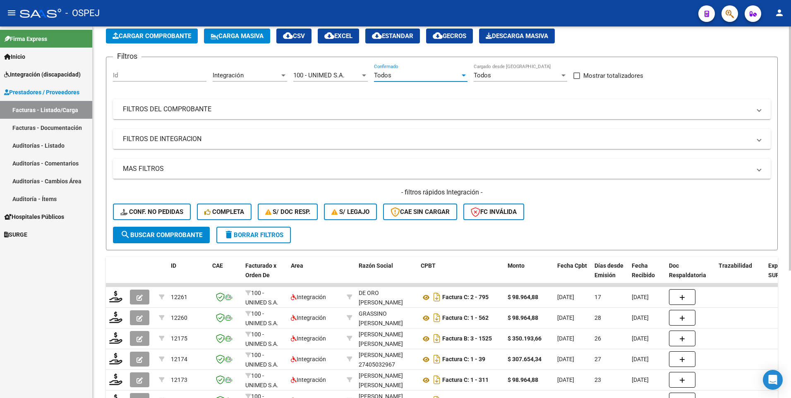
click at [462, 76] on div at bounding box center [463, 75] width 4 height 2
click at [462, 76] on span "Todos" at bounding box center [420, 75] width 93 height 19
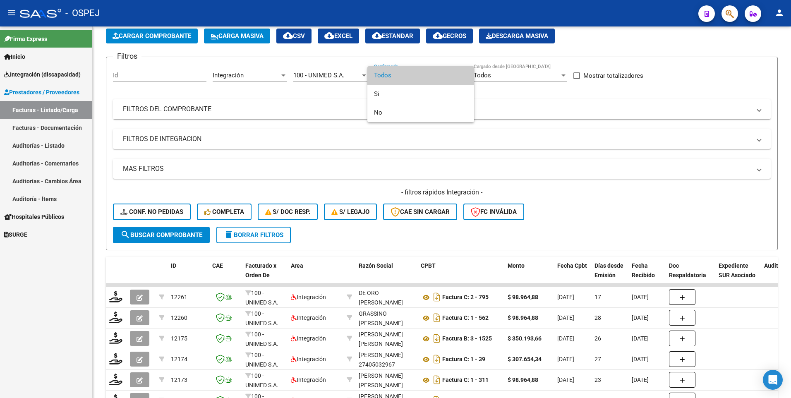
click at [390, 77] on span "Todos" at bounding box center [420, 75] width 93 height 19
click at [700, 69] on div at bounding box center [395, 199] width 791 height 398
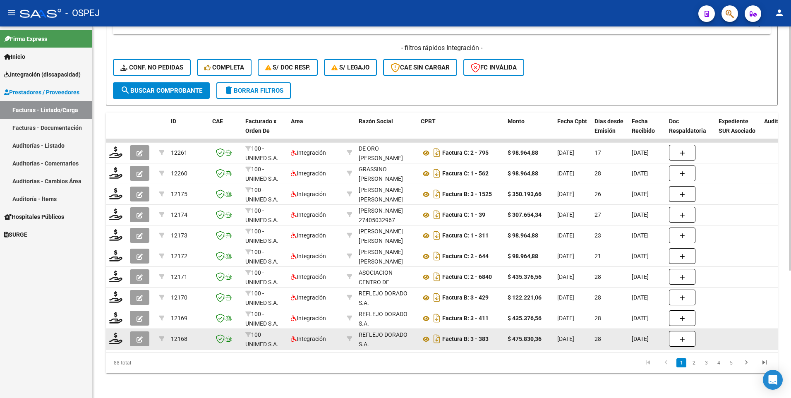
scroll to position [194, 0]
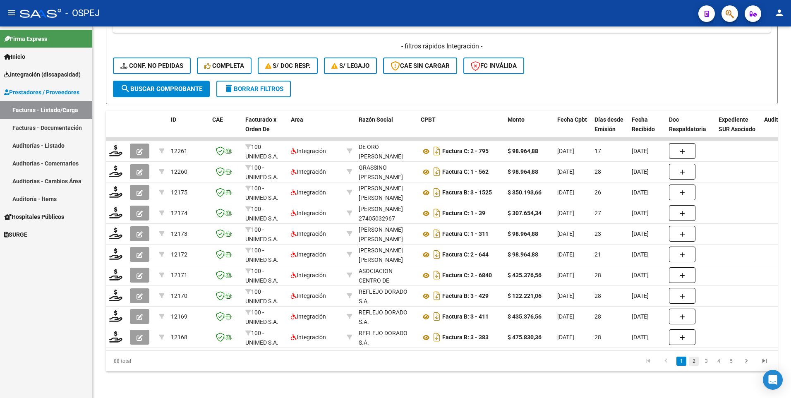
click at [693, 363] on link "2" at bounding box center [693, 360] width 10 height 9
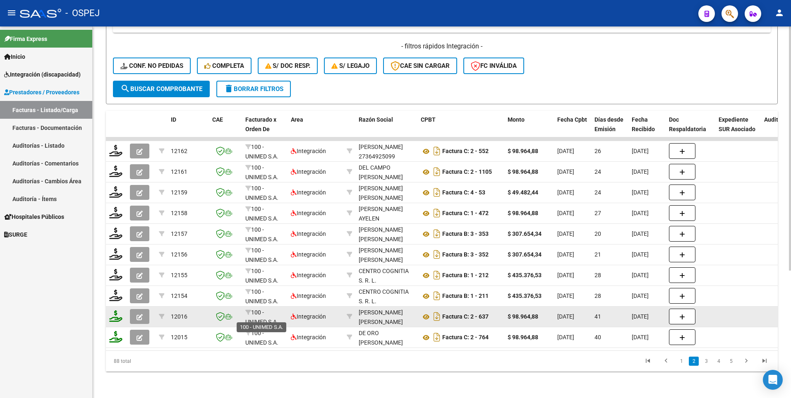
scroll to position [2, 0]
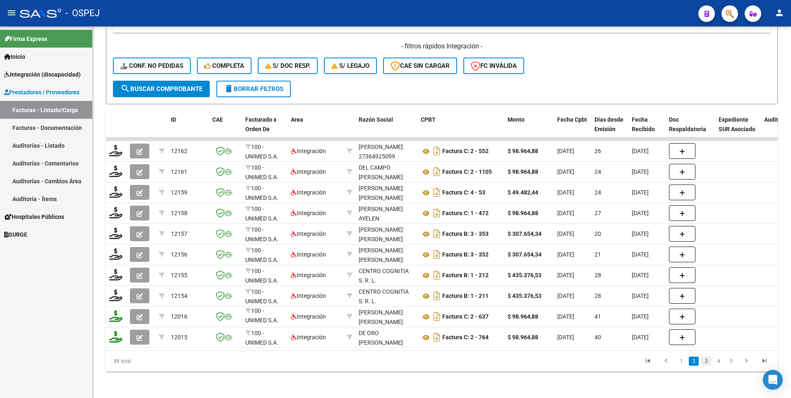
click at [704, 361] on link "3" at bounding box center [706, 360] width 10 height 9
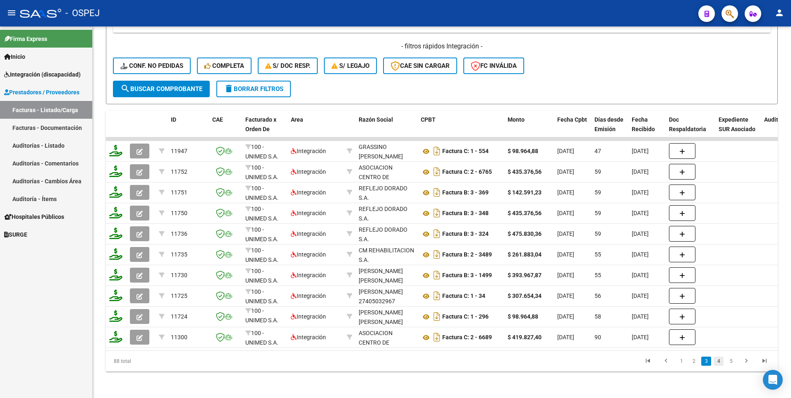
click at [721, 360] on link "4" at bounding box center [718, 360] width 10 height 9
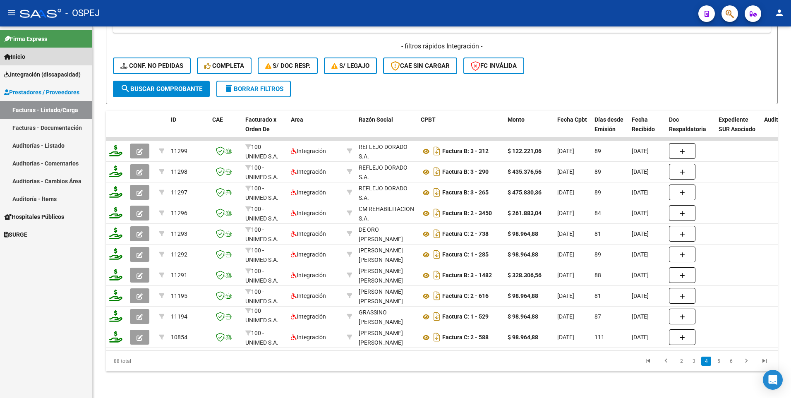
click at [19, 55] on span "Inicio" at bounding box center [14, 56] width 21 height 9
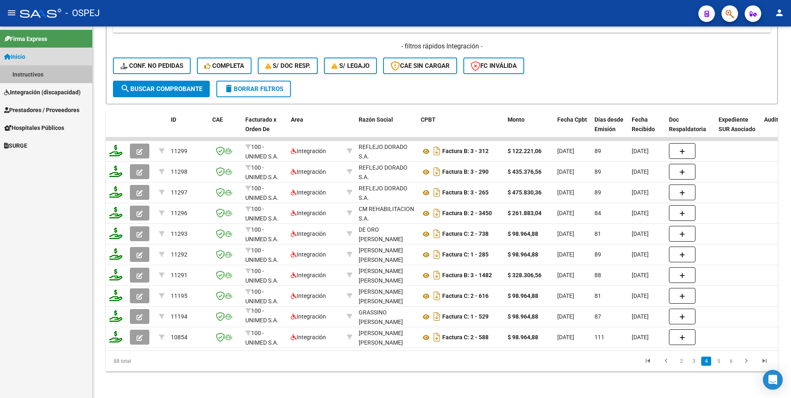
click at [33, 74] on link "Instructivos" at bounding box center [46, 74] width 92 height 18
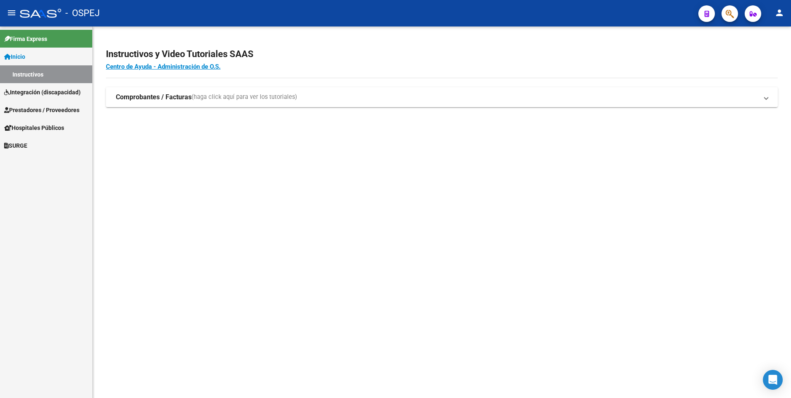
click at [50, 130] on span "Hospitales Públicos" at bounding box center [34, 127] width 60 height 9
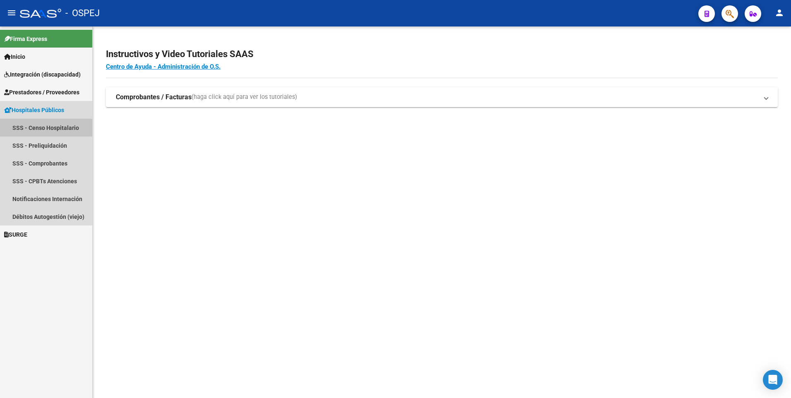
click at [50, 130] on link "SSS - Censo Hospitalario" at bounding box center [46, 128] width 92 height 18
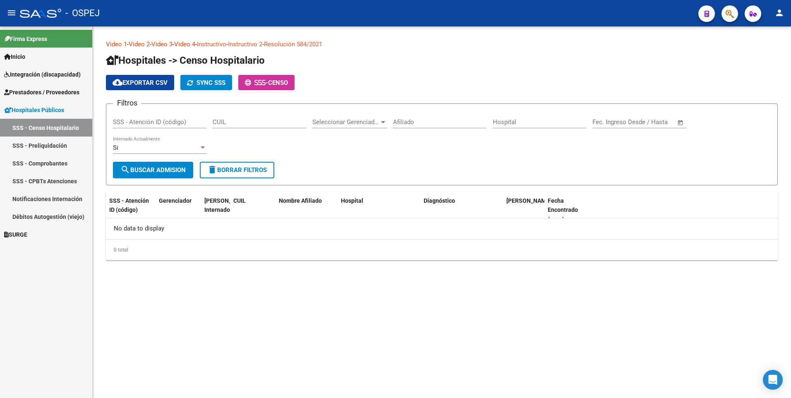
click at [60, 91] on span "Prestadores / Proveedores" at bounding box center [41, 92] width 75 height 9
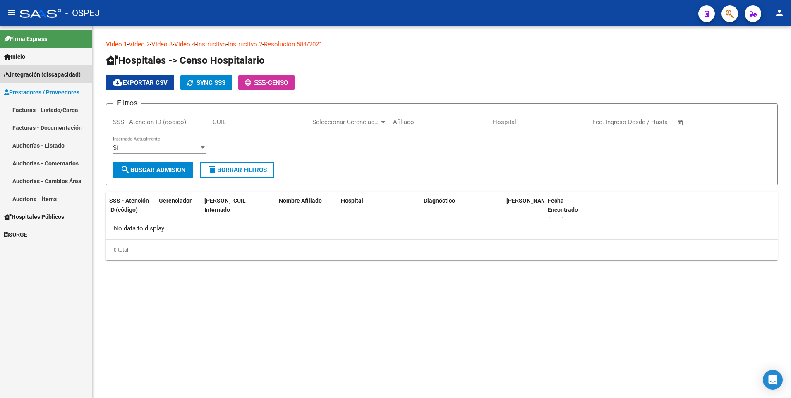
click at [23, 74] on span "Integración (discapacidad)" at bounding box center [42, 74] width 76 height 9
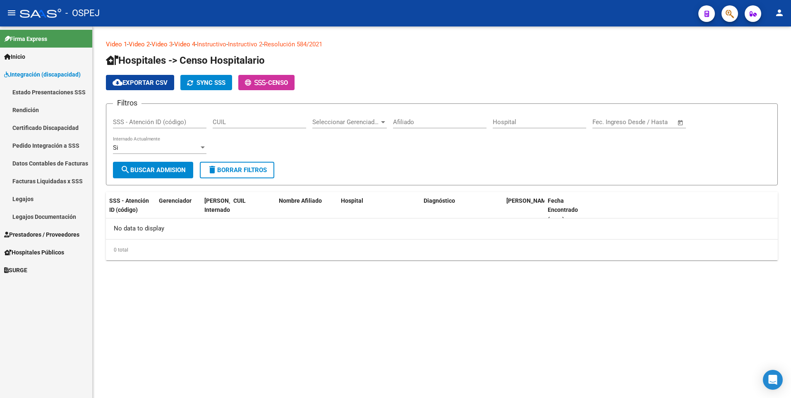
click at [34, 74] on span "Integración (discapacidad)" at bounding box center [42, 74] width 76 height 9
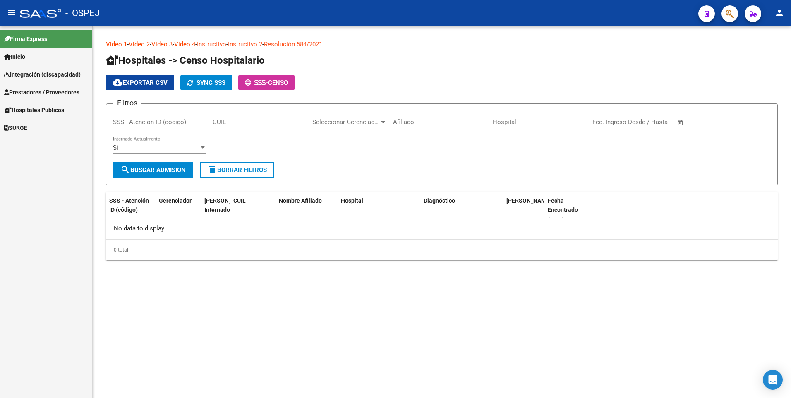
click at [38, 89] on span "Prestadores / Proveedores" at bounding box center [41, 92] width 75 height 9
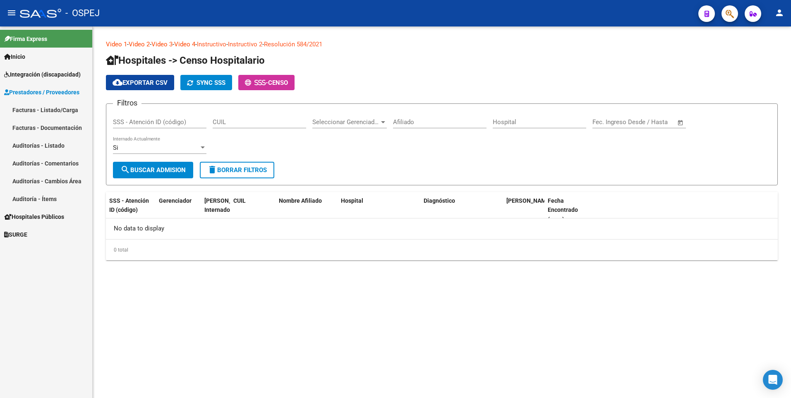
click at [44, 111] on link "Facturas - Listado/Carga" at bounding box center [46, 110] width 92 height 18
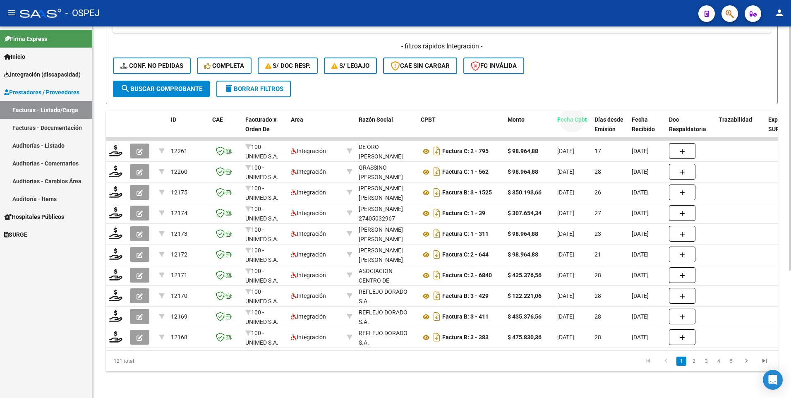
click at [586, 119] on datatable-header-cell "Fecha Cpbt" at bounding box center [572, 129] width 37 height 36
click at [580, 116] on span "Fecha Cpbt" at bounding box center [572, 119] width 30 height 7
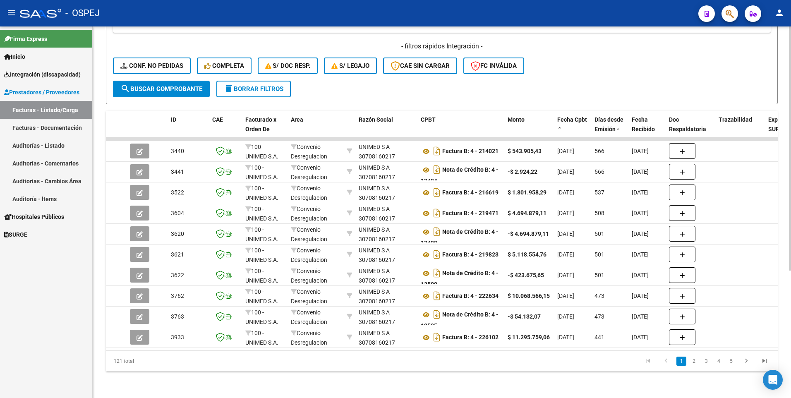
click at [580, 116] on span "Fecha Cpbt" at bounding box center [572, 119] width 30 height 7
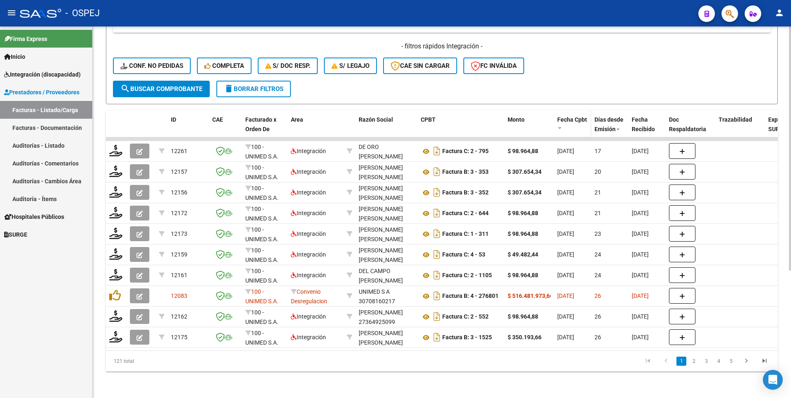
click at [559, 125] on span at bounding box center [559, 128] width 5 height 6
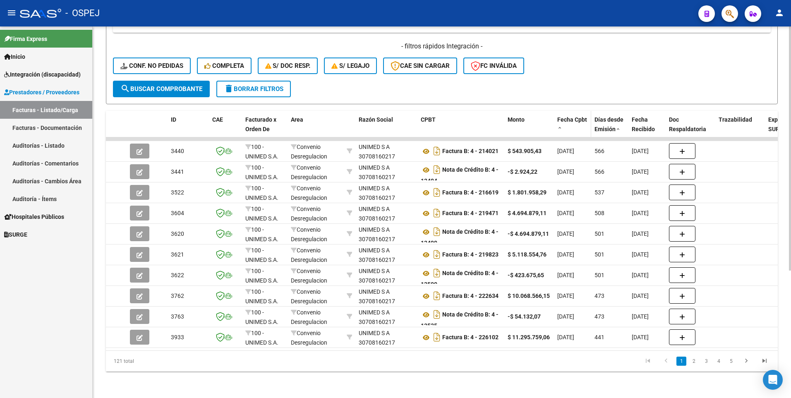
click at [559, 125] on span at bounding box center [559, 128] width 5 height 6
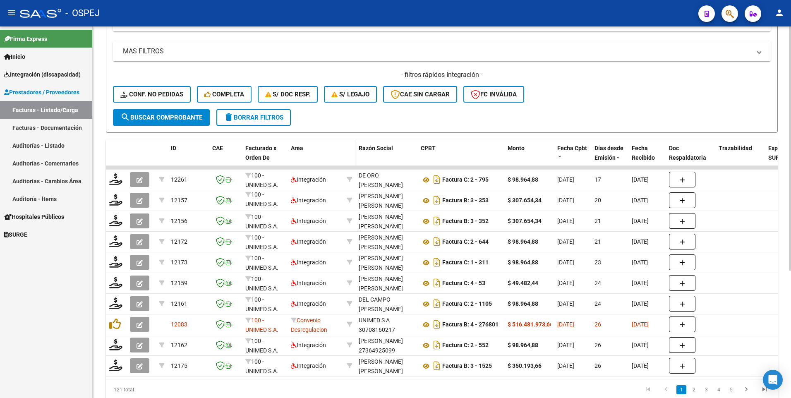
scroll to position [165, 0]
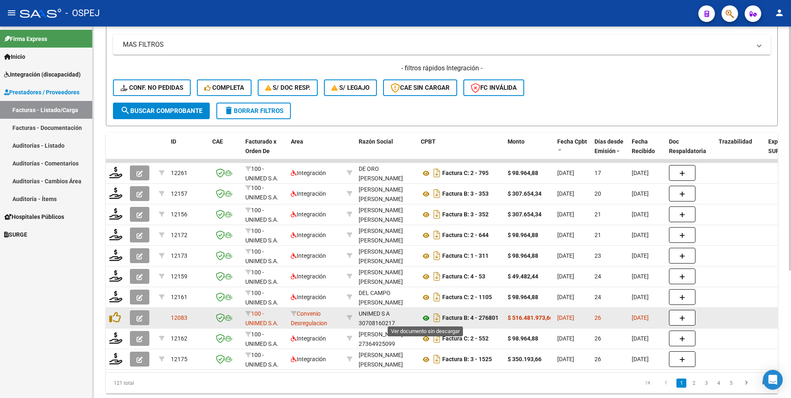
click at [425, 318] on icon at bounding box center [426, 318] width 11 height 10
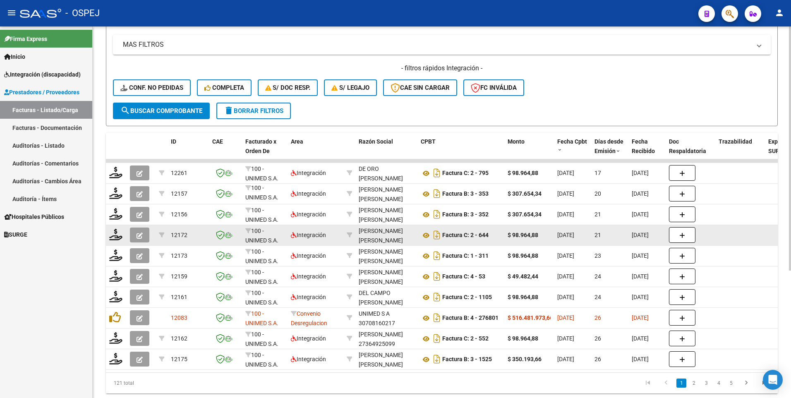
scroll to position [194, 0]
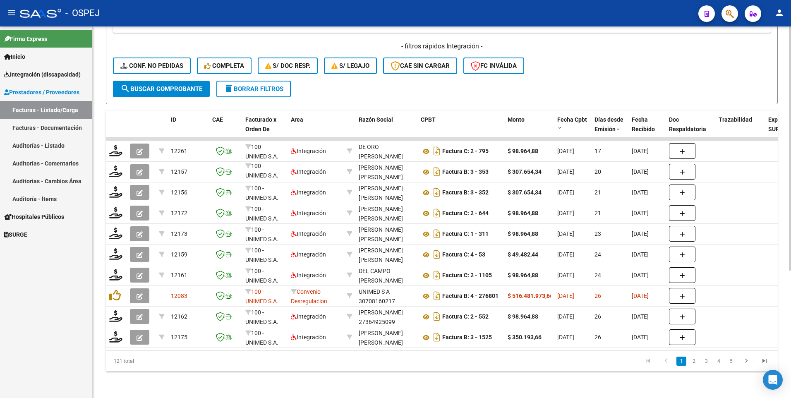
click at [690, 363] on link "2" at bounding box center [693, 360] width 10 height 9
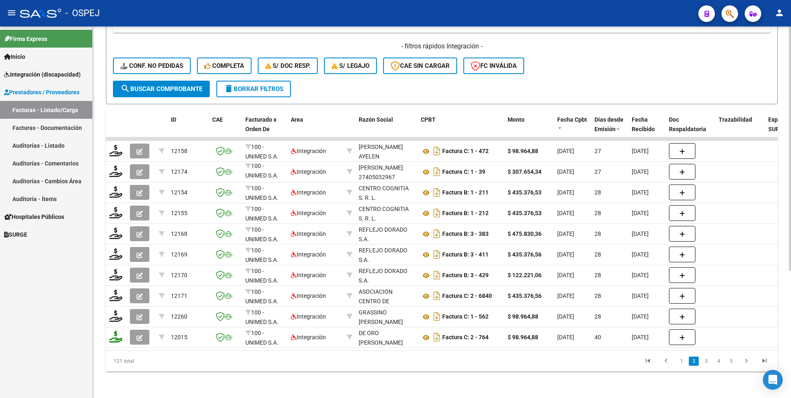
click at [707, 363] on link "3" at bounding box center [706, 360] width 10 height 9
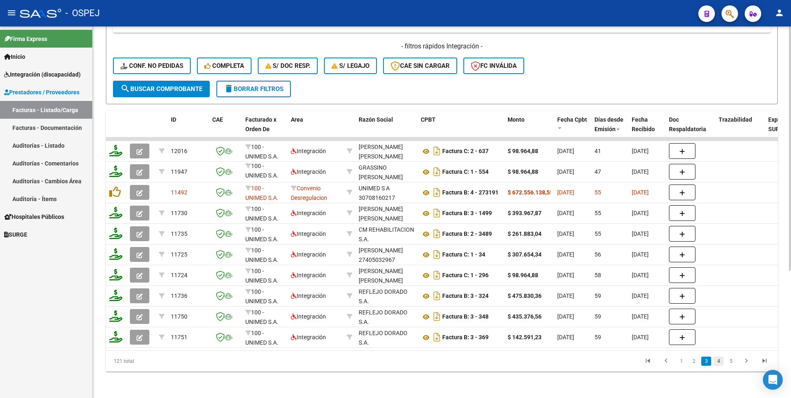
click at [716, 363] on link "4" at bounding box center [718, 360] width 10 height 9
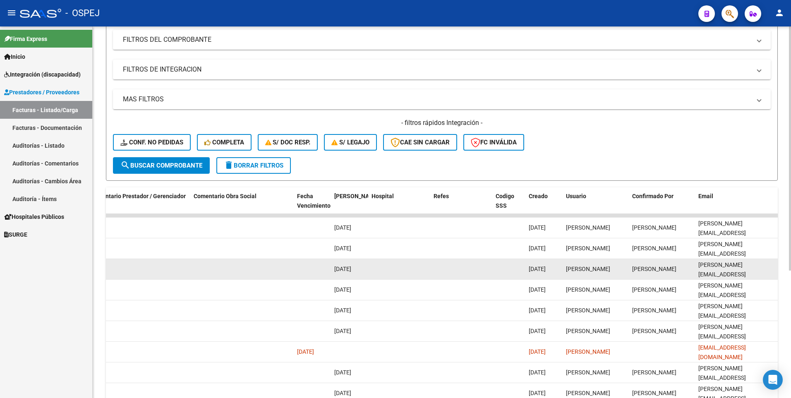
scroll to position [28, 0]
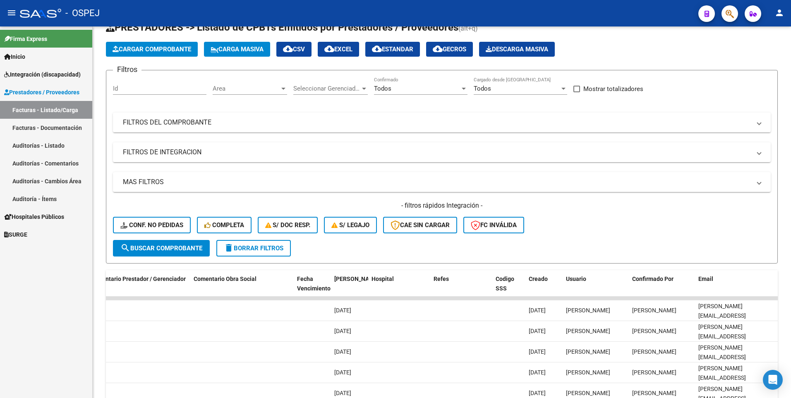
click at [29, 74] on span "Integración (discapacidad)" at bounding box center [42, 74] width 76 height 9
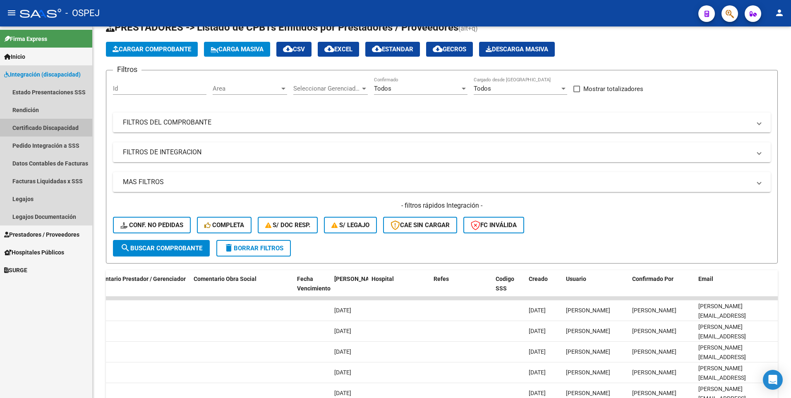
click at [45, 127] on link "Certificado Discapacidad" at bounding box center [46, 128] width 92 height 18
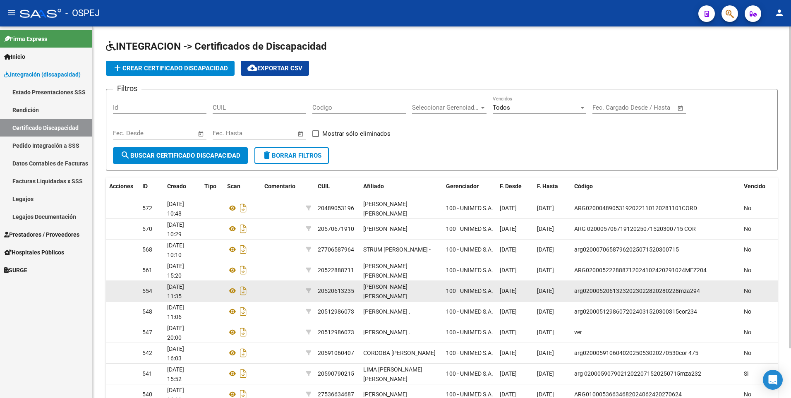
scroll to position [41, 0]
